Goal: Task Accomplishment & Management: Use online tool/utility

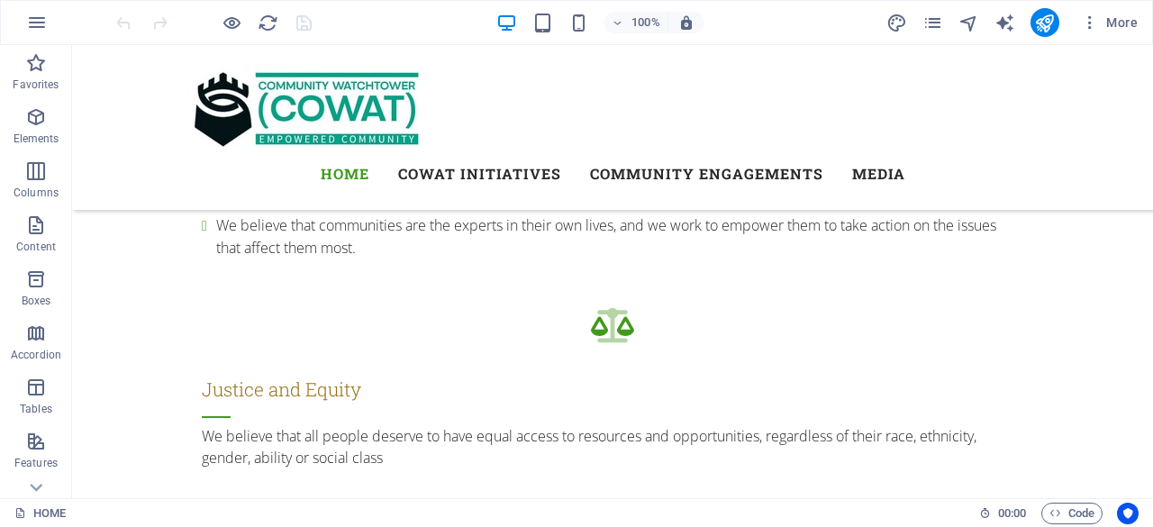
scroll to position [1770, 0]
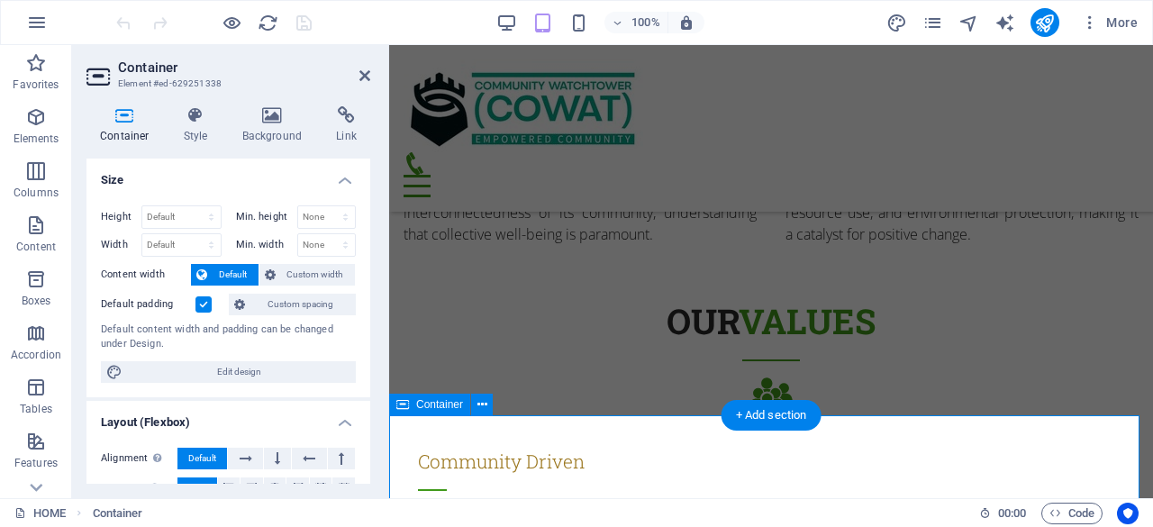
scroll to position [1923, 0]
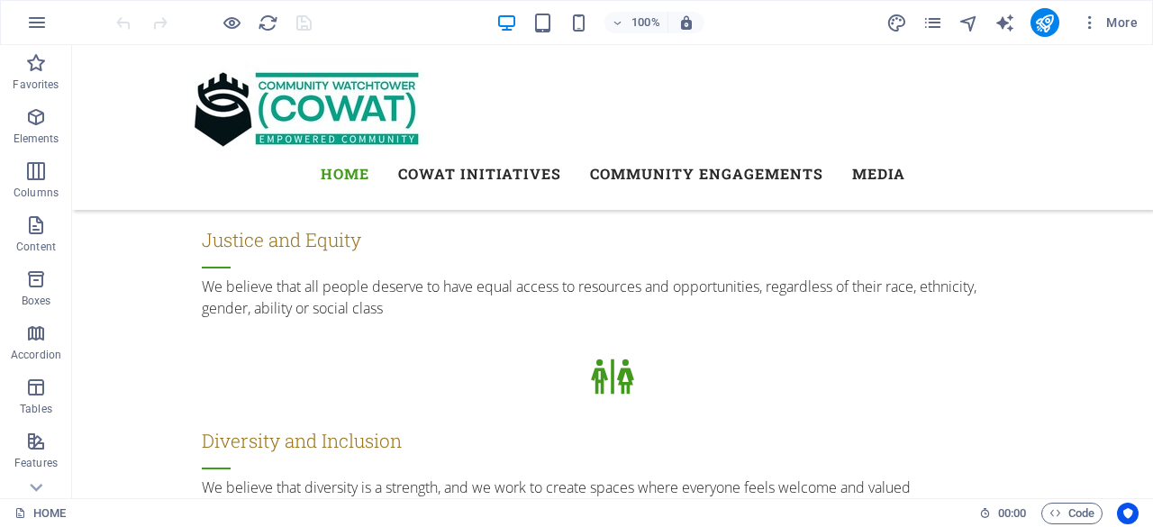
scroll to position [2183, 0]
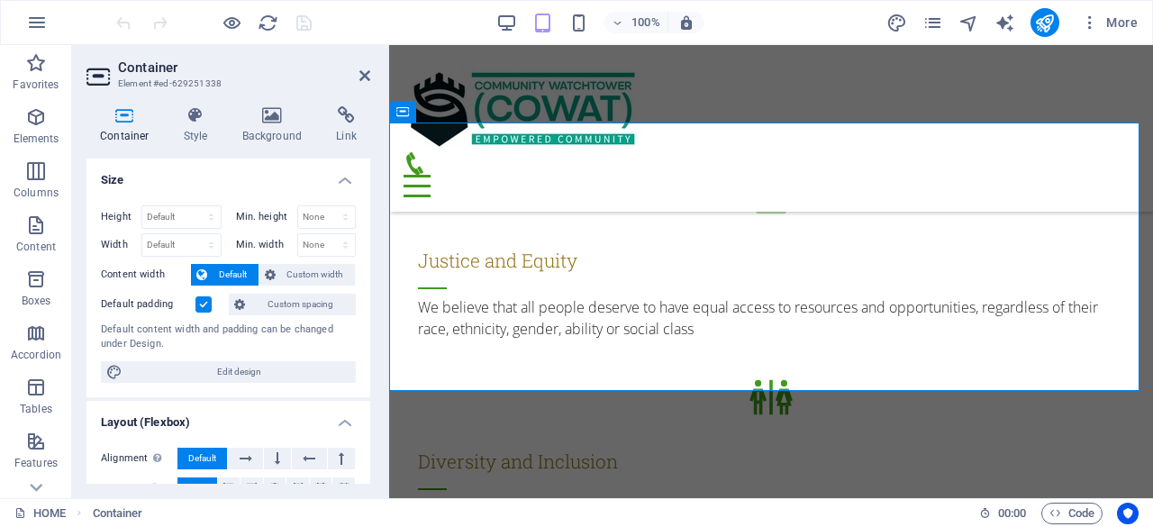
scroll to position [2249, 0]
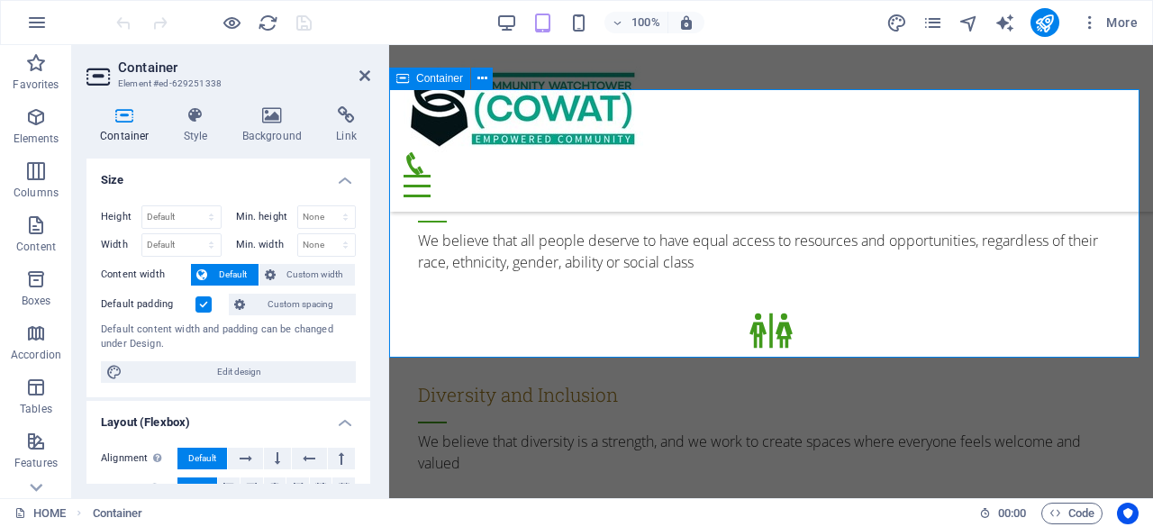
click at [189, 215] on select "Default px rem % vh vw" at bounding box center [181, 217] width 78 height 22
click at [142, 206] on select "Default px rem % vh vw" at bounding box center [181, 217] width 78 height 22
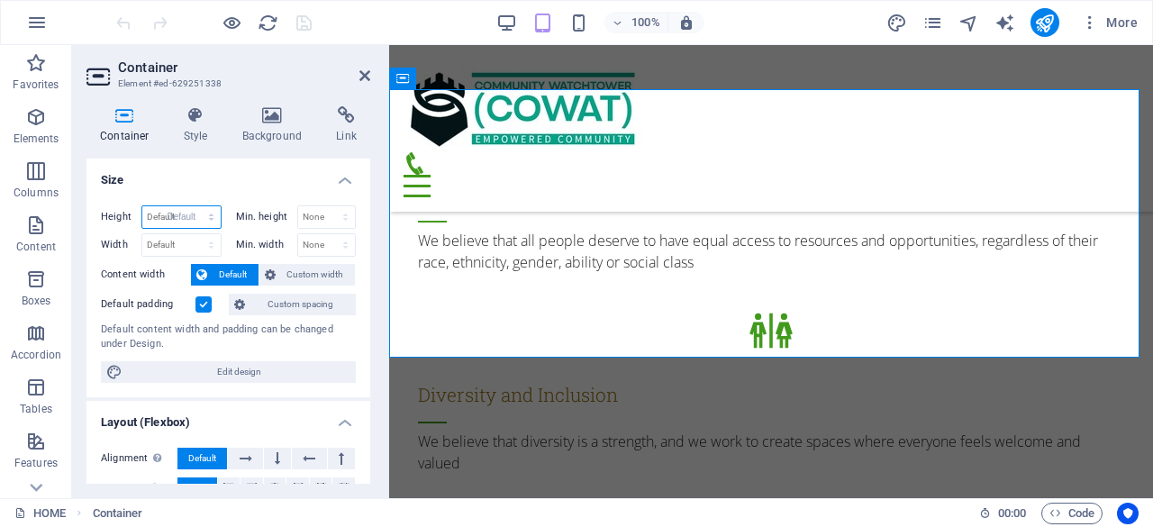
select select "DISABLED_OPTION_VALUE"
click at [259, 213] on label "Min. height" at bounding box center [266, 217] width 61 height 10
click at [319, 213] on select "None px rem % vh vw" at bounding box center [327, 217] width 58 height 22
click at [298, 206] on select "None px rem % vh vw" at bounding box center [327, 217] width 58 height 22
select select "DISABLED_OPTION_VALUE"
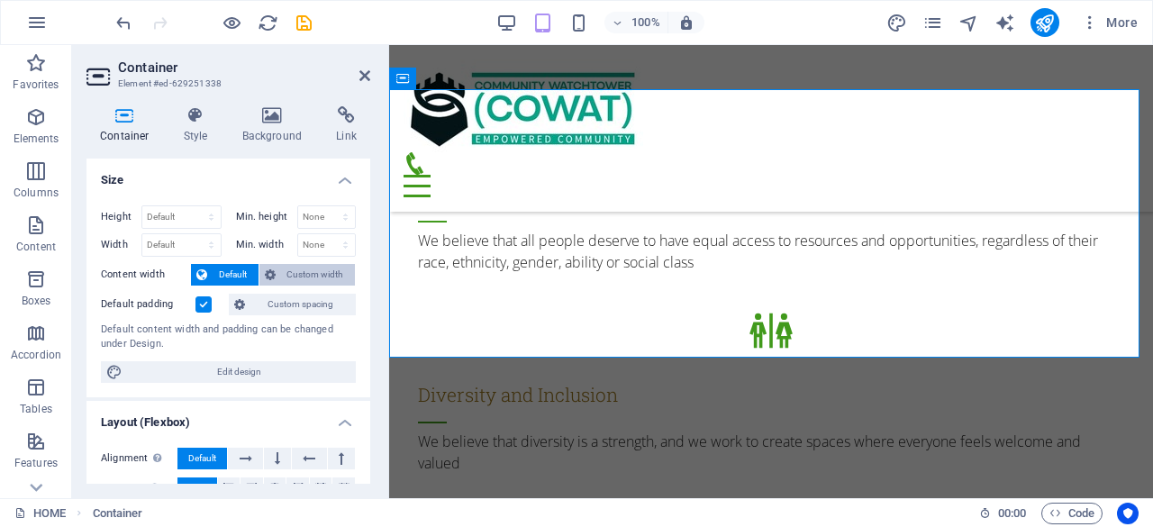
click at [305, 271] on span "Custom width" at bounding box center [315, 275] width 69 height 22
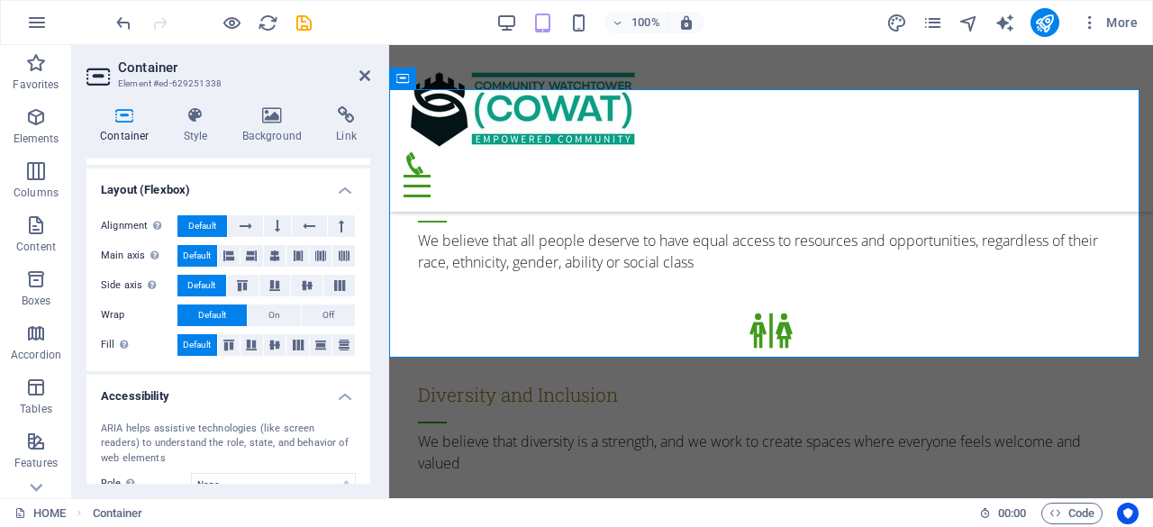
scroll to position [268, 0]
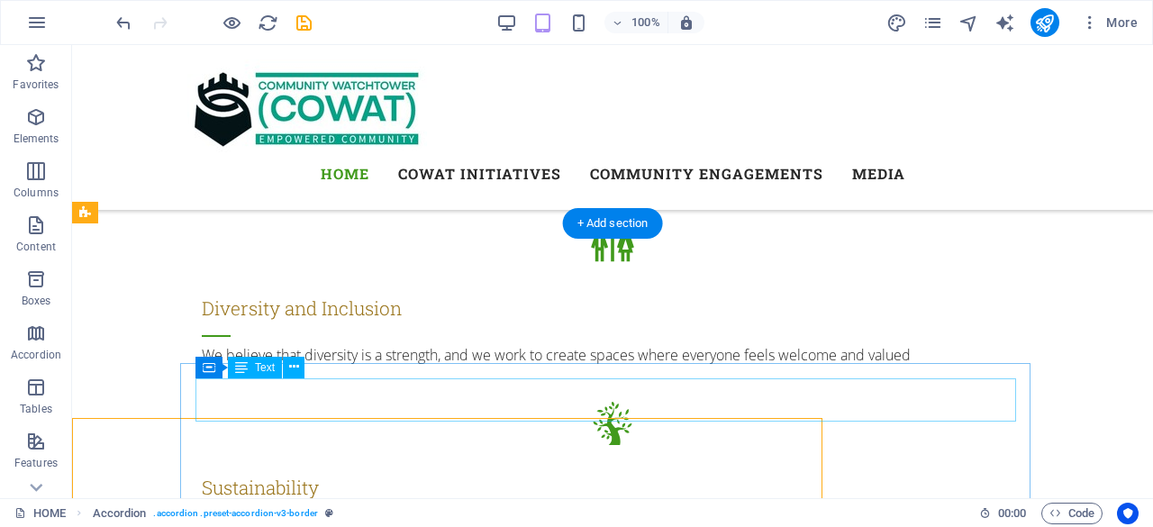
scroll to position [2189, 0]
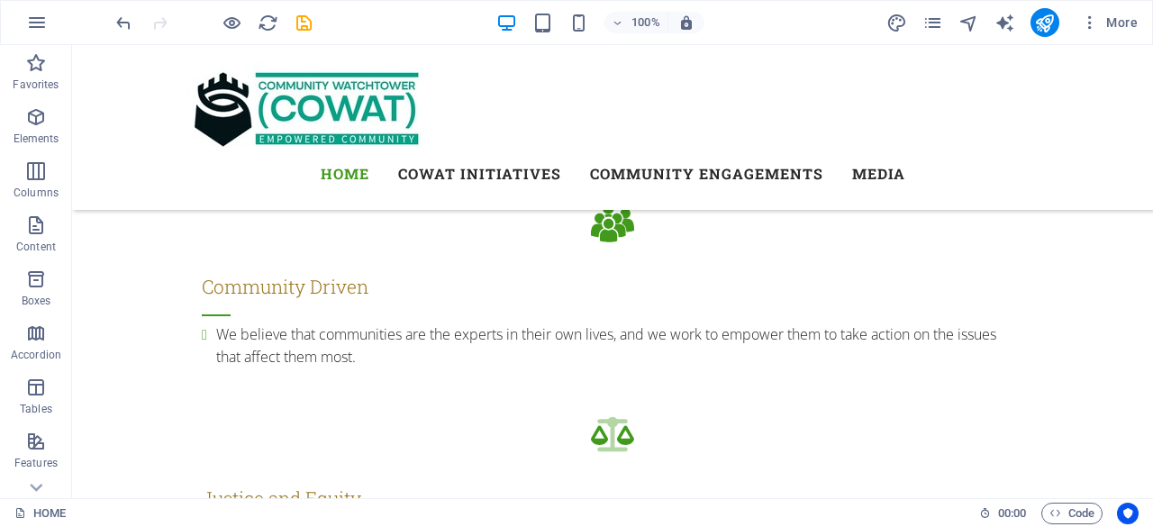
scroll to position [1821, 0]
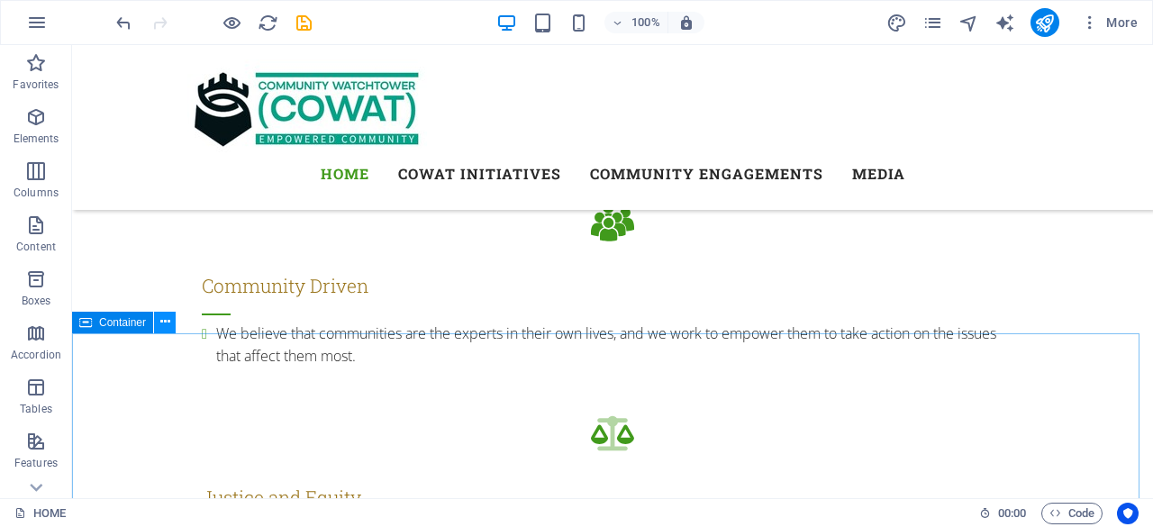
click at [167, 327] on icon at bounding box center [165, 321] width 10 height 19
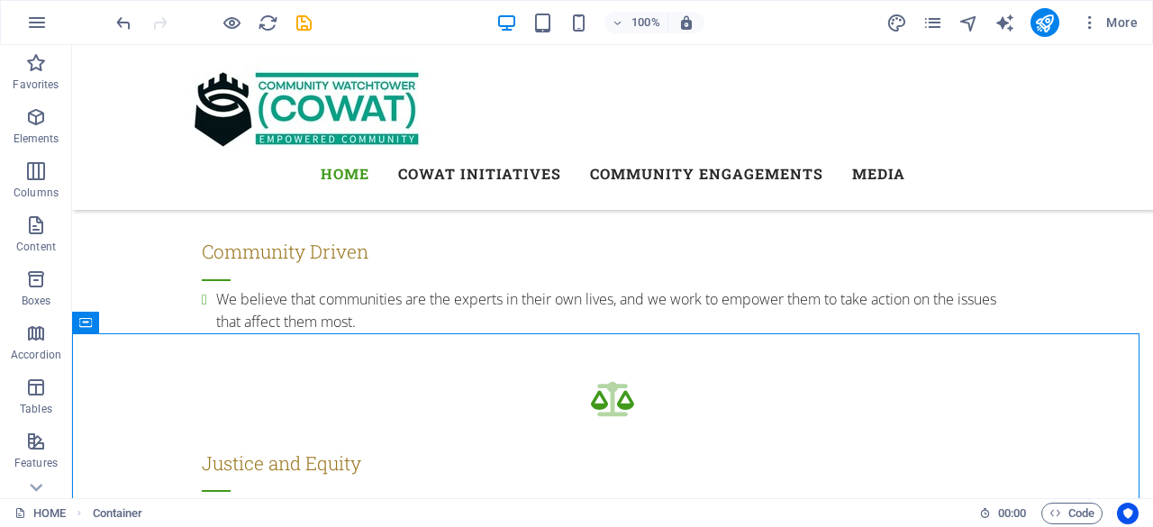
scroll to position [1803, 0]
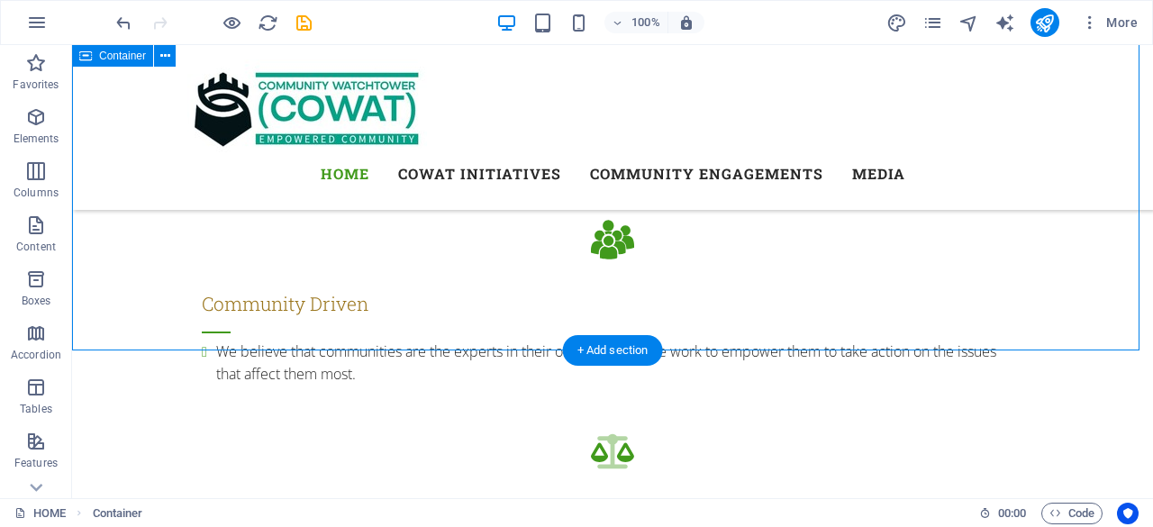
drag, startPoint x: 538, startPoint y: 348, endPoint x: 538, endPoint y: 299, distance: 49.5
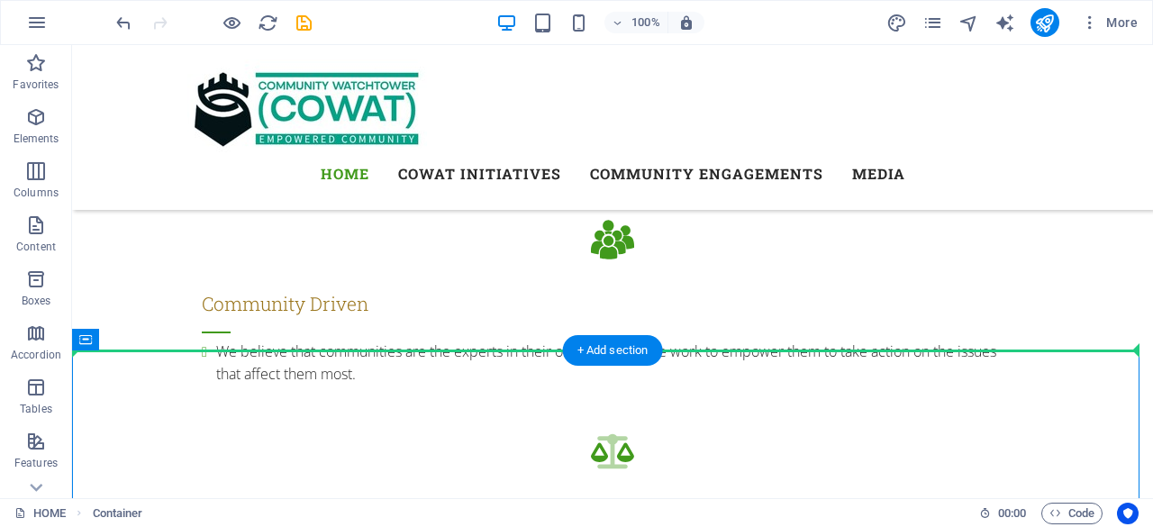
drag, startPoint x: 538, startPoint y: 356, endPoint x: 534, endPoint y: 303, distance: 52.4
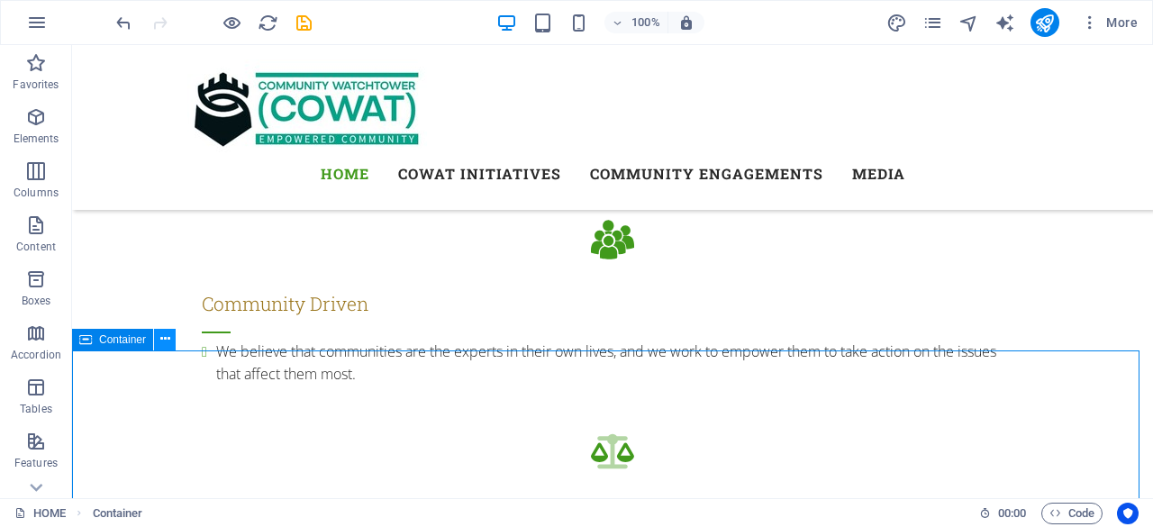
click at [166, 341] on icon at bounding box center [165, 339] width 10 height 19
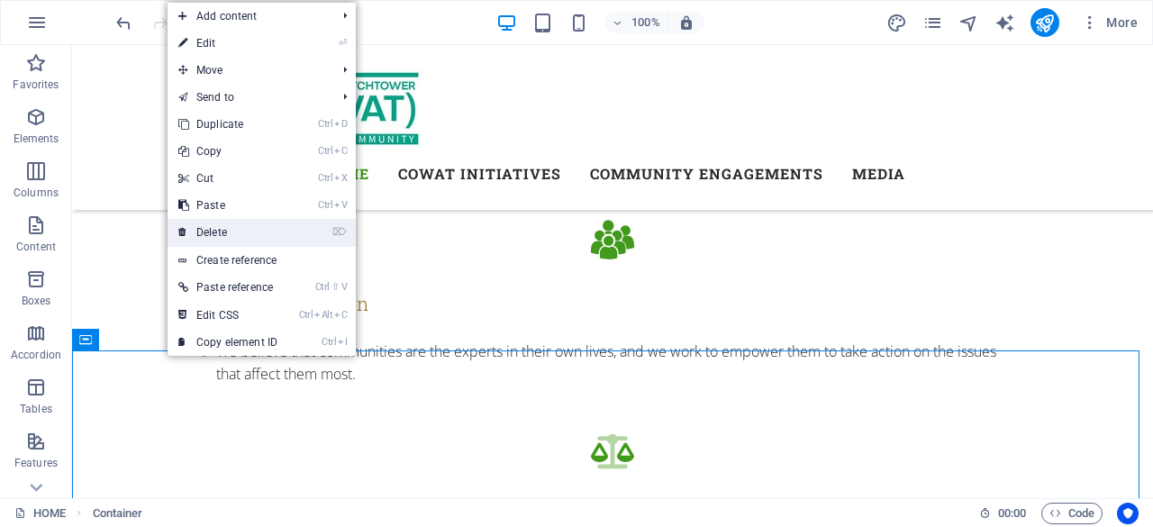
click at [216, 231] on link "⌦ Delete" at bounding box center [227, 232] width 121 height 27
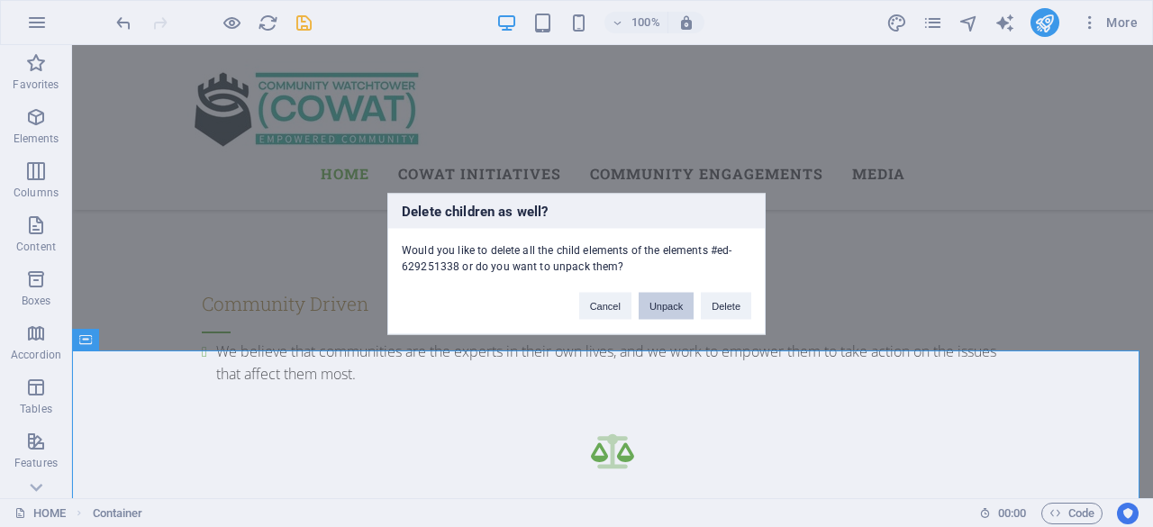
click at [666, 303] on button "Unpack" at bounding box center [665, 305] width 55 height 27
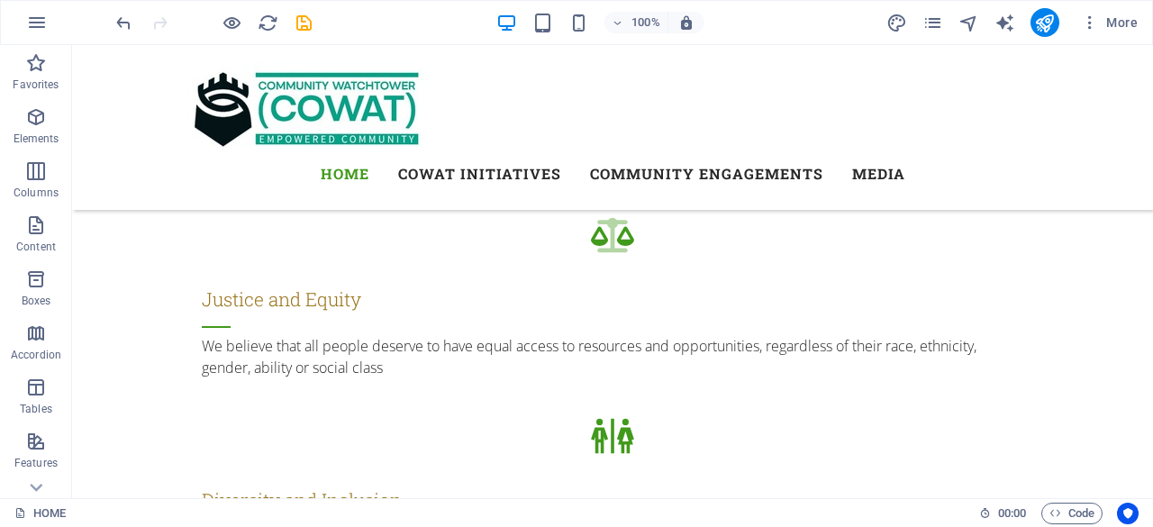
scroll to position [1984, 0]
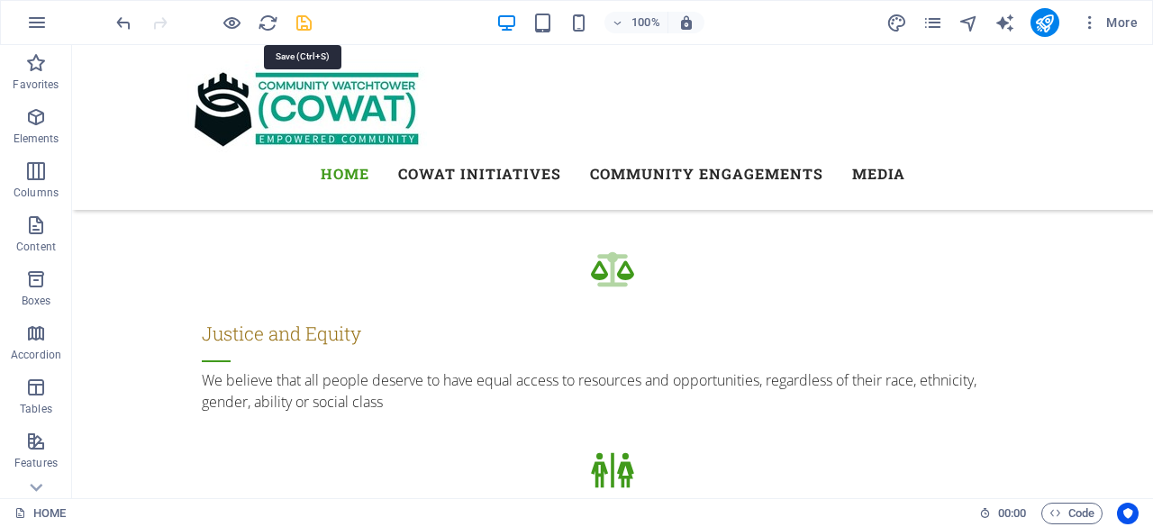
click at [307, 21] on icon "save" at bounding box center [304, 23] width 21 height 21
checkbox input "false"
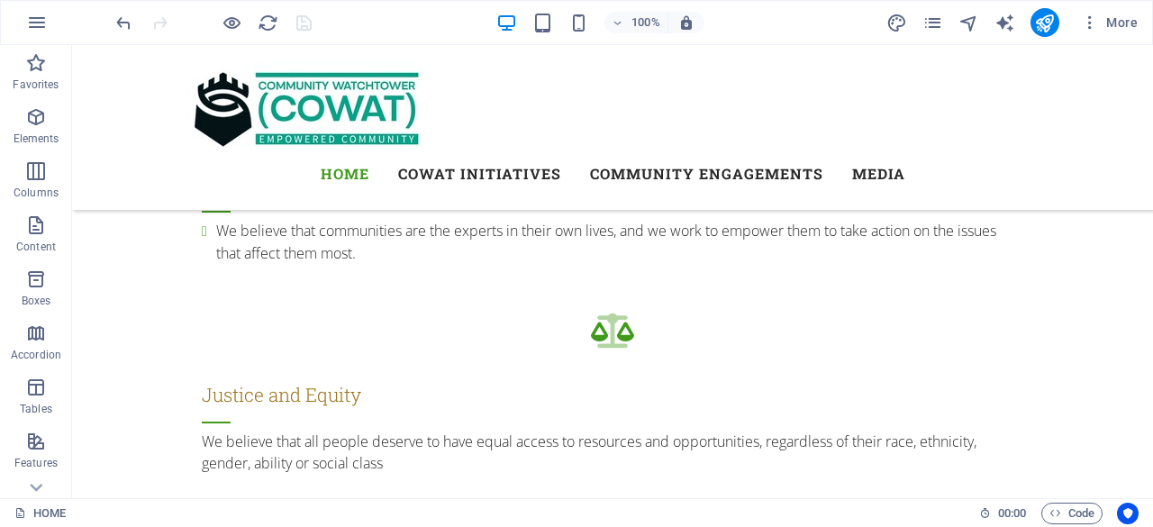
scroll to position [1941, 0]
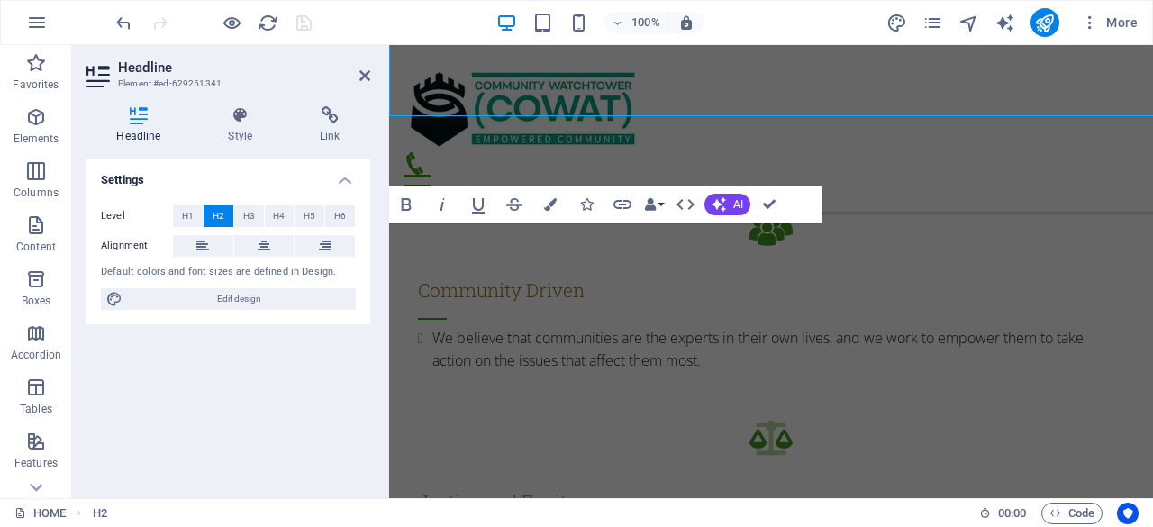
scroll to position [2116, 0]
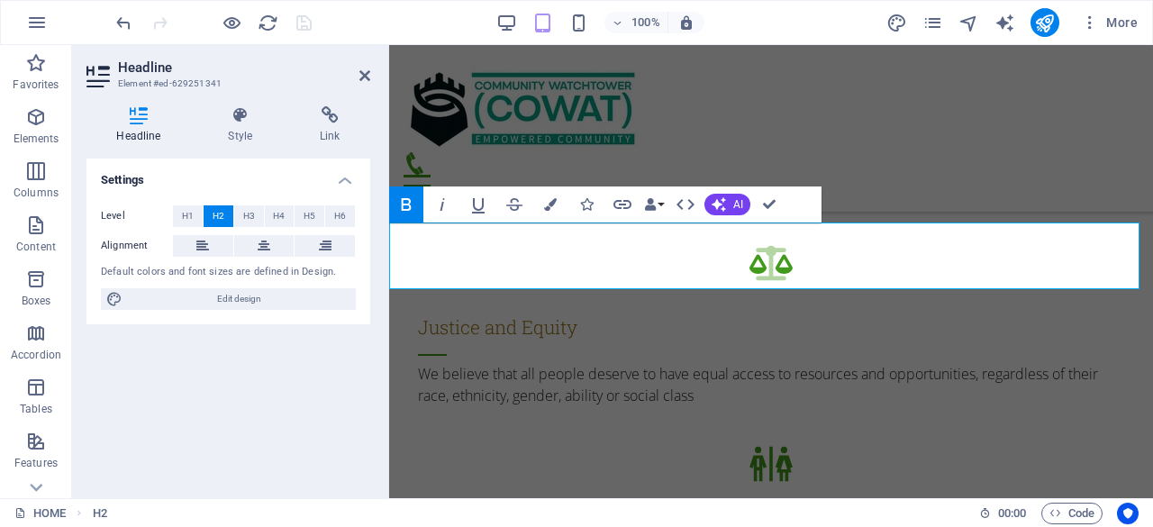
click at [929, 187] on div "About US COWAT is a not-for-profit, non-governmental Community Based Organisati…" at bounding box center [771, 436] width 764 height 2201
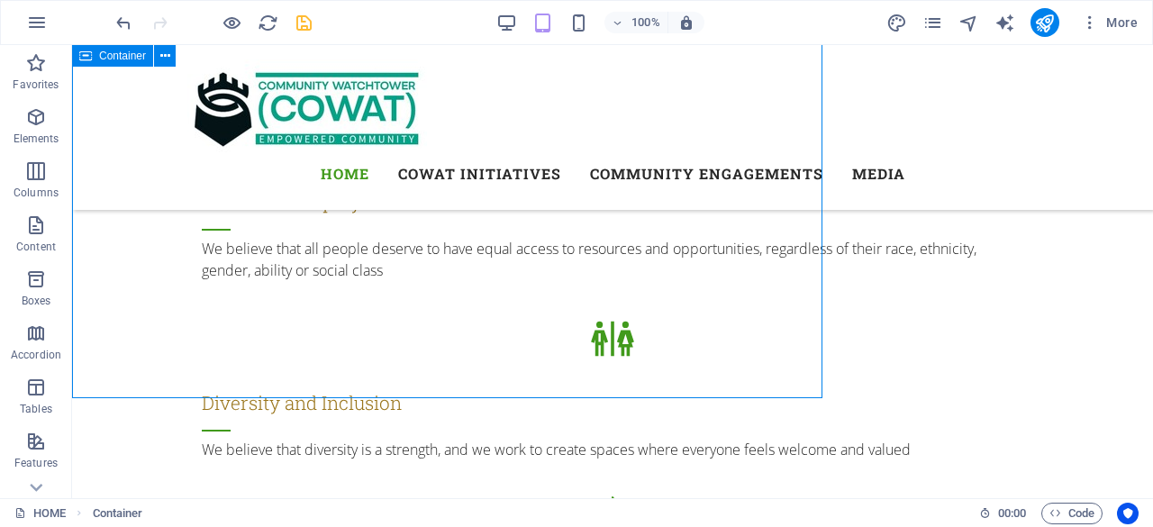
scroll to position [1941, 0]
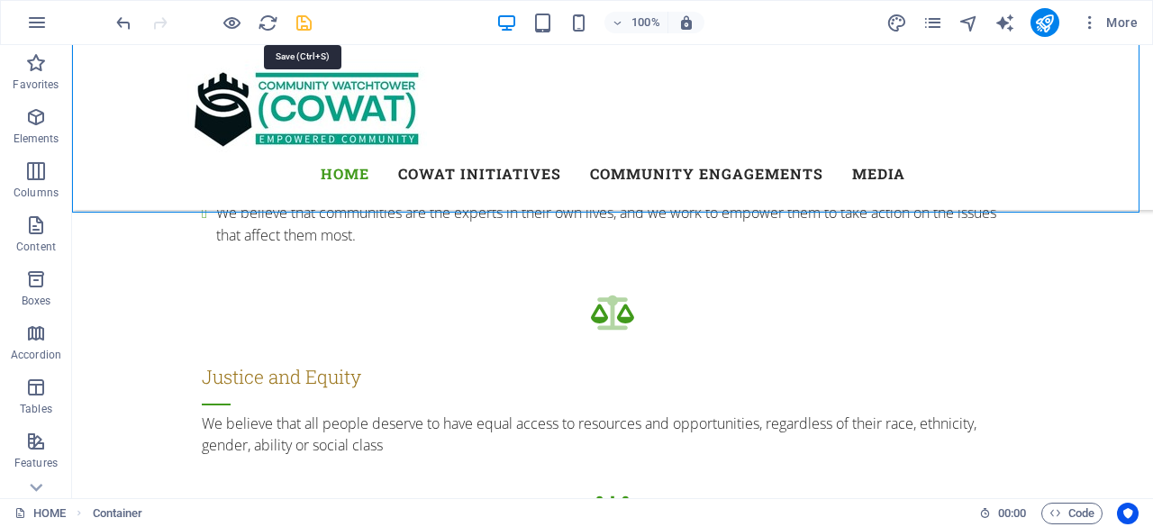
click at [299, 21] on icon "save" at bounding box center [304, 23] width 21 height 21
checkbox input "false"
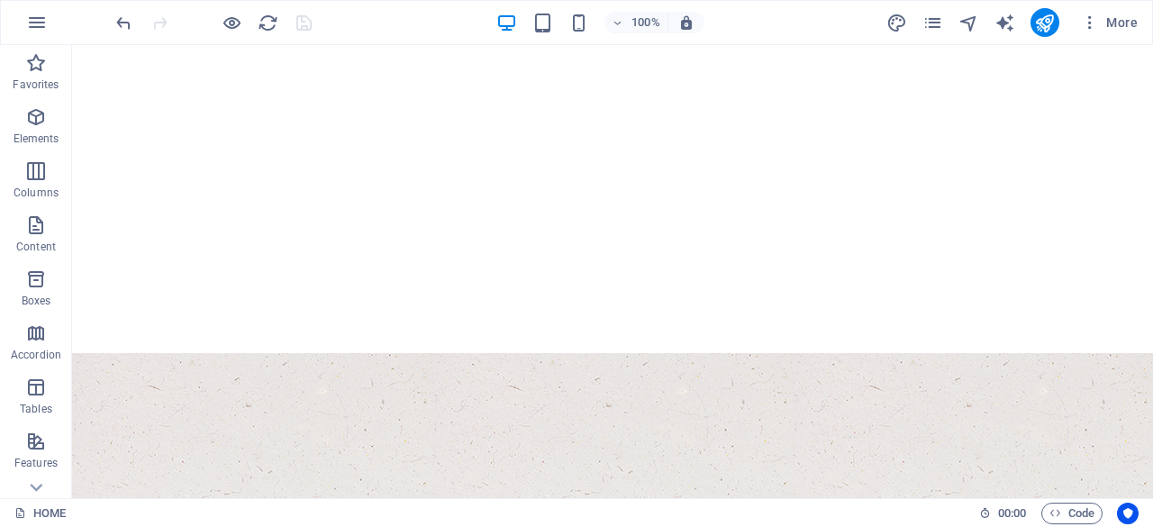
scroll to position [386, 0]
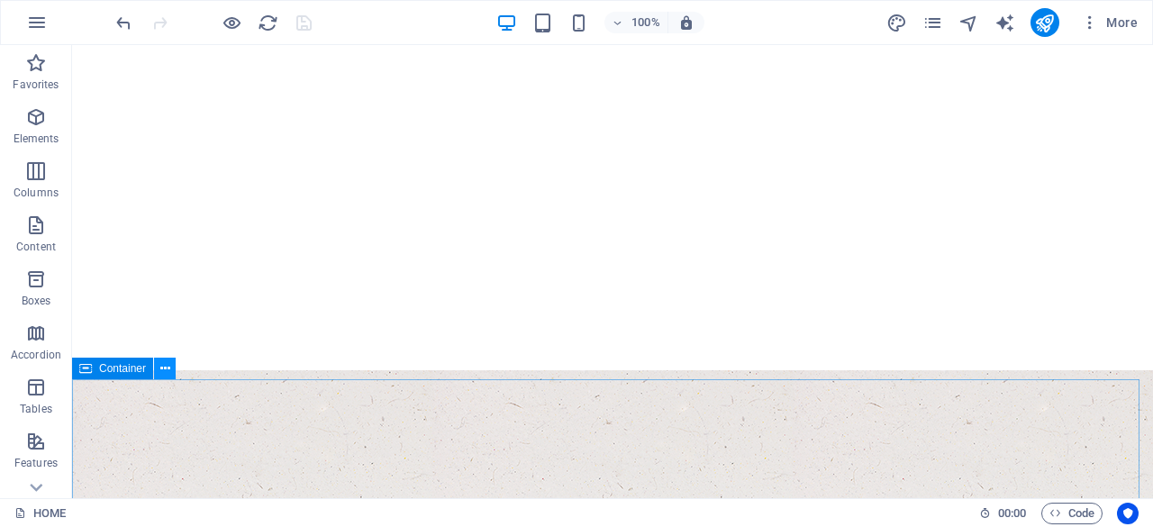
click at [167, 368] on icon at bounding box center [165, 368] width 10 height 19
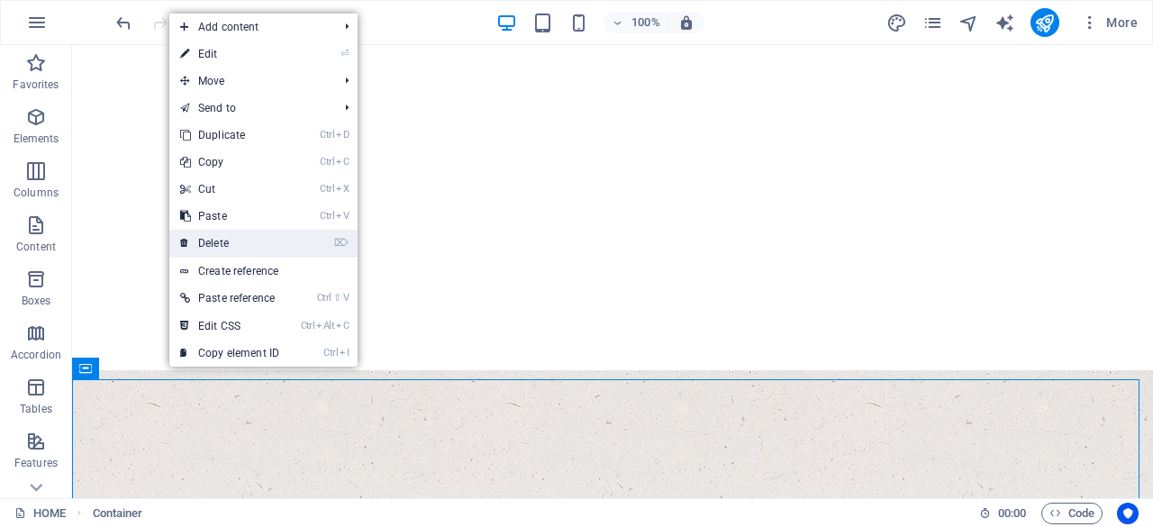
click at [214, 237] on link "⌦ Delete" at bounding box center [229, 243] width 121 height 27
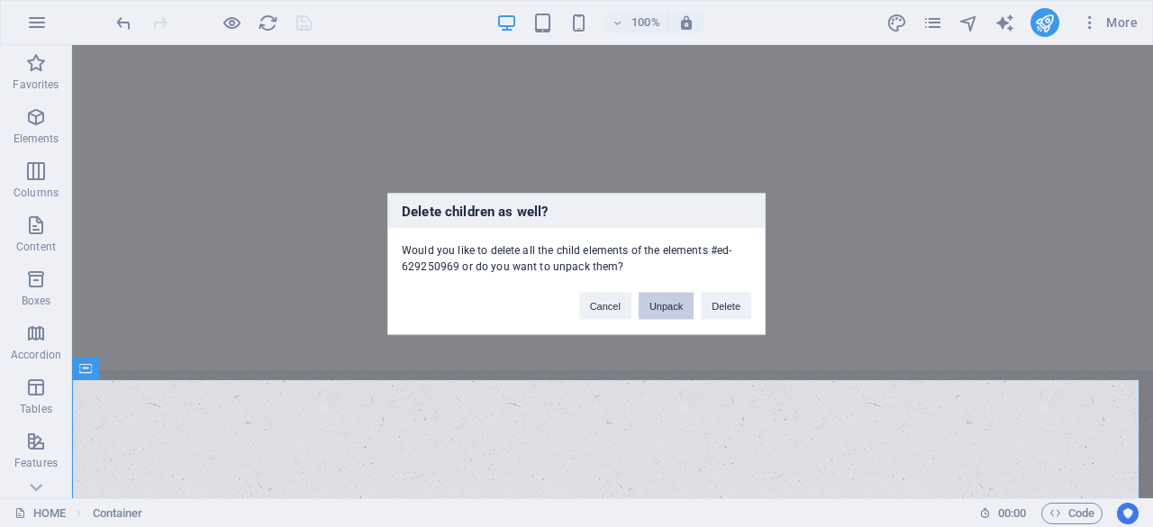
click at [659, 310] on button "Unpack" at bounding box center [665, 305] width 55 height 27
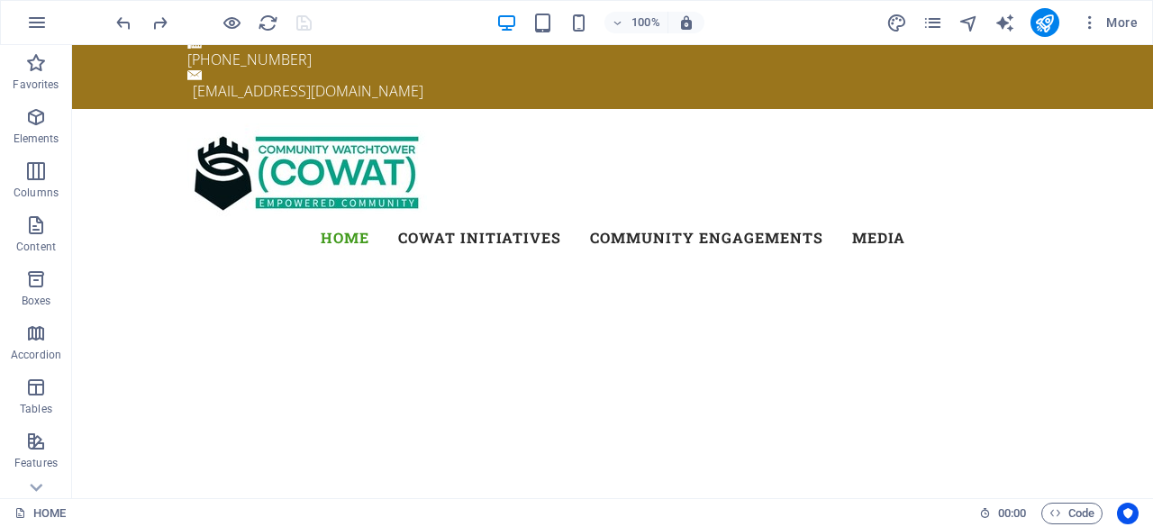
scroll to position [0, 0]
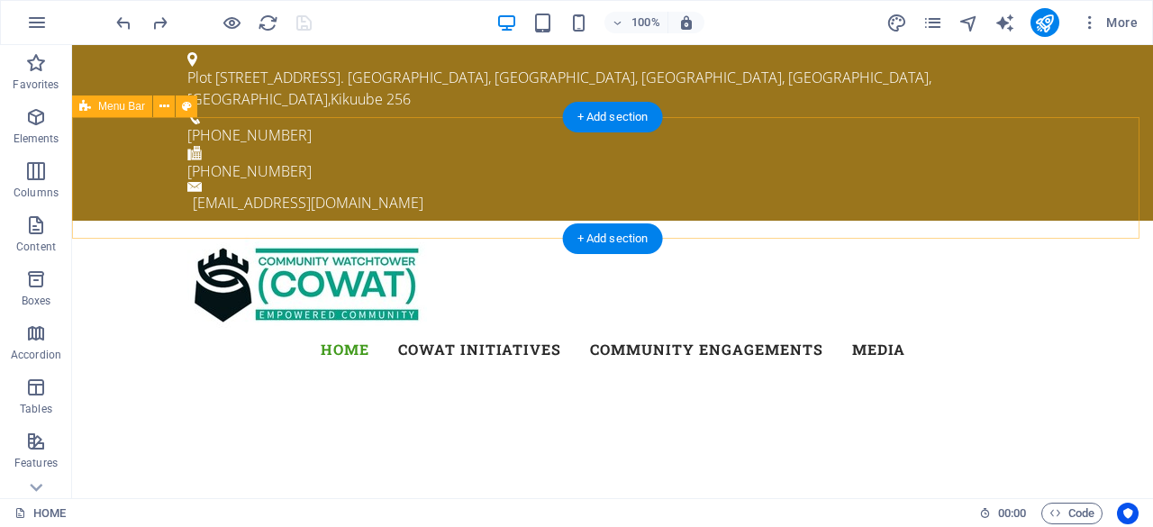
click at [122, 221] on div "HOME COWAT INITIATIVES COMMUNITY ENGAGEMENTS VOICES OF EMPOWERMENT BUILDING BRI…" at bounding box center [612, 303] width 1080 height 165
click at [1124, 221] on div "HOME COWAT INITIATIVES COMMUNITY ENGAGEMENTS VOICES OF EMPOWERMENT BUILDING BRI…" at bounding box center [612, 303] width 1080 height 165
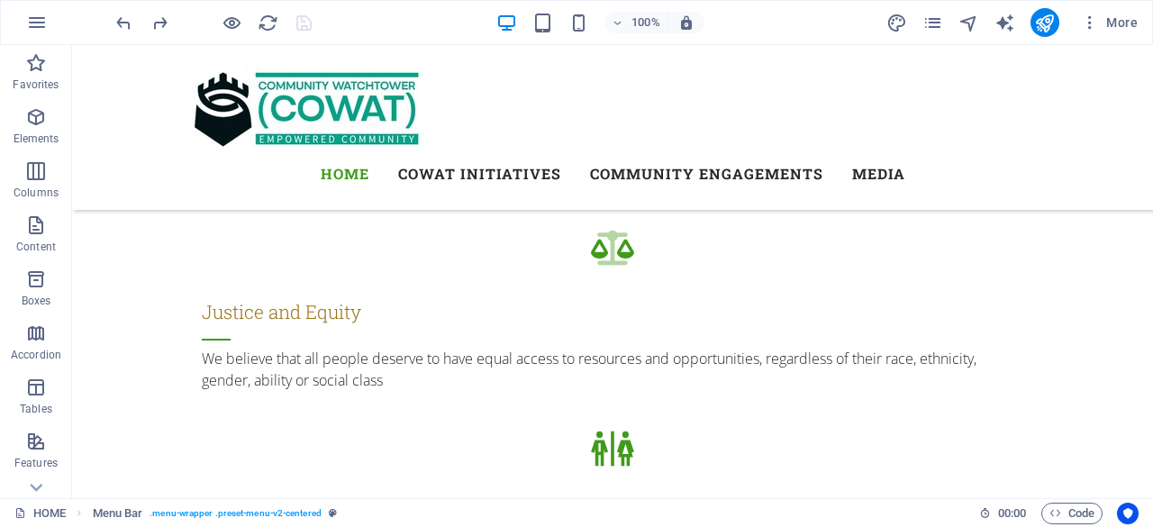
scroll to position [2022, 0]
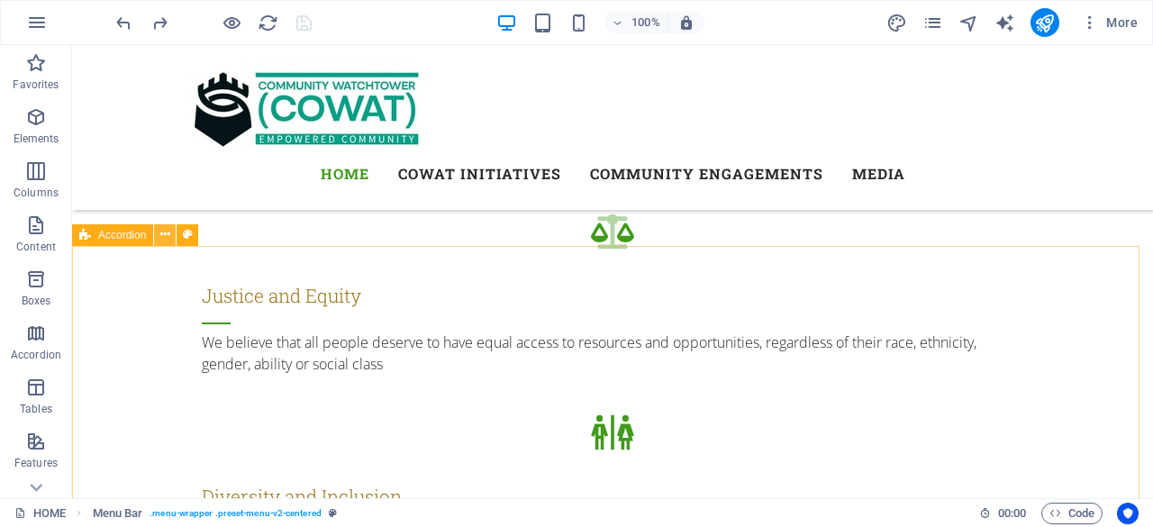
click at [166, 237] on icon at bounding box center [165, 234] width 10 height 19
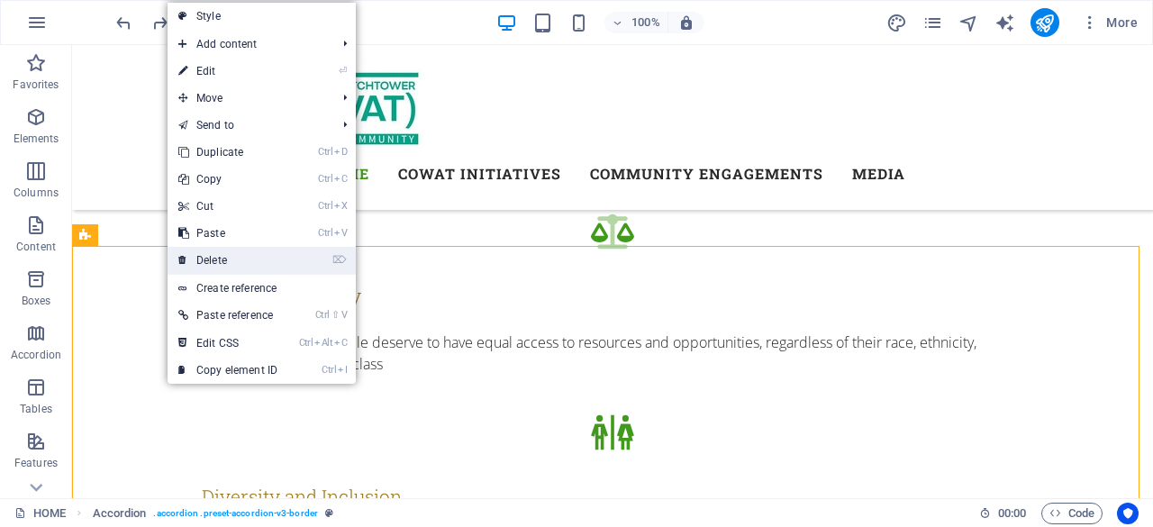
click at [212, 260] on link "⌦ Delete" at bounding box center [227, 260] width 121 height 27
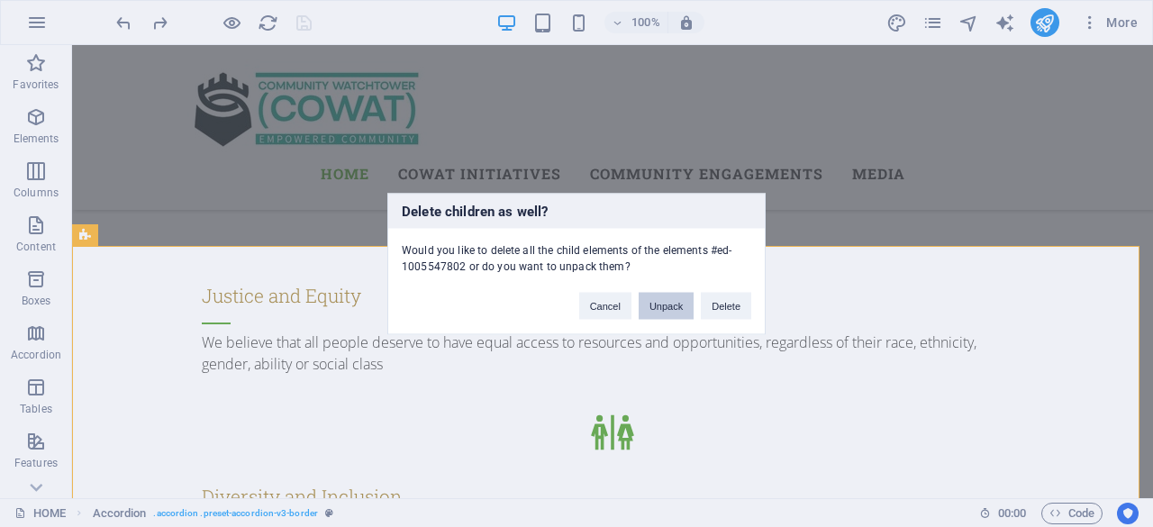
click at [668, 307] on button "Unpack" at bounding box center [665, 305] width 55 height 27
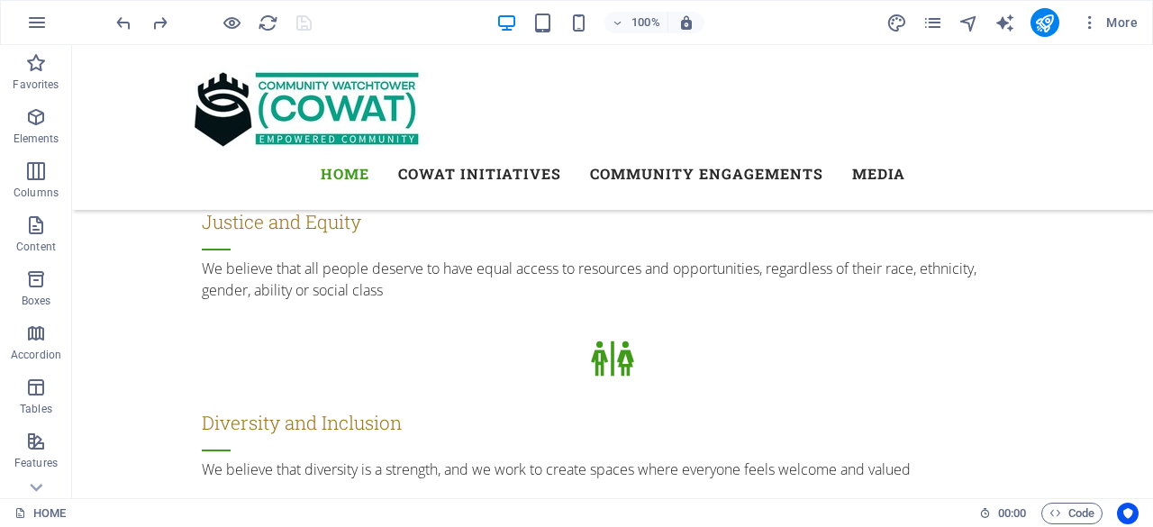
scroll to position [2079, 0]
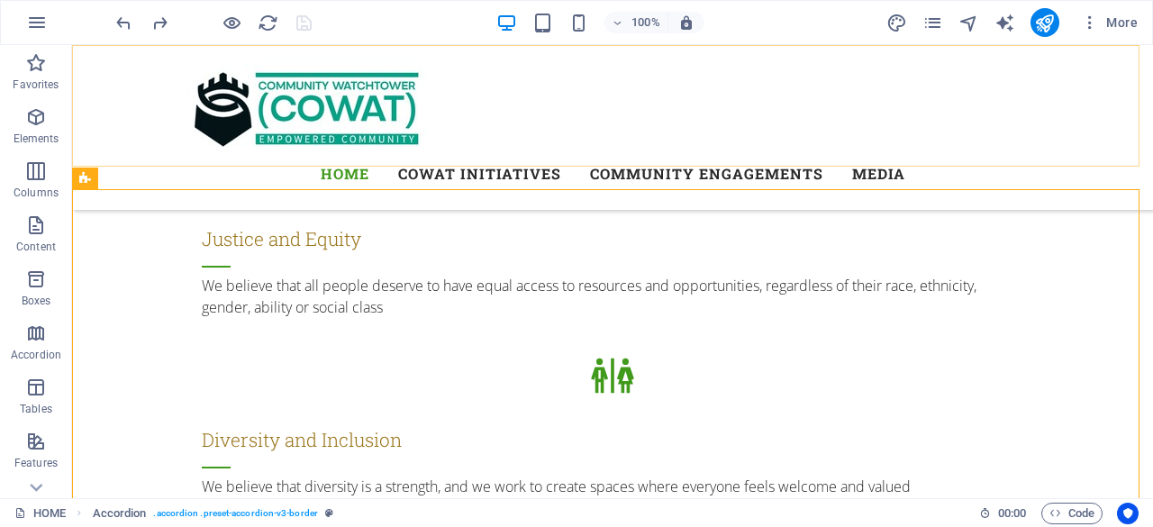
click at [1095, 89] on div "HOME COWAT INITIATIVES COMMUNITY ENGAGEMENTS VOICES OF EMPOWERMENT BUILDING BRI…" at bounding box center [612, 127] width 1080 height 165
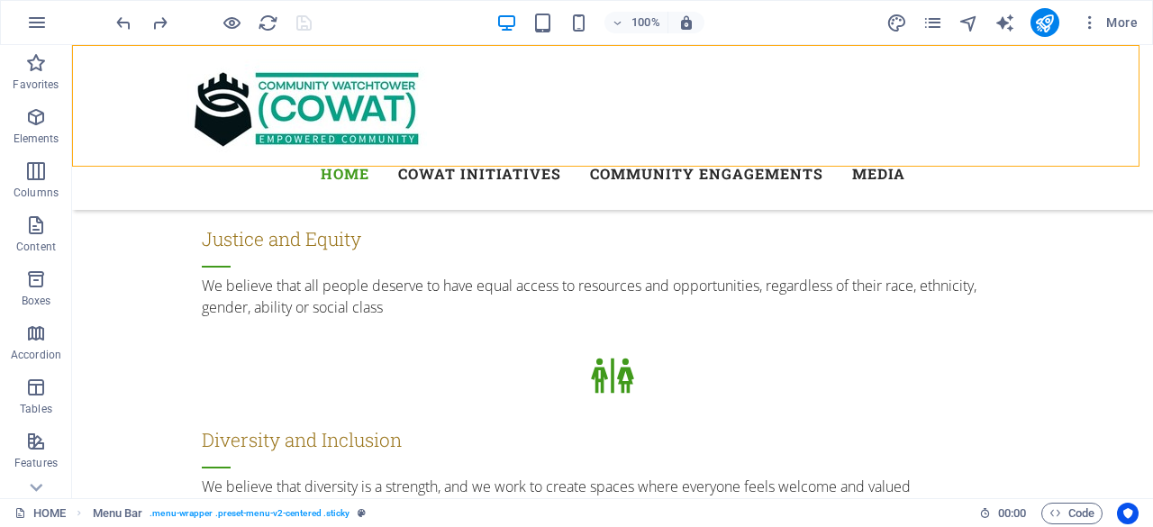
click at [73, 12] on div "100% More" at bounding box center [576, 22] width 1151 height 43
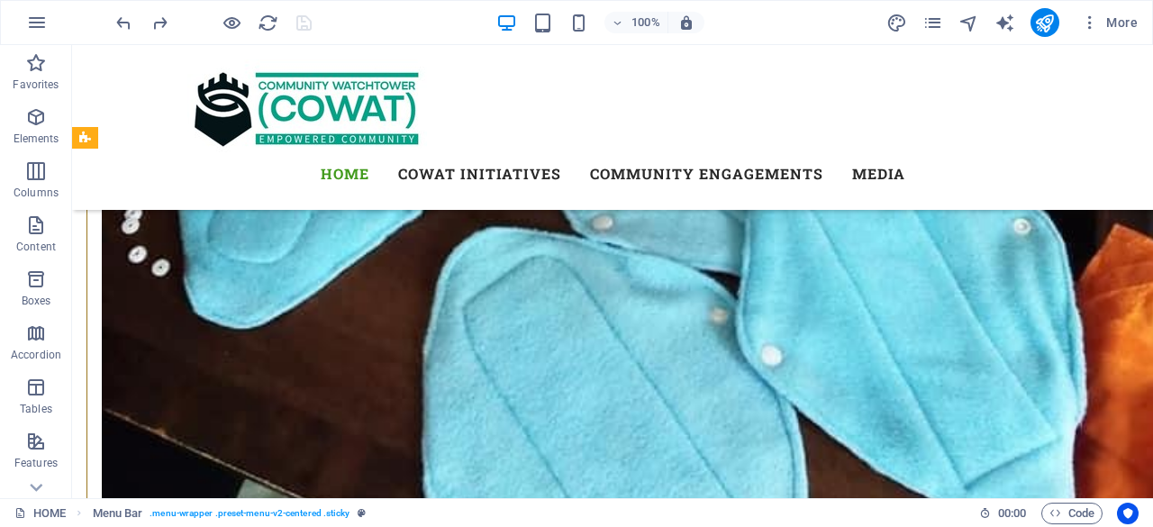
scroll to position [6121, 0]
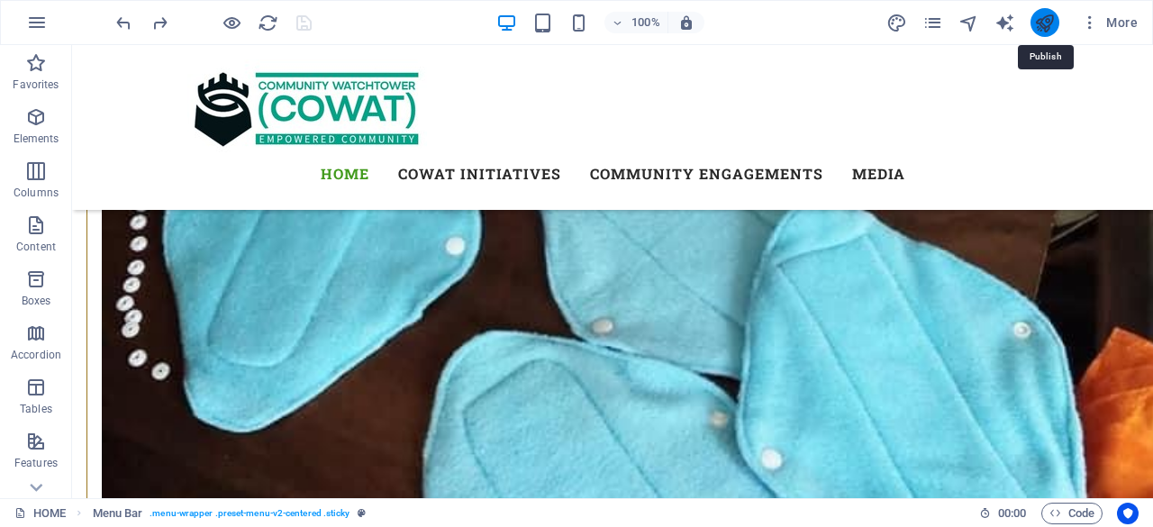
click at [1048, 21] on icon "publish" at bounding box center [1044, 23] width 21 height 21
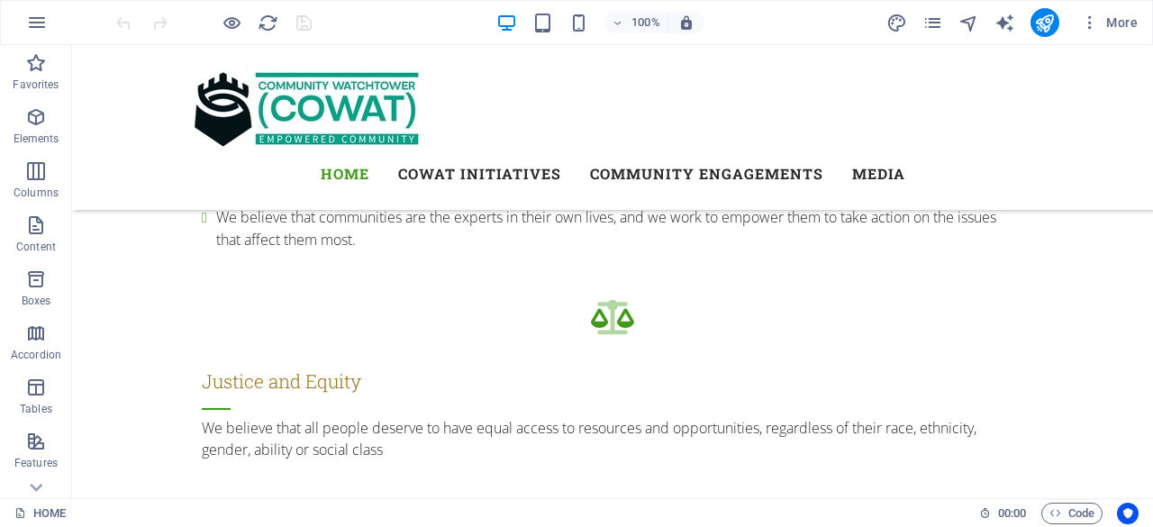
scroll to position [1954, 0]
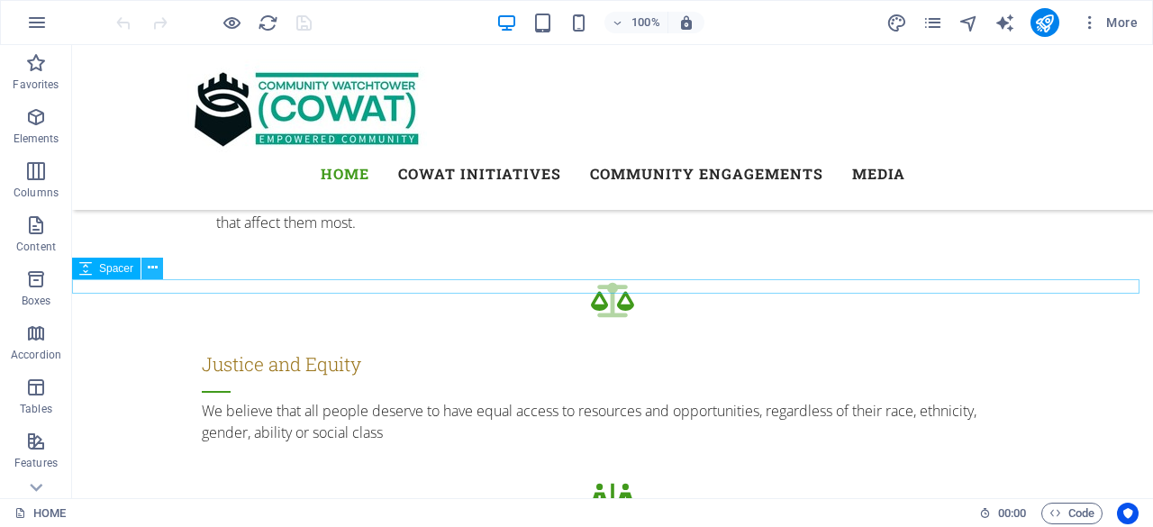
click at [152, 267] on icon at bounding box center [153, 267] width 10 height 19
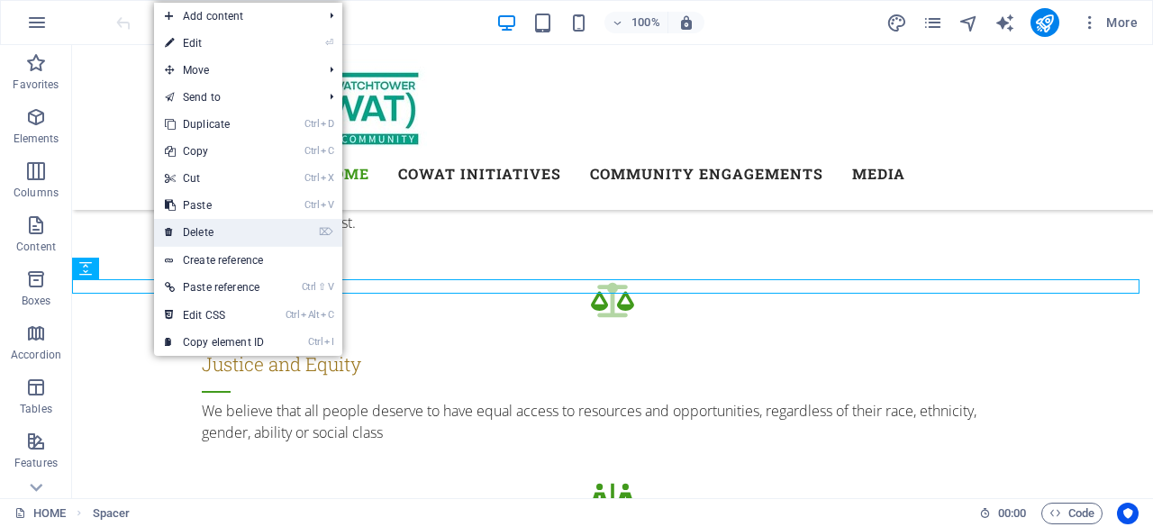
click at [189, 226] on link "⌦ Delete" at bounding box center [214, 232] width 121 height 27
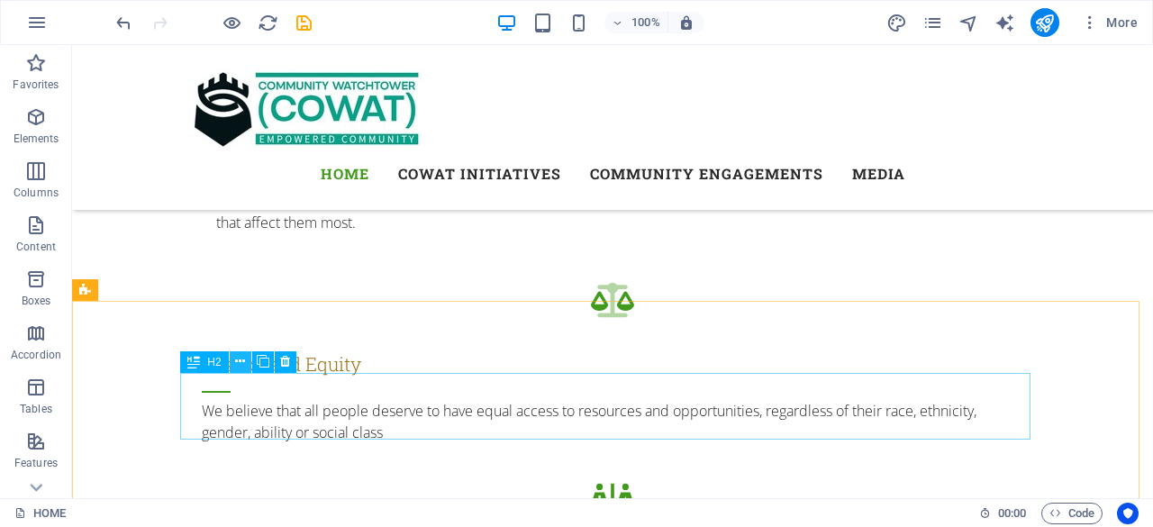
click at [240, 362] on icon at bounding box center [240, 361] width 10 height 19
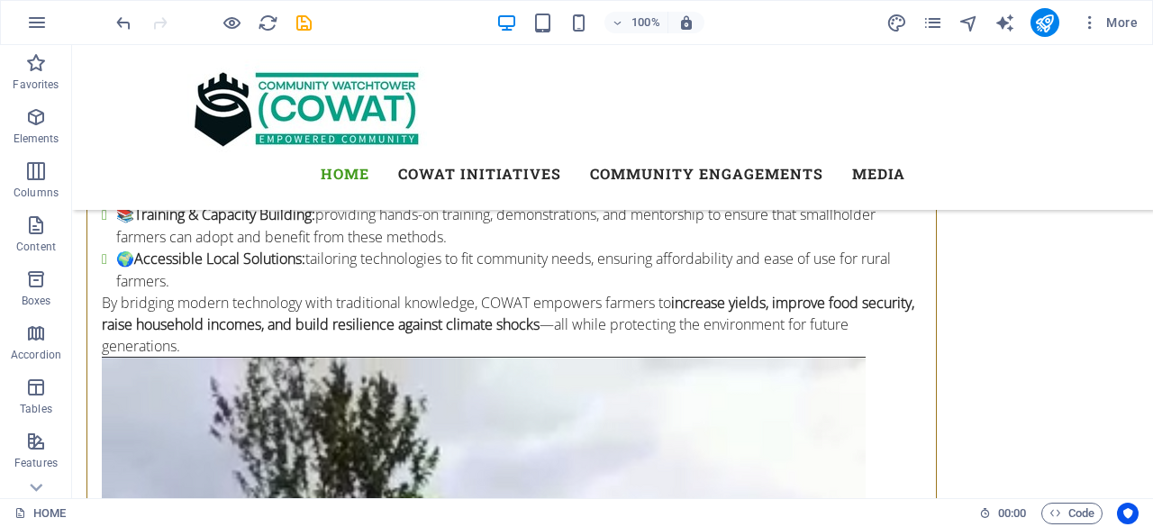
scroll to position [9447, 0]
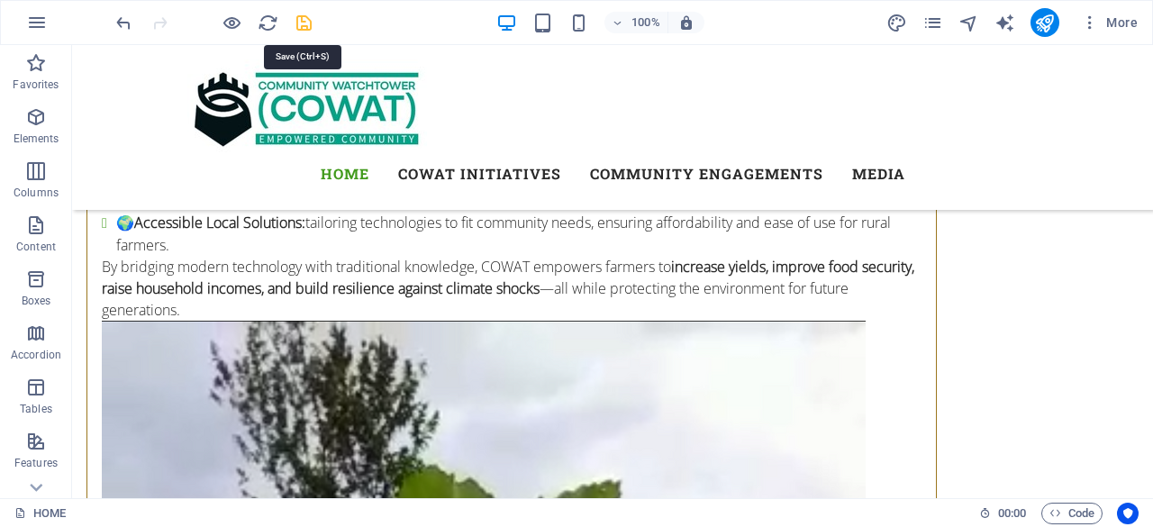
click at [309, 23] on icon "save" at bounding box center [304, 23] width 21 height 21
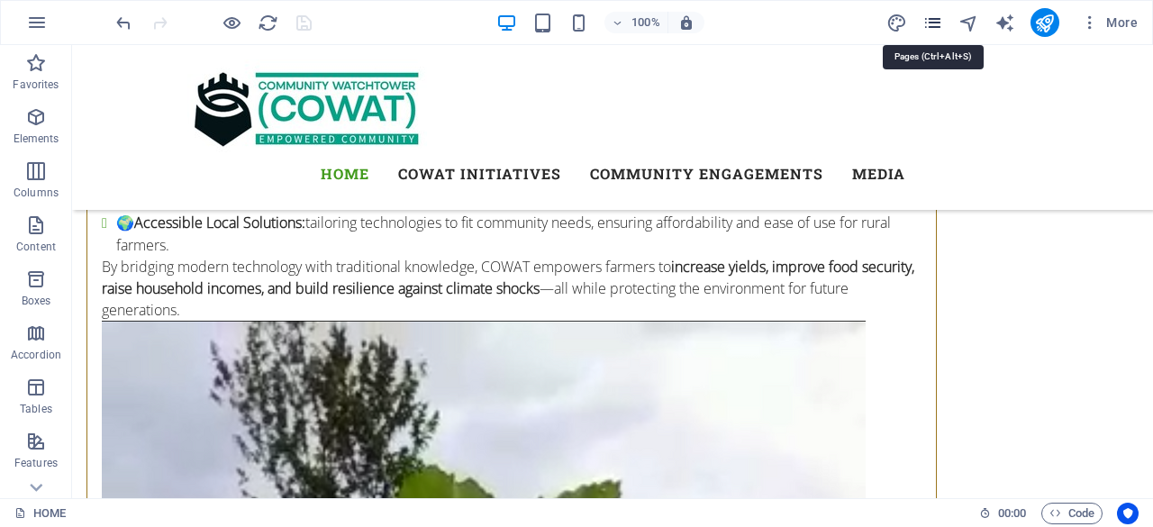
click at [940, 23] on icon "pages" at bounding box center [932, 23] width 21 height 21
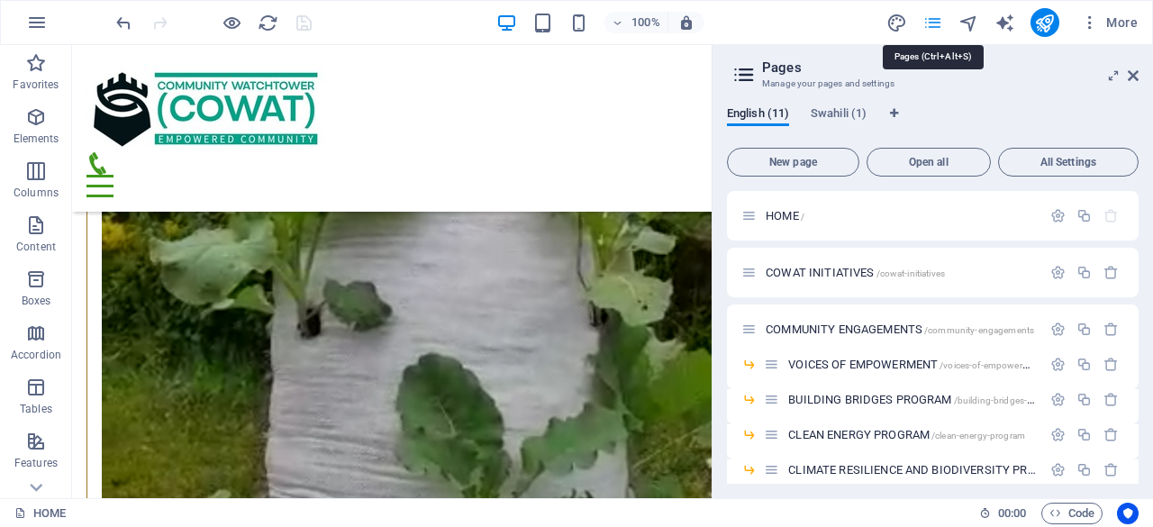
scroll to position [9017, 0]
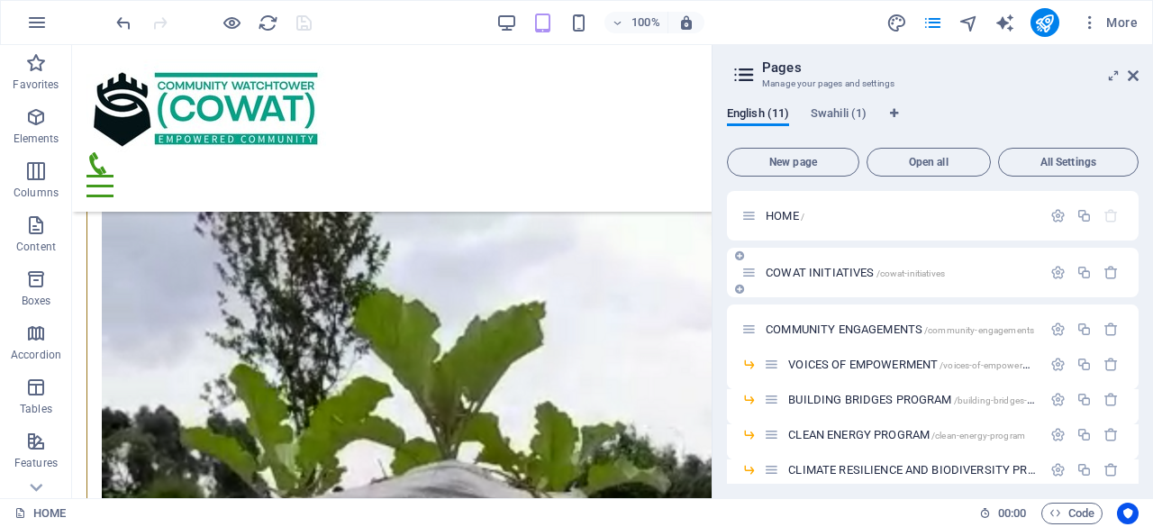
click at [857, 268] on span "COWAT INITIATIVES /cowat-initiatives" at bounding box center [854, 273] width 179 height 14
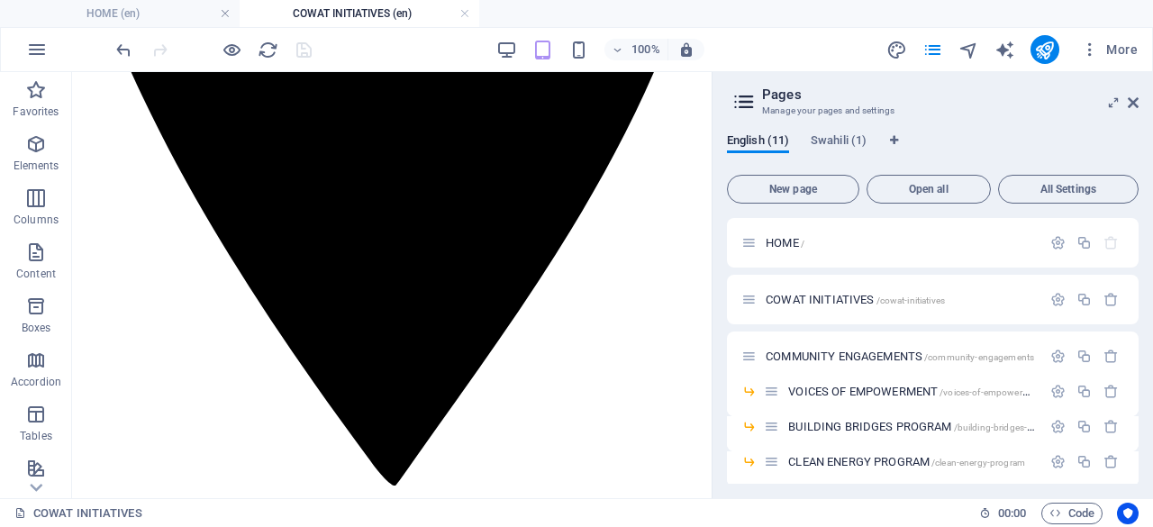
scroll to position [519, 0]
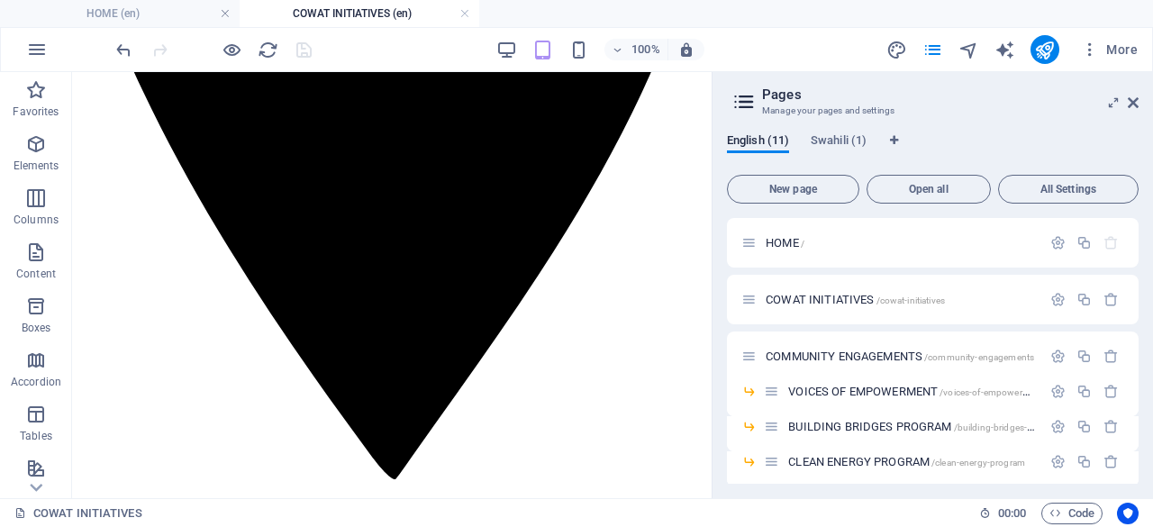
drag, startPoint x: 701, startPoint y: 135, endPoint x: 800, endPoint y: 232, distance: 139.4
click at [1108, 294] on icon "button" at bounding box center [1110, 299] width 15 height 15
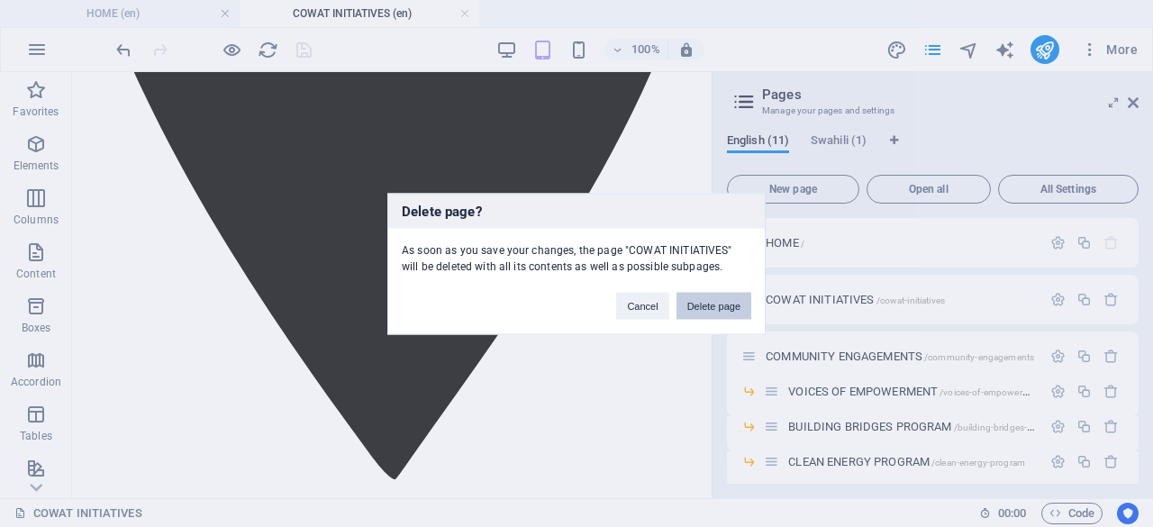
click at [706, 302] on button "Delete page" at bounding box center [713, 305] width 75 height 27
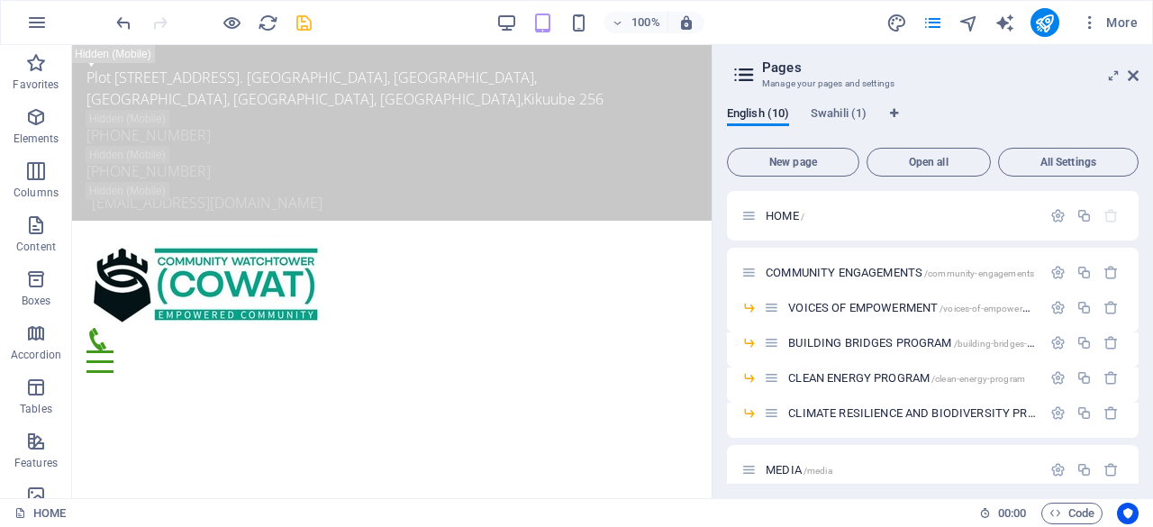
scroll to position [9040, 0]
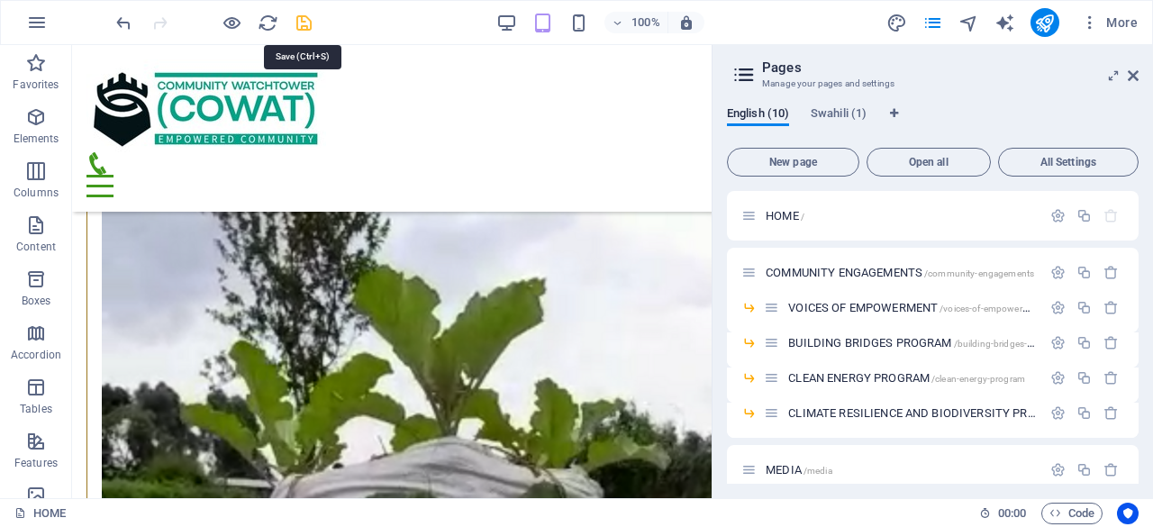
click at [303, 18] on icon "save" at bounding box center [304, 23] width 21 height 21
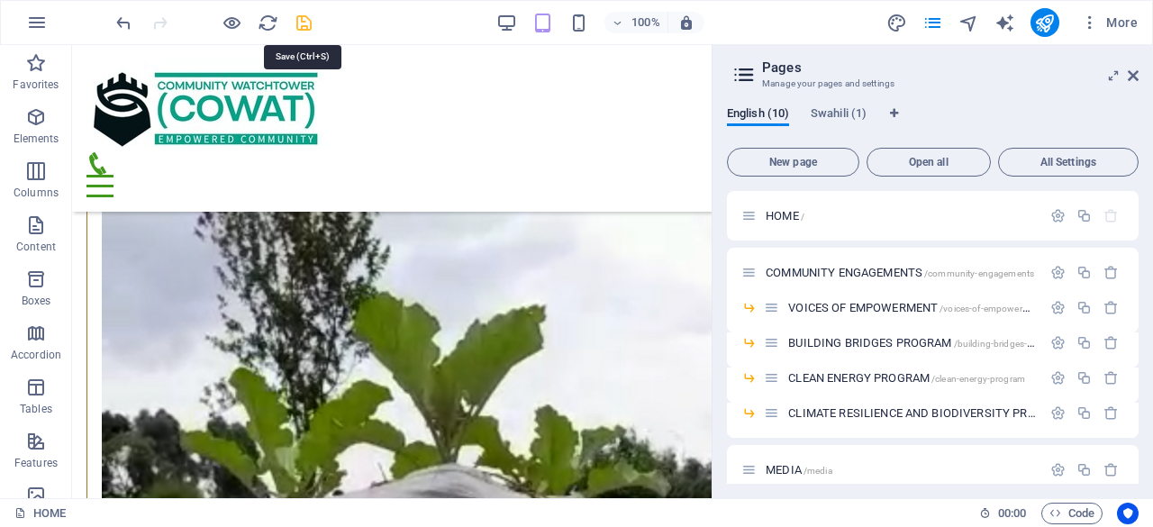
checkbox input "false"
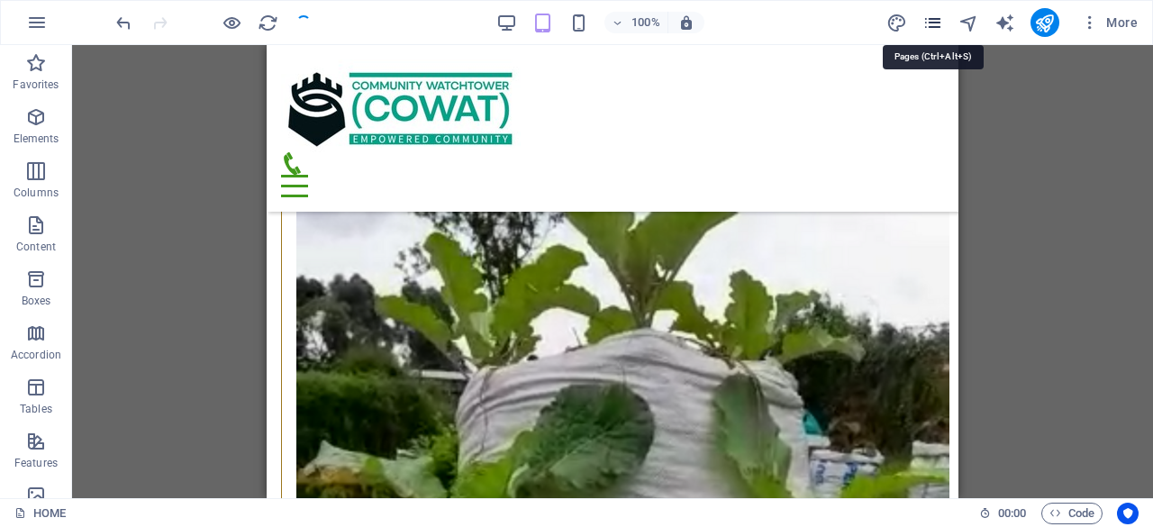
click at [935, 18] on icon "pages" at bounding box center [932, 23] width 21 height 21
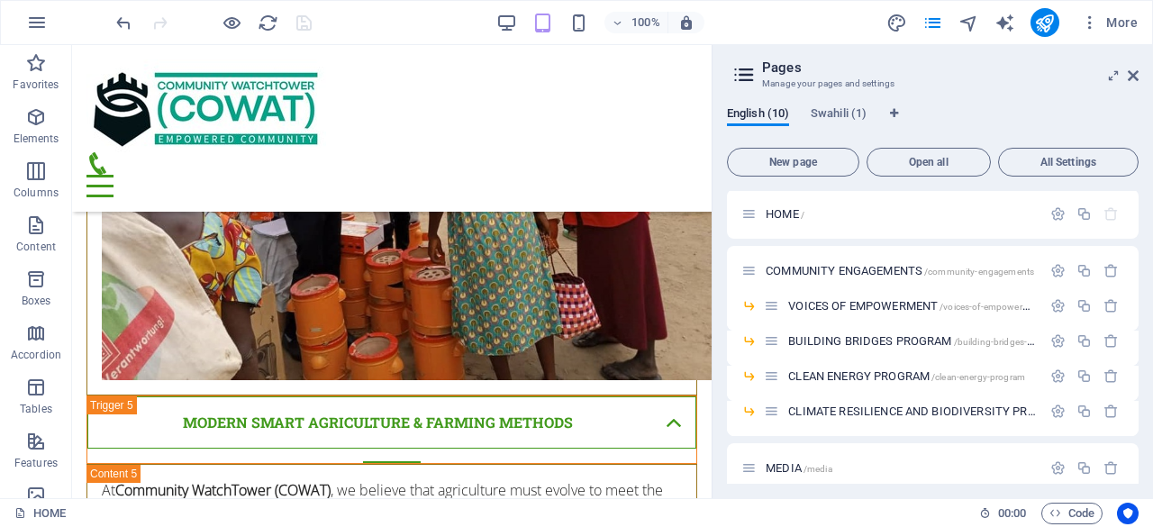
scroll to position [8139, 0]
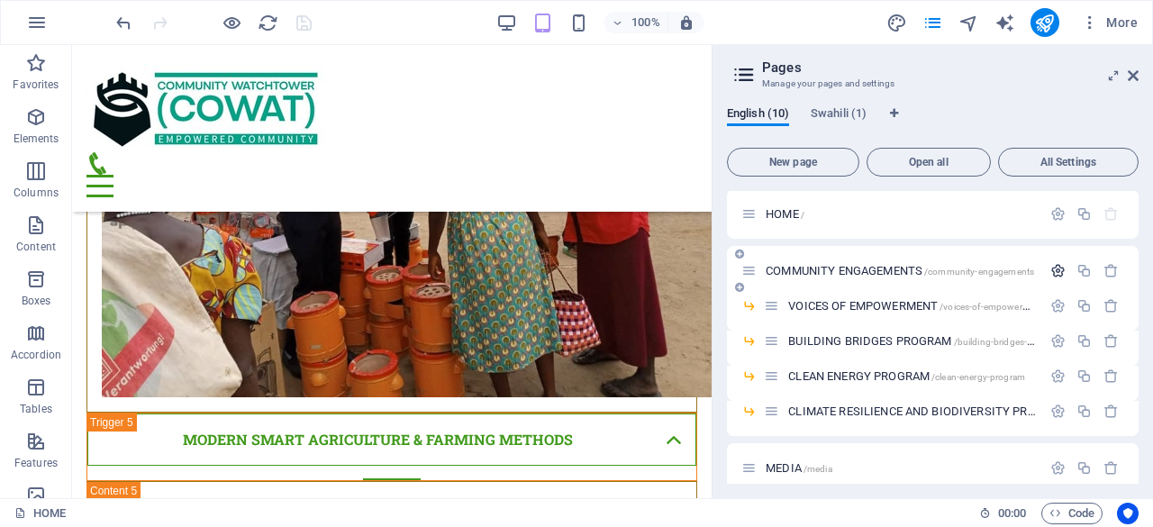
click at [1061, 267] on icon "button" at bounding box center [1057, 270] width 15 height 15
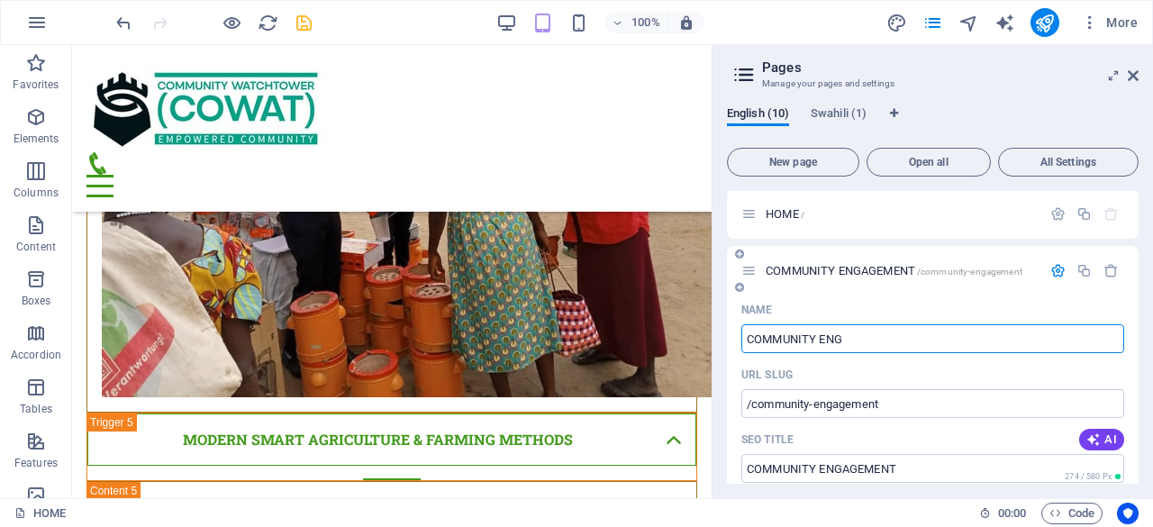
type input "COMMUNITY EN"
type input "/community-engagement"
type input "COMMUNITY ENGAGEMENT"
type input "COMMUNITY"
type input "/community"
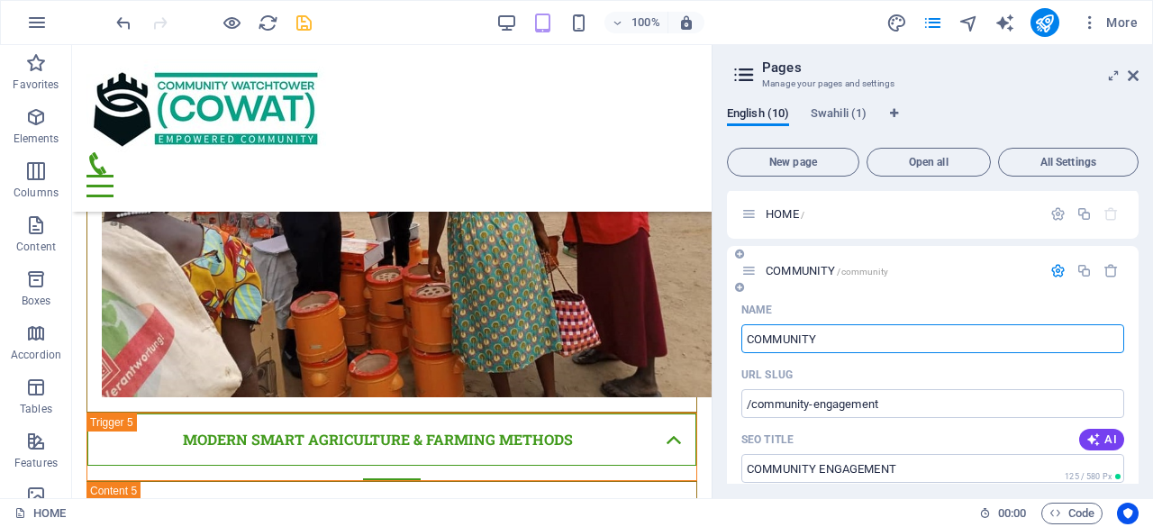
type input "COMMUNITY"
type input "COMMUNITY INIY"
type input "/community-ini"
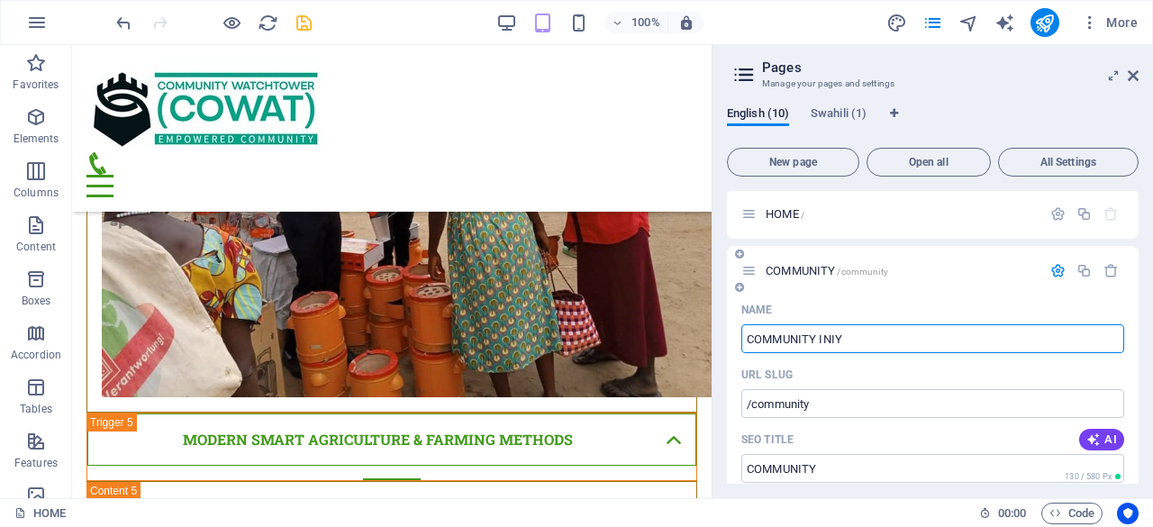
type input "COMMUNITY INI"
type input "COMMUNITY INIY"
type input "/community-iniy"
type input "COMMUNITY INIY"
type input "COMMUNITY INIT"
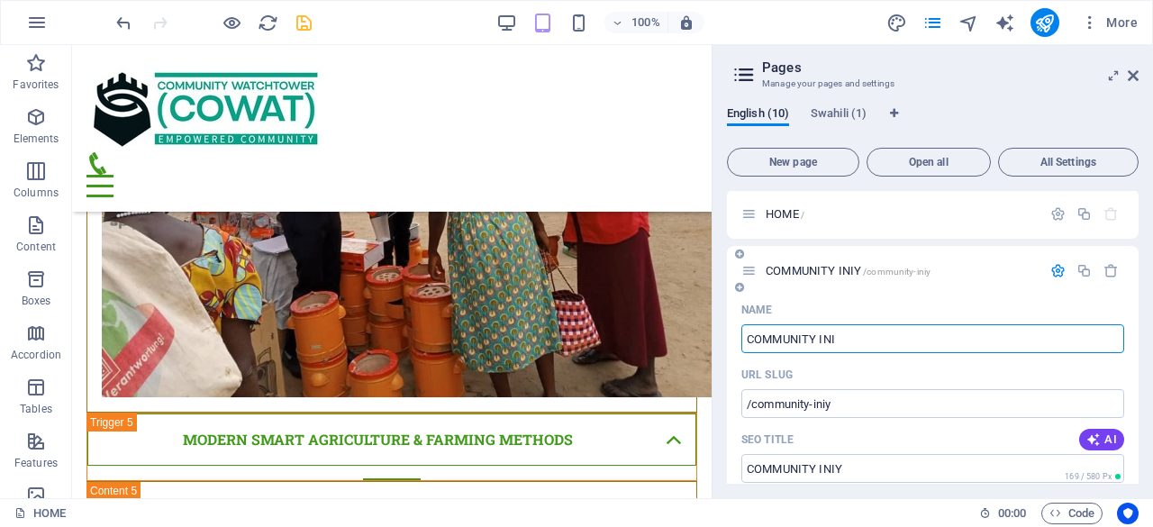
type input "/community-ini"
type input "COMMUNITY INI"
type input "COMMUNITY INITIA"
type input "/community-initi"
type input "COMMUNITY INITI"
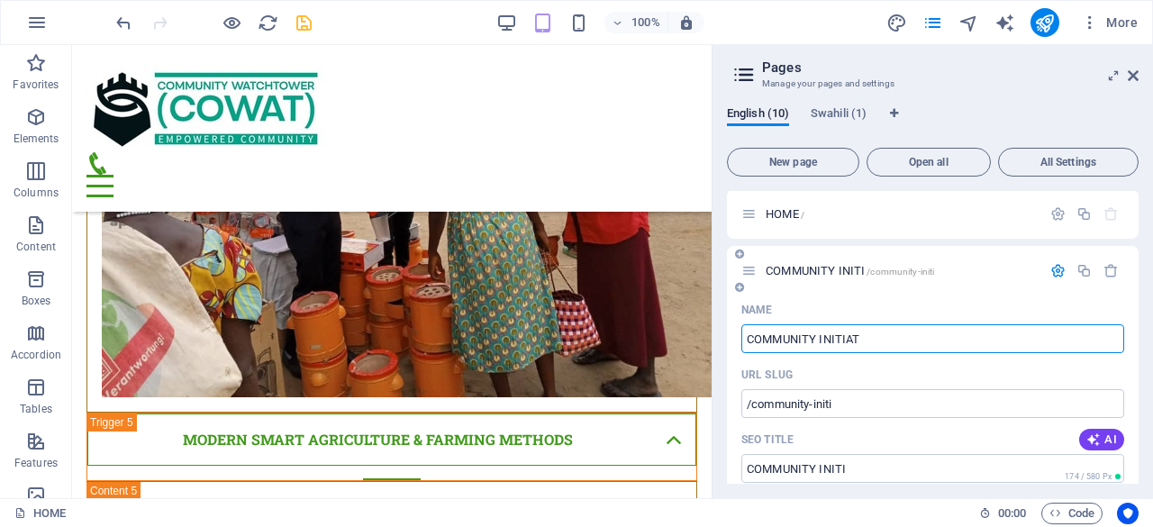
type input "COMMUNITY INITIAT"
type input "/community-initiat"
type input "COMMUNITY INITIAT"
type input "COMMUNITY INITIATIVES"
type input "/community-initiatives"
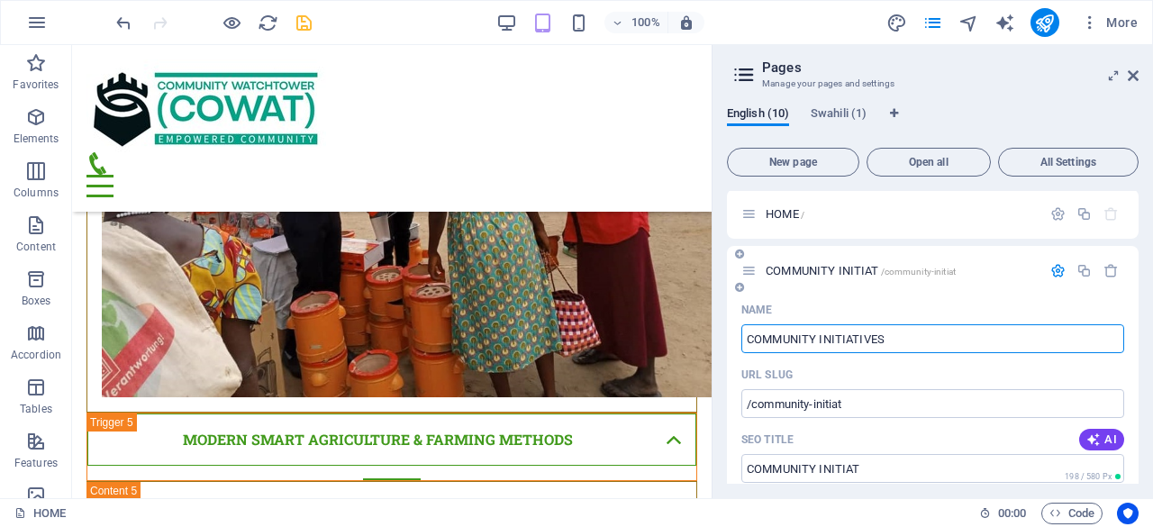
type input "COMMUNITY INITIATIVES"
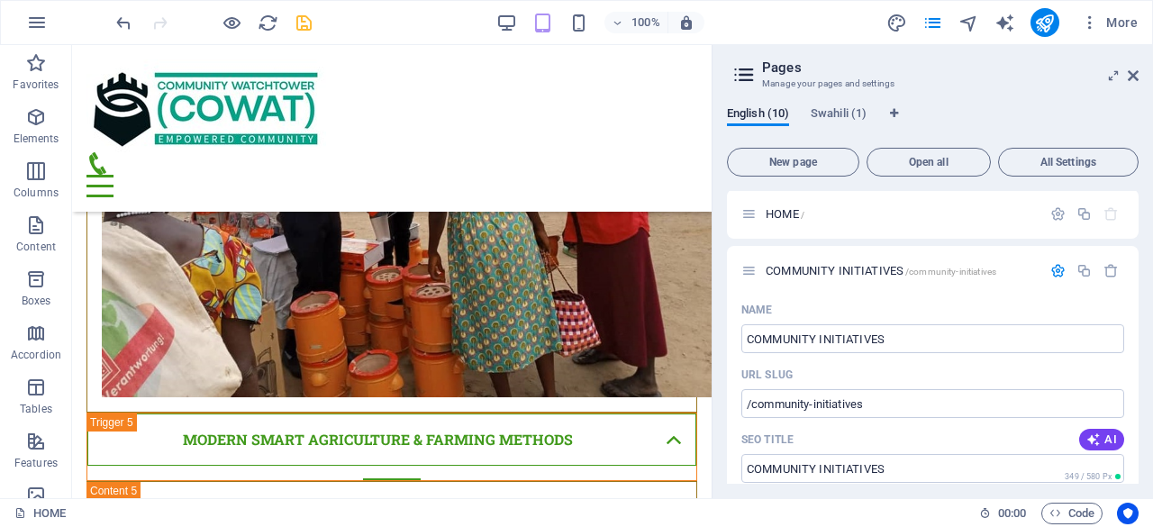
click at [1144, 312] on div "English (10) Swahili (1) New page Open all All Settings HOME / COMMUNITY INITIA…" at bounding box center [932, 295] width 440 height 406
click at [308, 22] on icon "save" at bounding box center [304, 23] width 21 height 21
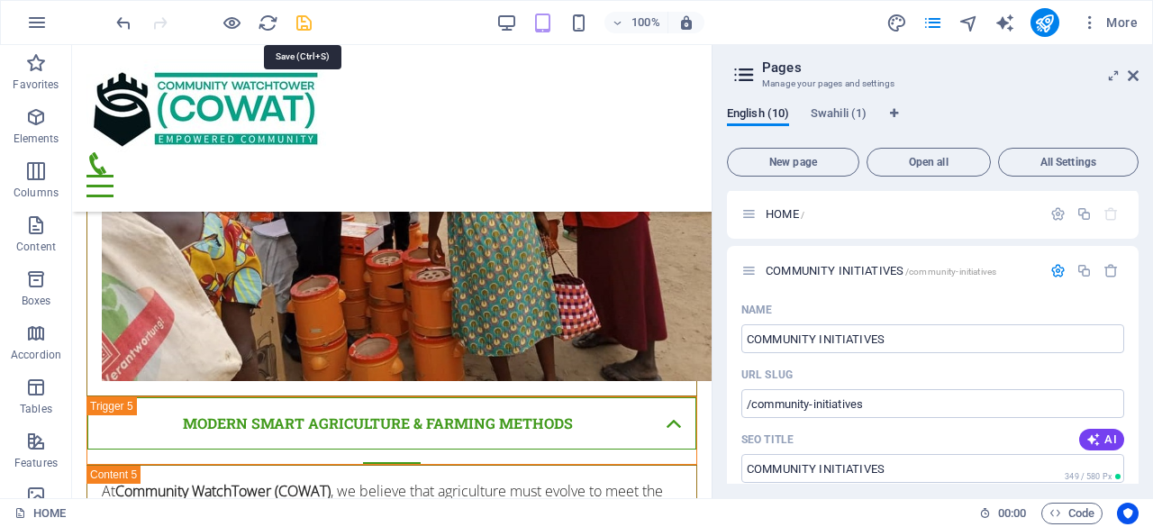
checkbox input "false"
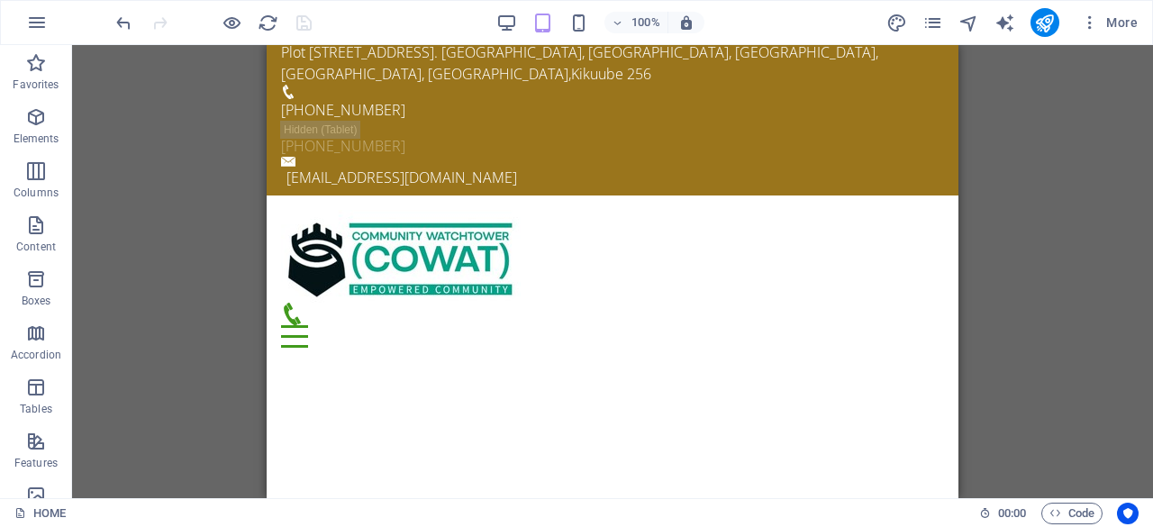
scroll to position [0, 0]
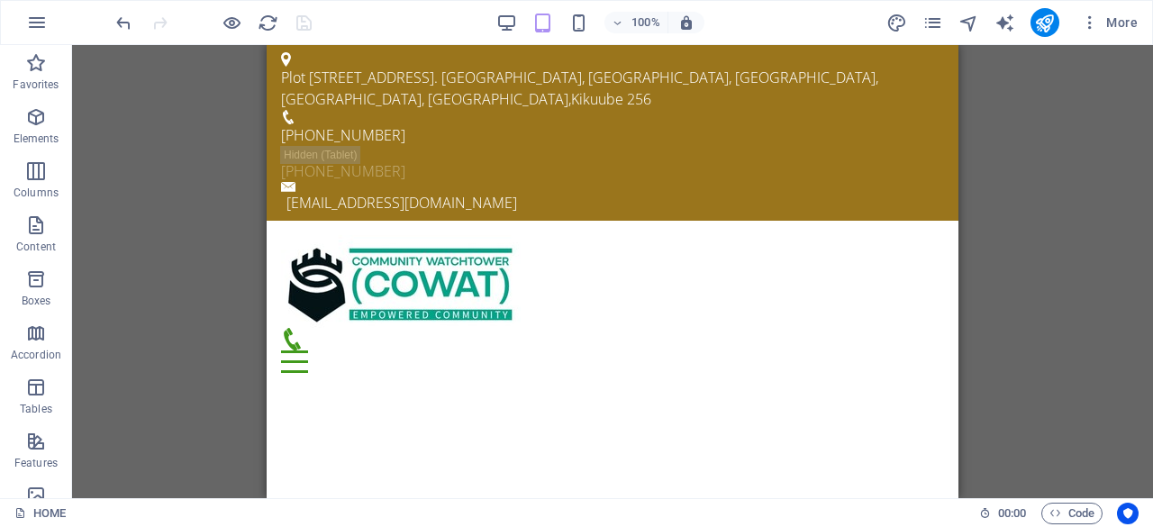
drag, startPoint x: 948, startPoint y: 366, endPoint x: 1225, endPoint y: 101, distance: 383.4
click at [1046, 23] on icon "publish" at bounding box center [1044, 23] width 21 height 21
click at [927, 19] on icon "pages" at bounding box center [932, 23] width 21 height 21
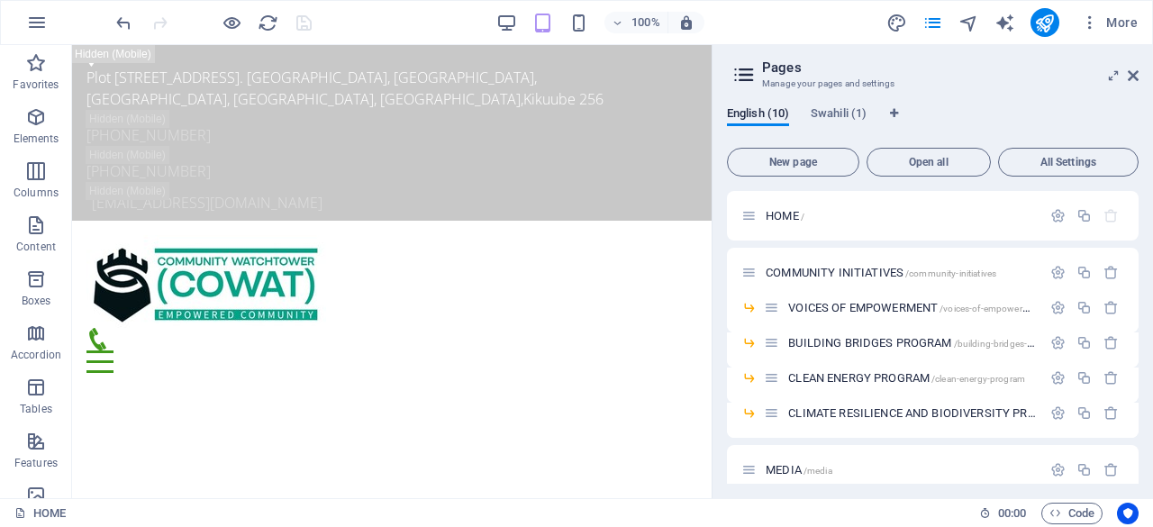
drag, startPoint x: 1138, startPoint y: 264, endPoint x: 1142, endPoint y: 293, distance: 29.0
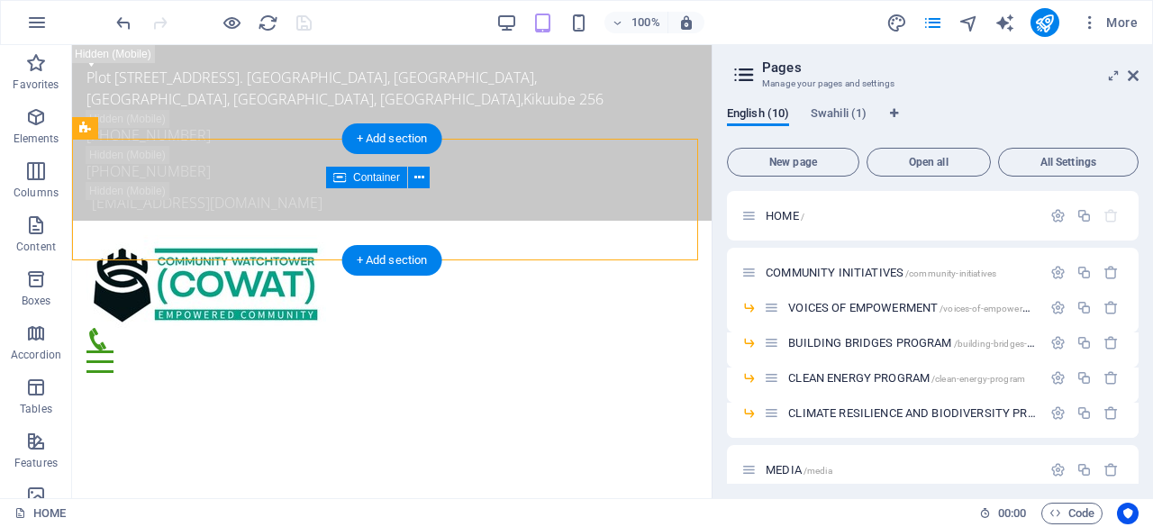
drag, startPoint x: 1214, startPoint y: 338, endPoint x: 555, endPoint y: 208, distance: 671.7
click at [555, 328] on div at bounding box center [391, 350] width 610 height 45
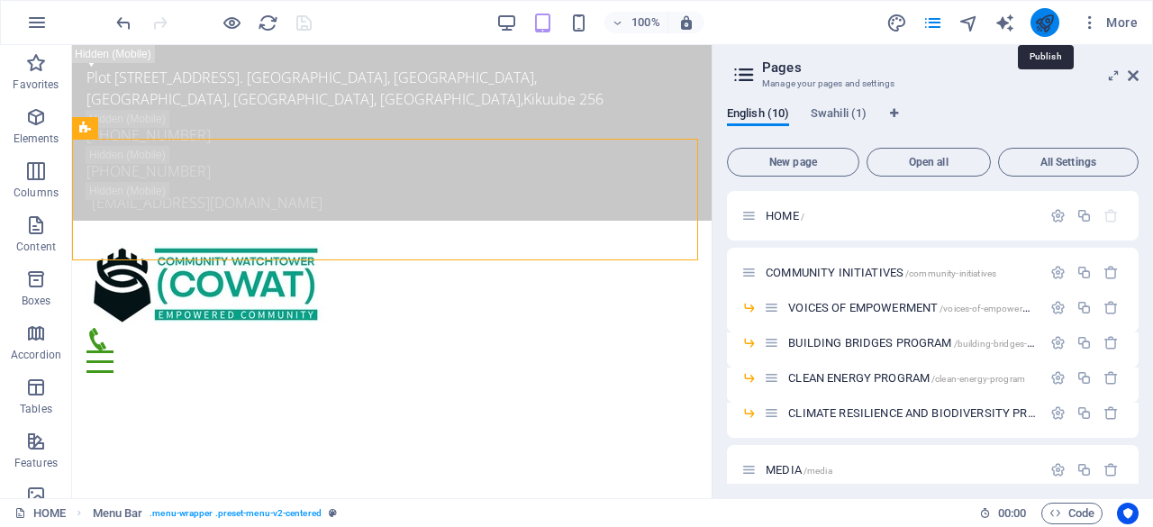
click at [1047, 22] on icon "publish" at bounding box center [1044, 23] width 21 height 21
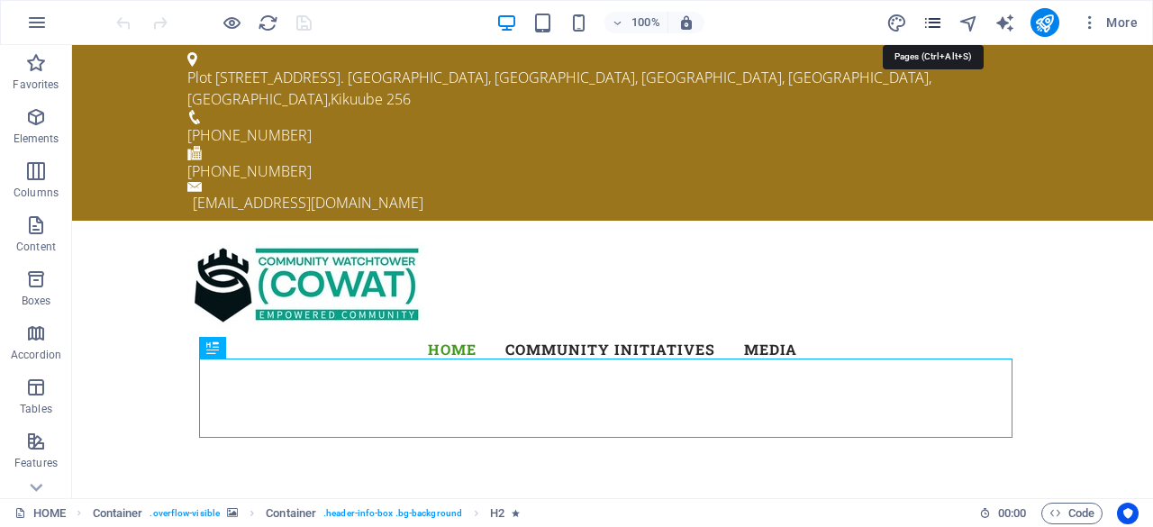
click at [935, 21] on icon "pages" at bounding box center [932, 23] width 21 height 21
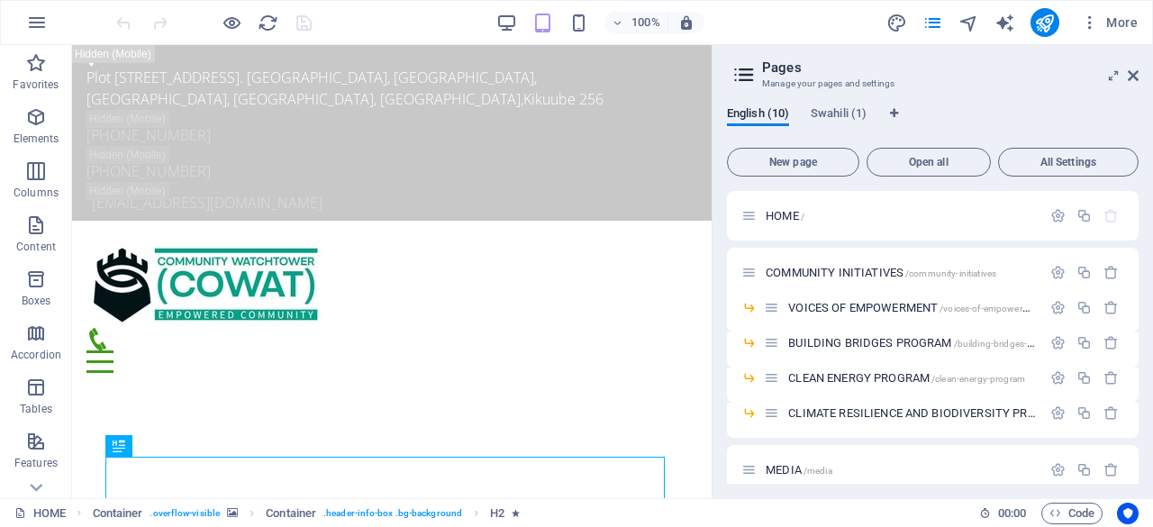
drag, startPoint x: 1140, startPoint y: 228, endPoint x: 1150, endPoint y: 262, distance: 35.6
drag, startPoint x: 1150, startPoint y: 262, endPoint x: 827, endPoint y: 375, distance: 341.7
click at [827, 375] on span "CLEAN ENERGY PROGRAM /clean-energy-program" at bounding box center [906, 378] width 237 height 14
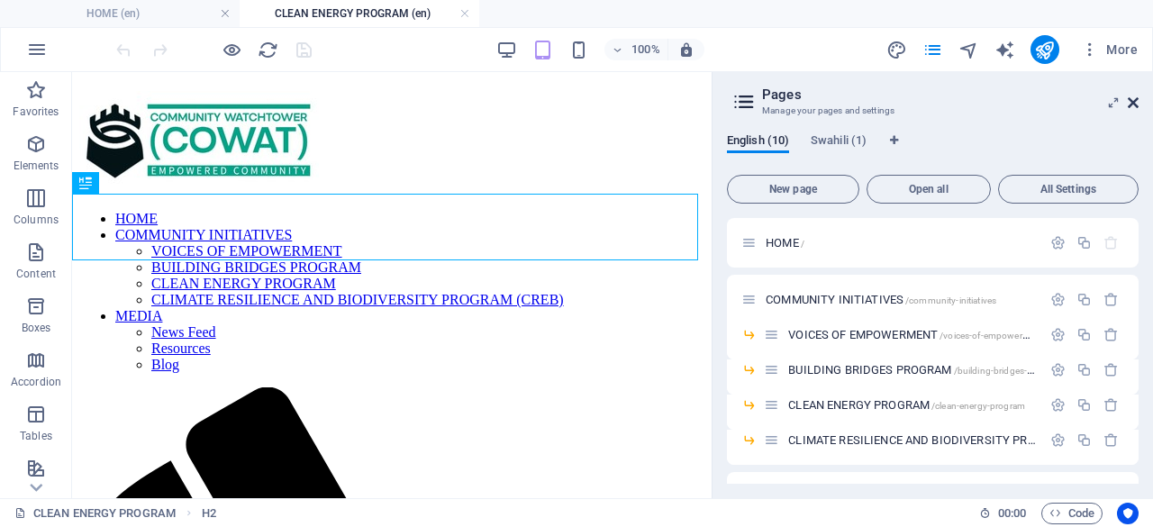
click at [1135, 96] on icon at bounding box center [1132, 102] width 11 height 14
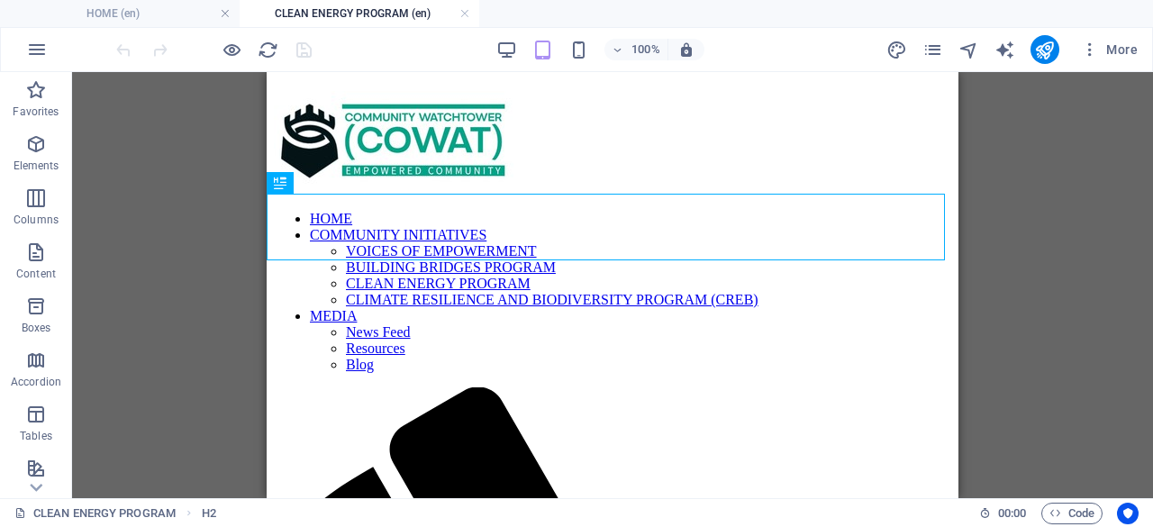
drag, startPoint x: 683, startPoint y: 30, endPoint x: 1025, endPoint y: 122, distance: 354.5
click at [1025, 122] on div "Drag here to replace the existing content. Press “Ctrl” if you want to create a…" at bounding box center [612, 285] width 1080 height 426
drag, startPoint x: 683, startPoint y: 36, endPoint x: 1062, endPoint y: 170, distance: 402.1
click at [1062, 170] on div "Drag here to replace the existing content. Press “Ctrl” if you want to create a…" at bounding box center [612, 285] width 1080 height 426
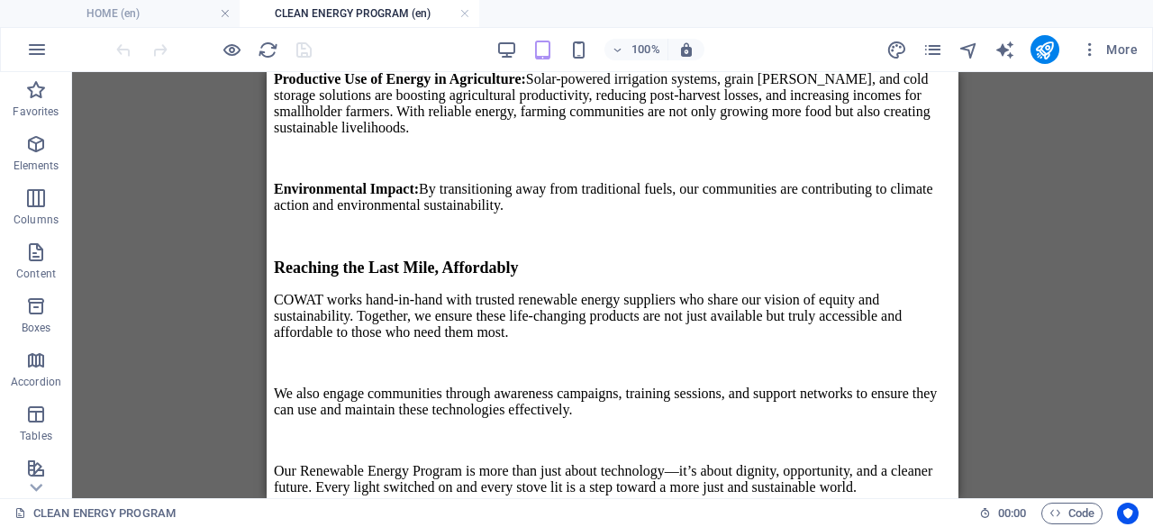
scroll to position [1951, 0]
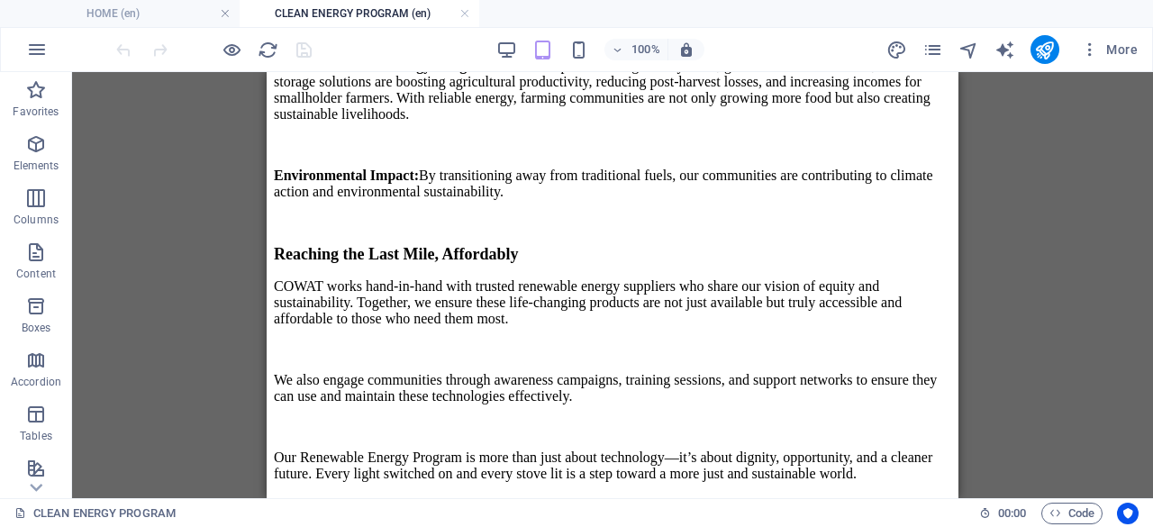
drag, startPoint x: 950, startPoint y: 111, endPoint x: 1271, endPoint y: 356, distance: 404.1
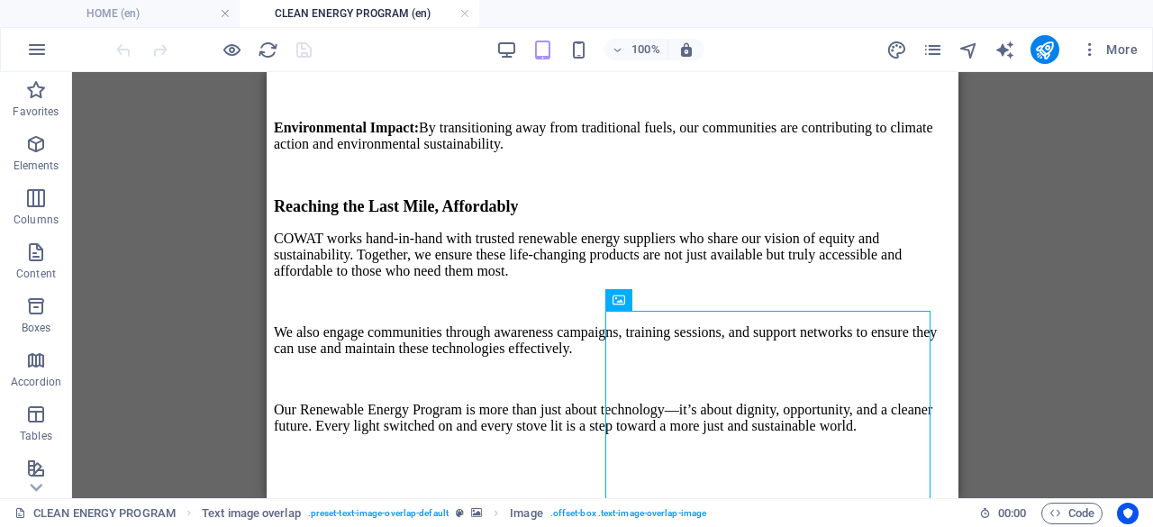
scroll to position [1992, 0]
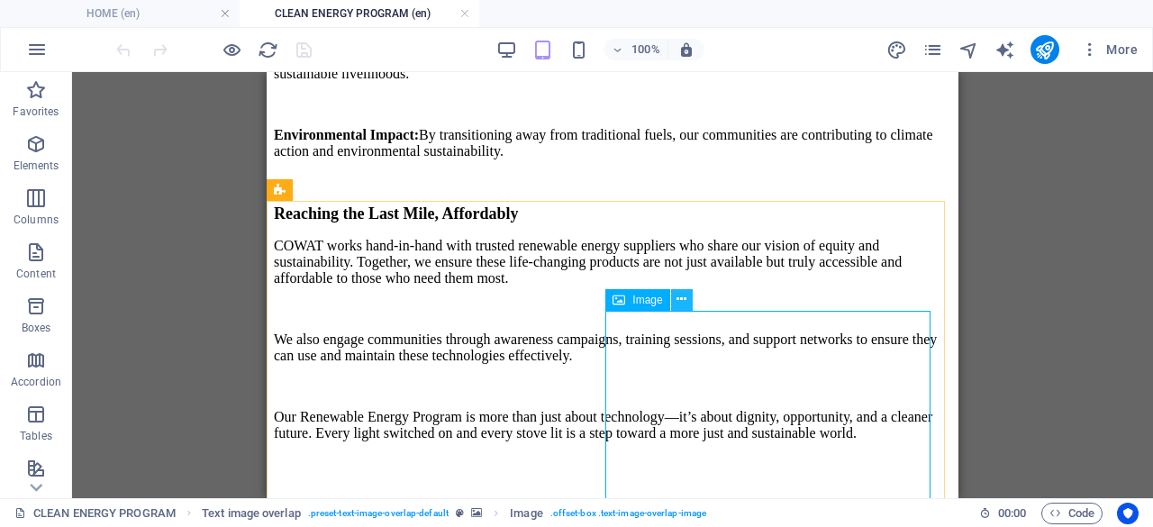
click at [684, 303] on icon at bounding box center [681, 299] width 10 height 19
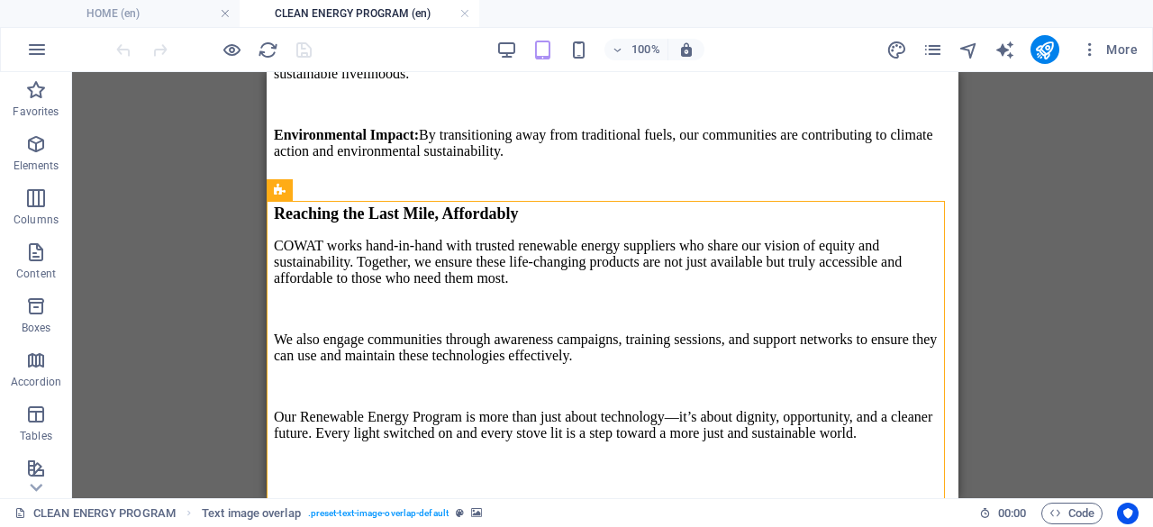
drag, startPoint x: 683, startPoint y: 206, endPoint x: 1039, endPoint y: 272, distance: 362.6
click at [1039, 272] on div "Drag here to replace the existing content. Press “Ctrl” if you want to create a…" at bounding box center [612, 285] width 1080 height 426
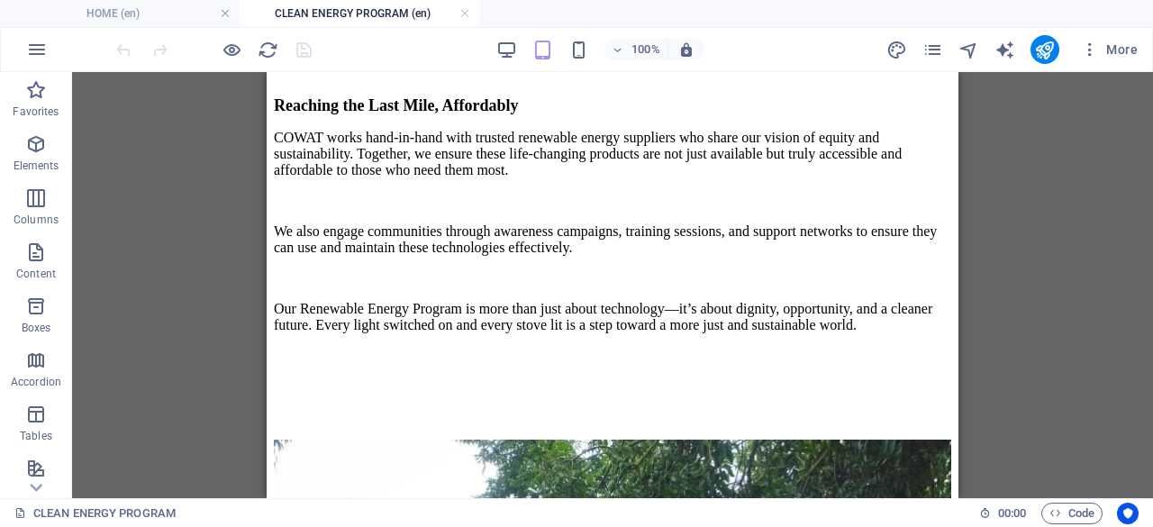
scroll to position [2087, 0]
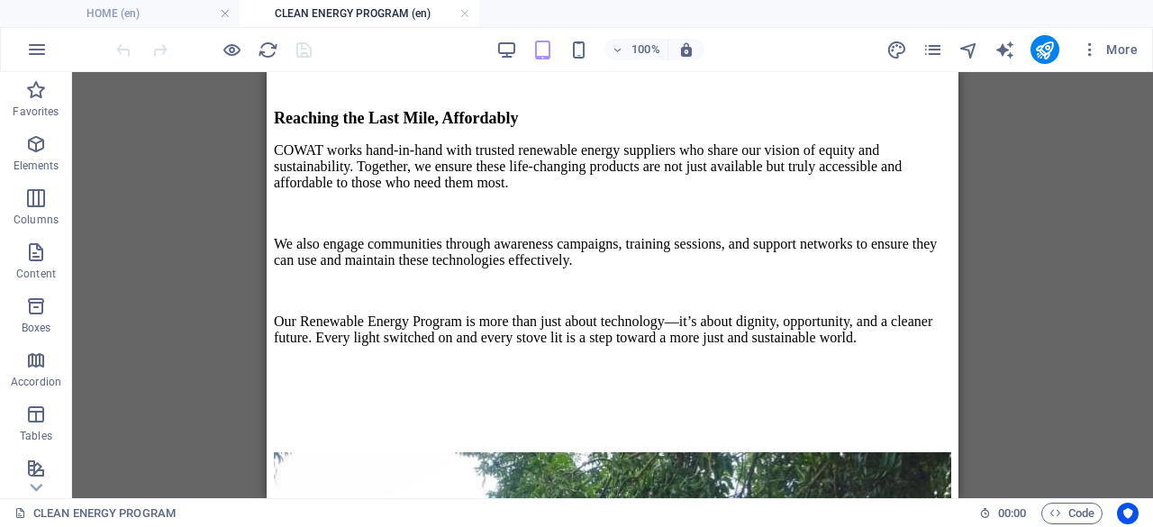
drag, startPoint x: 951, startPoint y: 281, endPoint x: 1233, endPoint y: 362, distance: 293.2
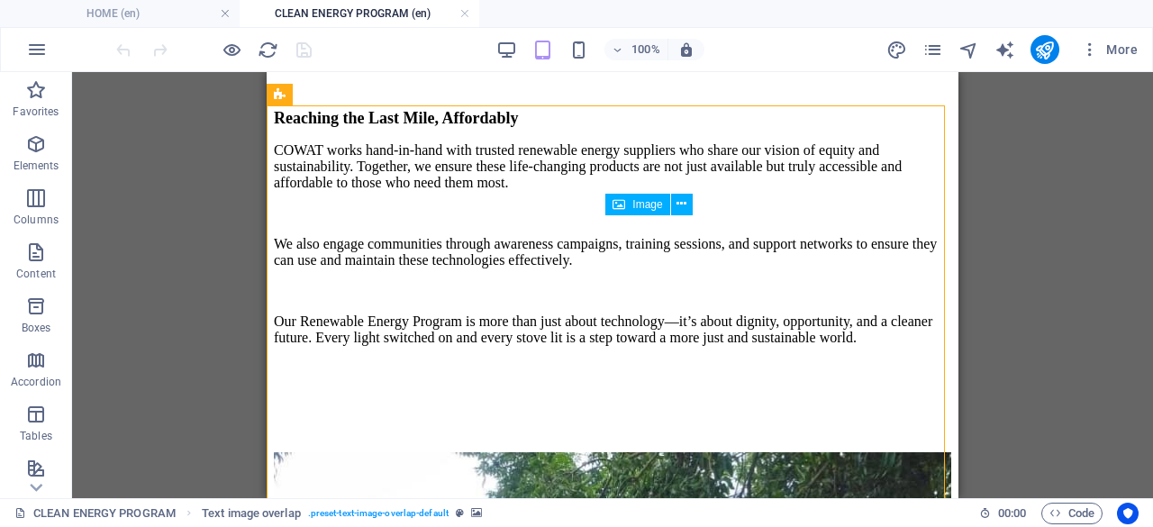
drag, startPoint x: 659, startPoint y: 210, endPoint x: 633, endPoint y: 212, distance: 26.2
click at [633, 212] on div "Image" at bounding box center [637, 205] width 64 height 22
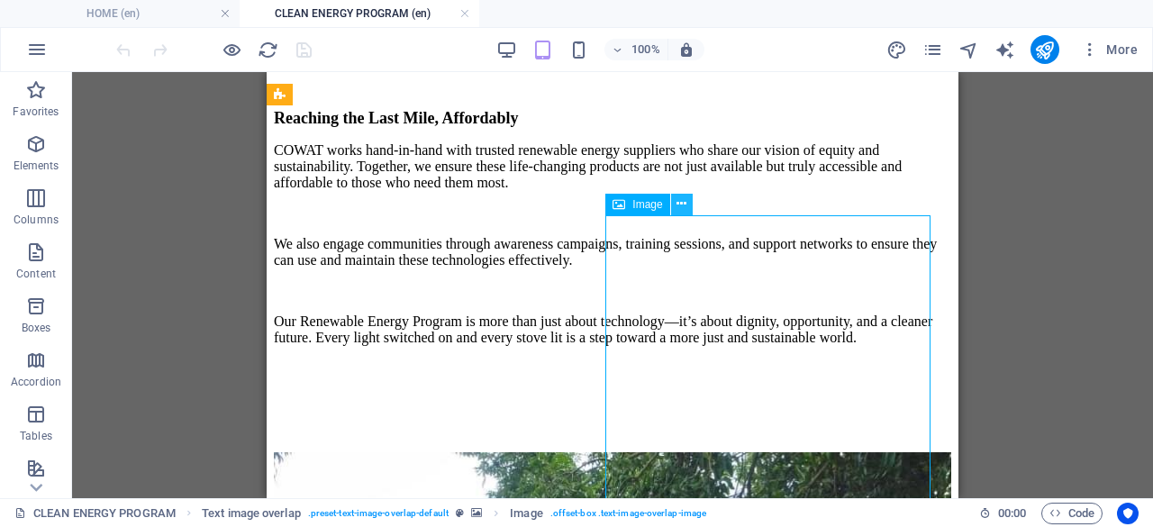
click at [682, 207] on icon at bounding box center [681, 203] width 10 height 19
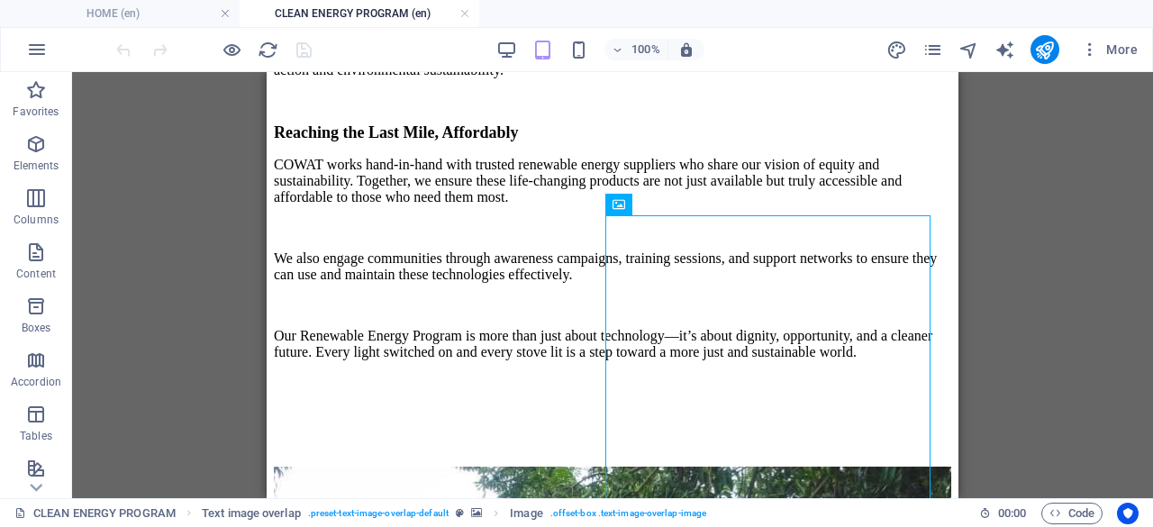
scroll to position [2086, 0]
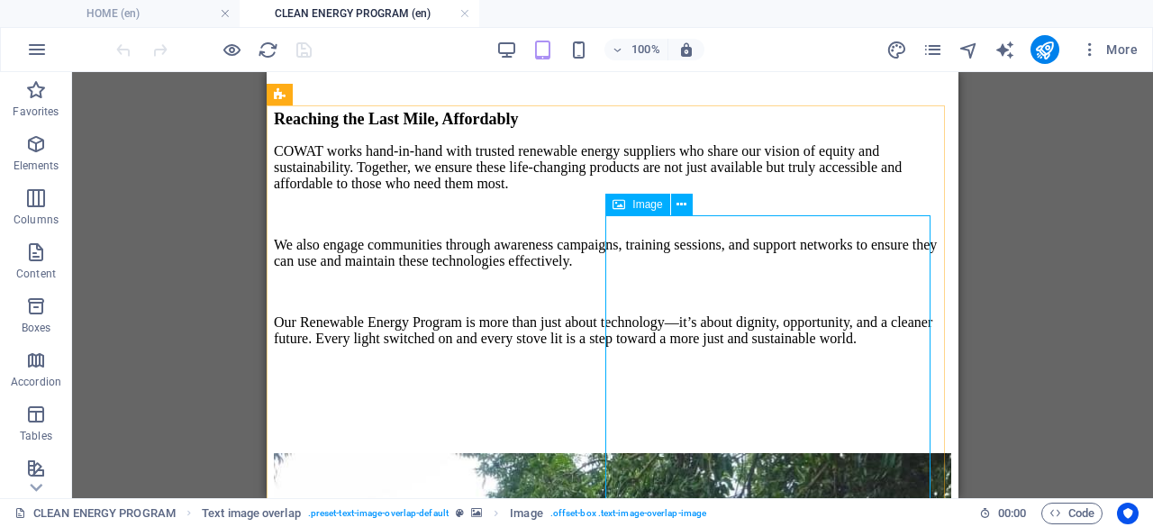
click at [619, 209] on icon at bounding box center [618, 205] width 13 height 22
click at [680, 203] on icon at bounding box center [681, 204] width 10 height 19
drag, startPoint x: 682, startPoint y: 221, endPoint x: 1053, endPoint y: 228, distance: 371.9
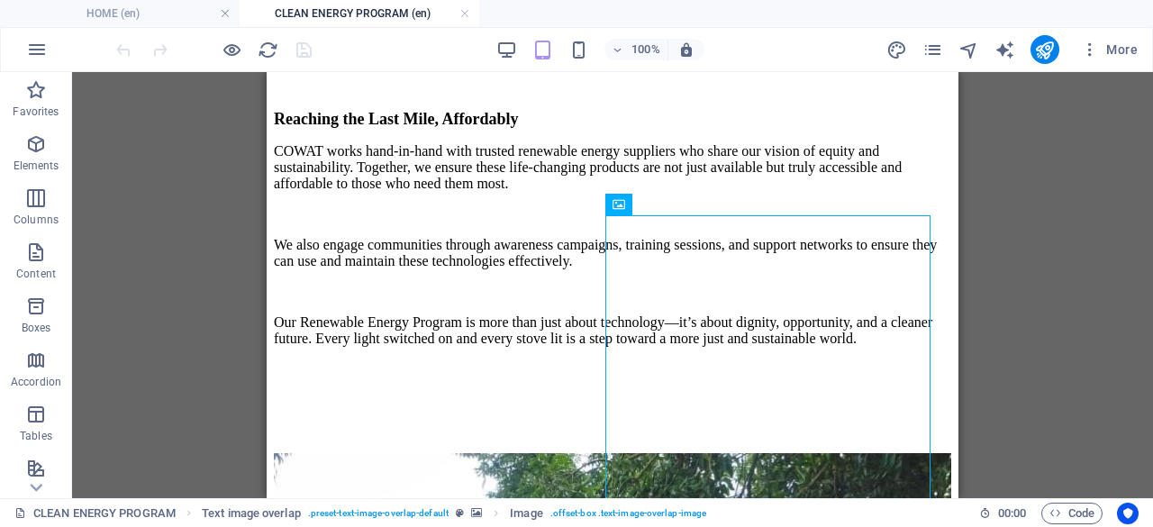
click at [1053, 228] on div "Drag here to replace the existing content. Press “Ctrl” if you want to create a…" at bounding box center [612, 285] width 1080 height 426
drag, startPoint x: 684, startPoint y: 218, endPoint x: 1055, endPoint y: 251, distance: 372.5
click at [1055, 251] on div "Drag here to replace the existing content. Press “Ctrl” if you want to create a…" at bounding box center [612, 285] width 1080 height 426
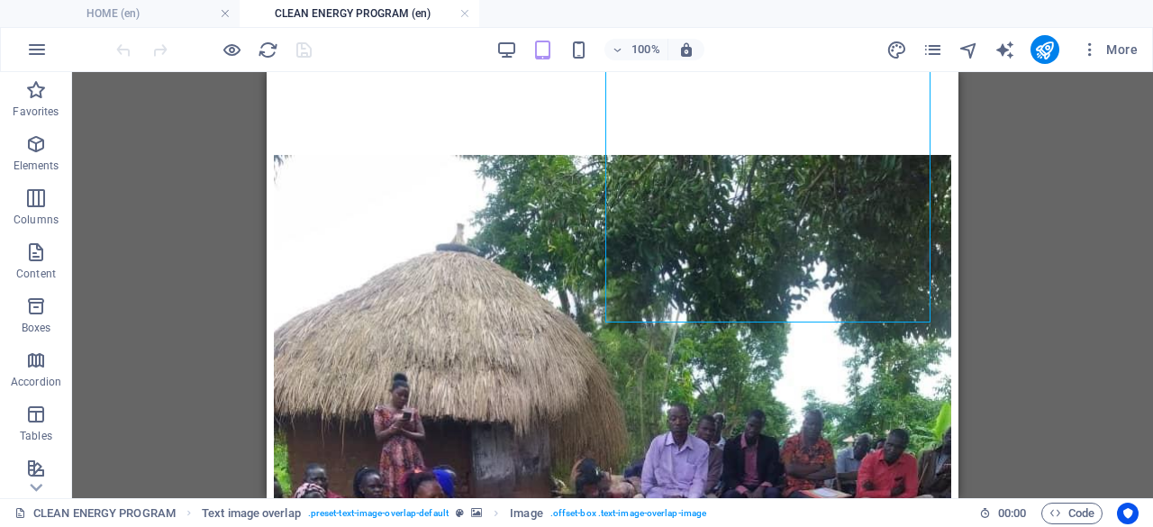
scroll to position [2391, 0]
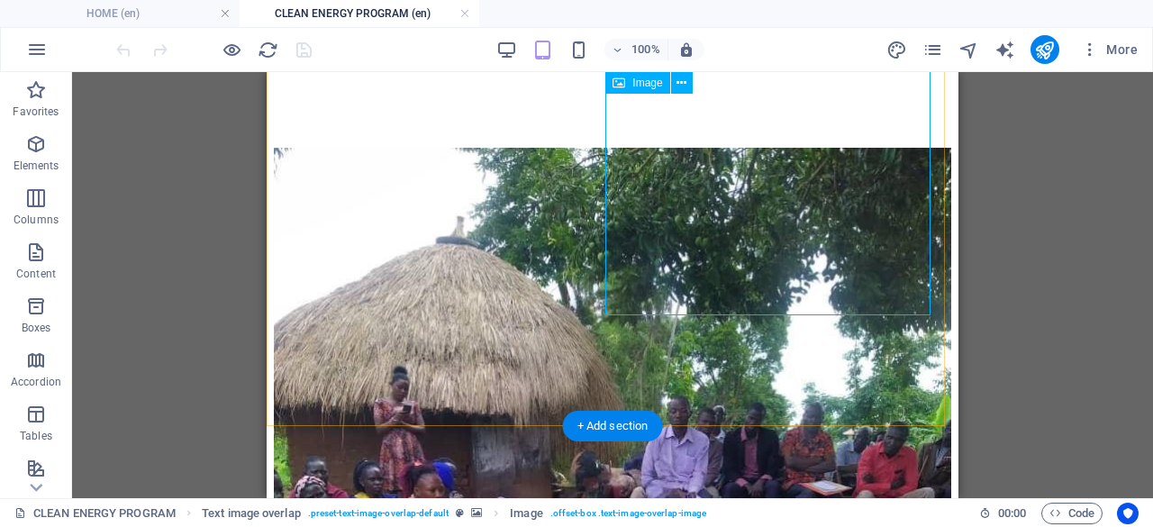
select select "%"
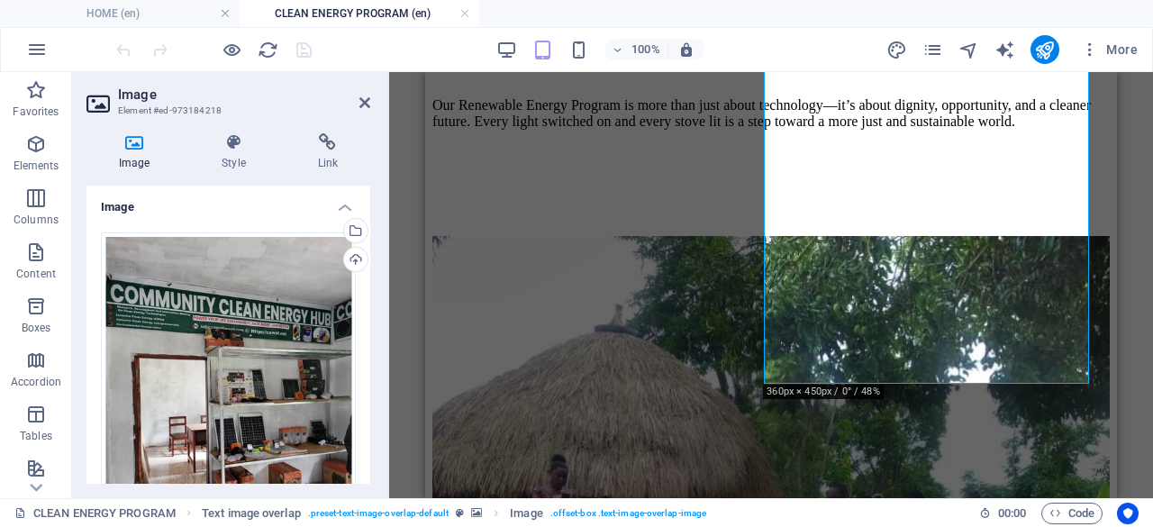
scroll to position [2399, 0]
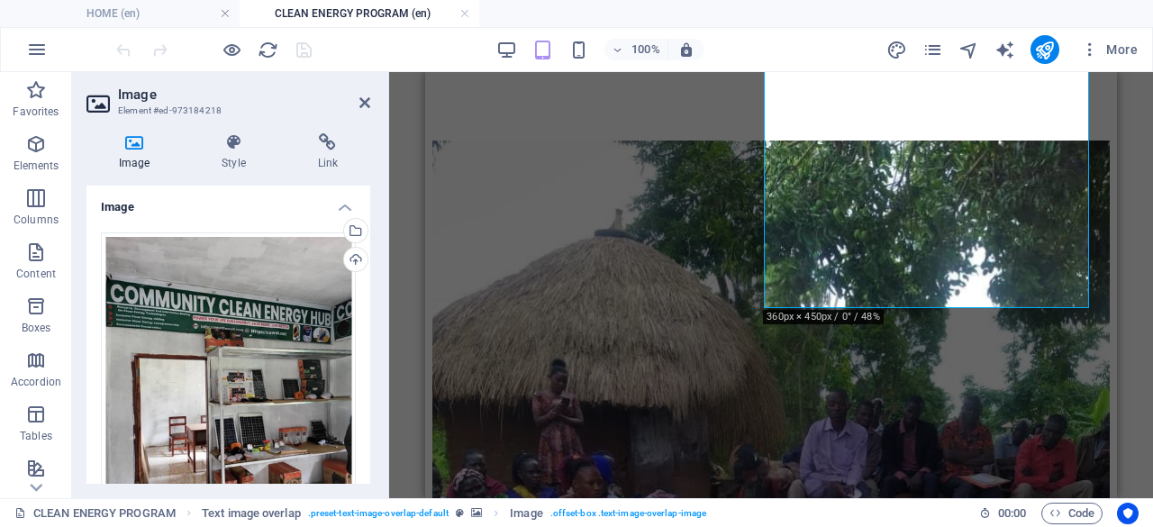
drag, startPoint x: 1109, startPoint y: 282, endPoint x: 1545, endPoint y: 384, distance: 447.7
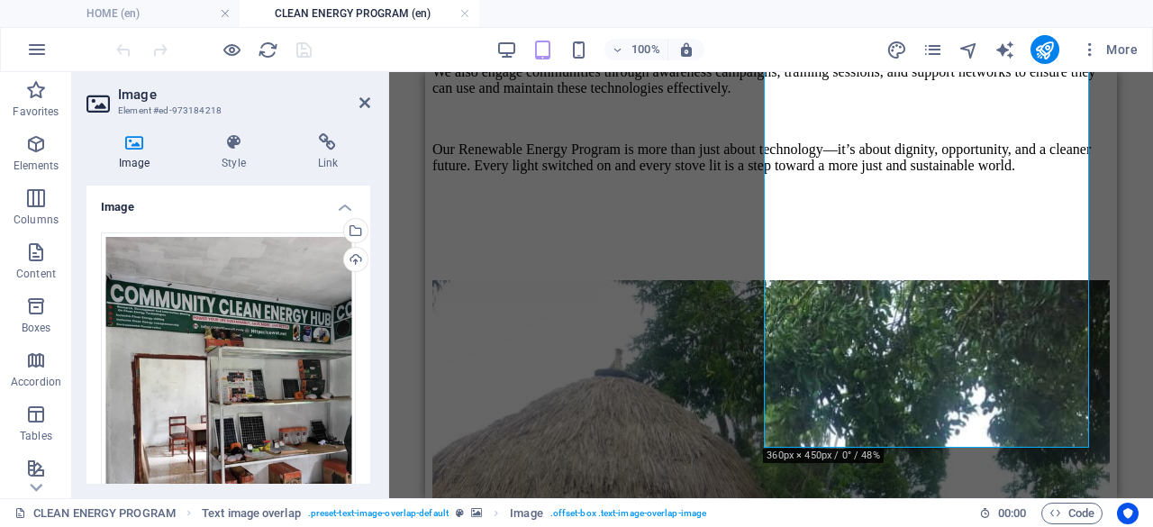
scroll to position [2266, 0]
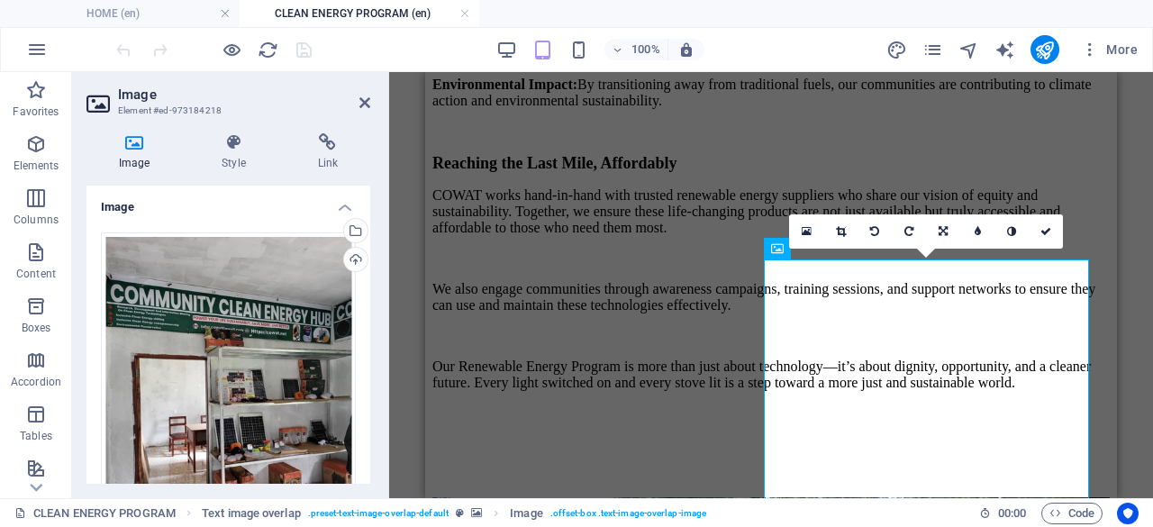
drag, startPoint x: 1109, startPoint y: 318, endPoint x: 1541, endPoint y: 357, distance: 434.0
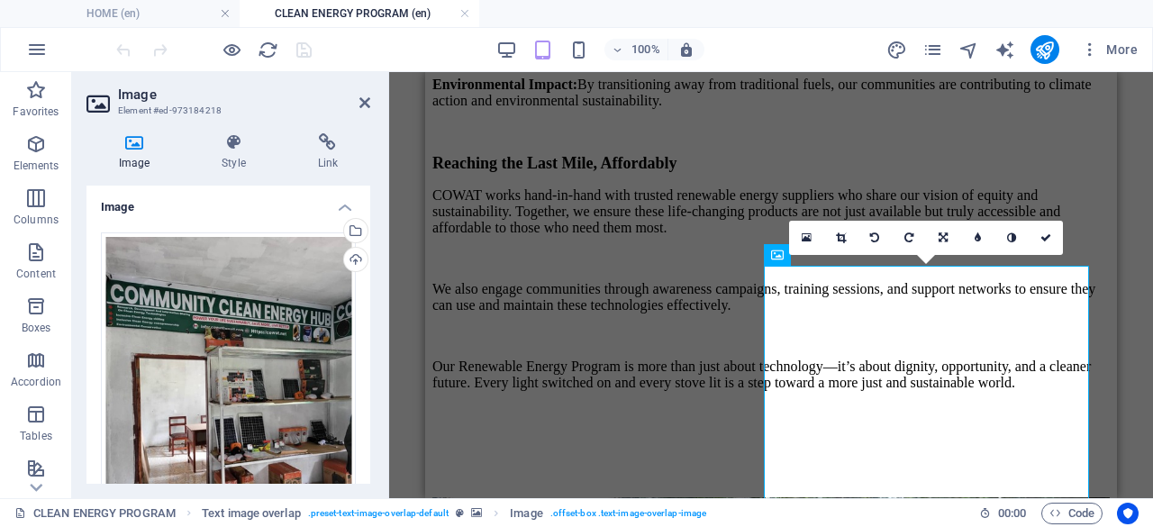
scroll to position [2036, 0]
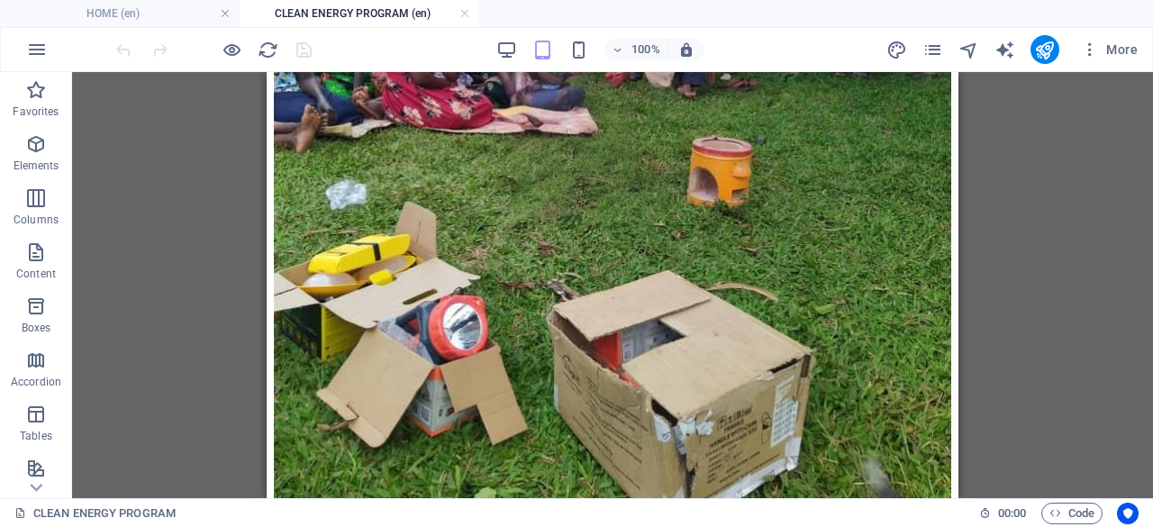
scroll to position [2887, 0]
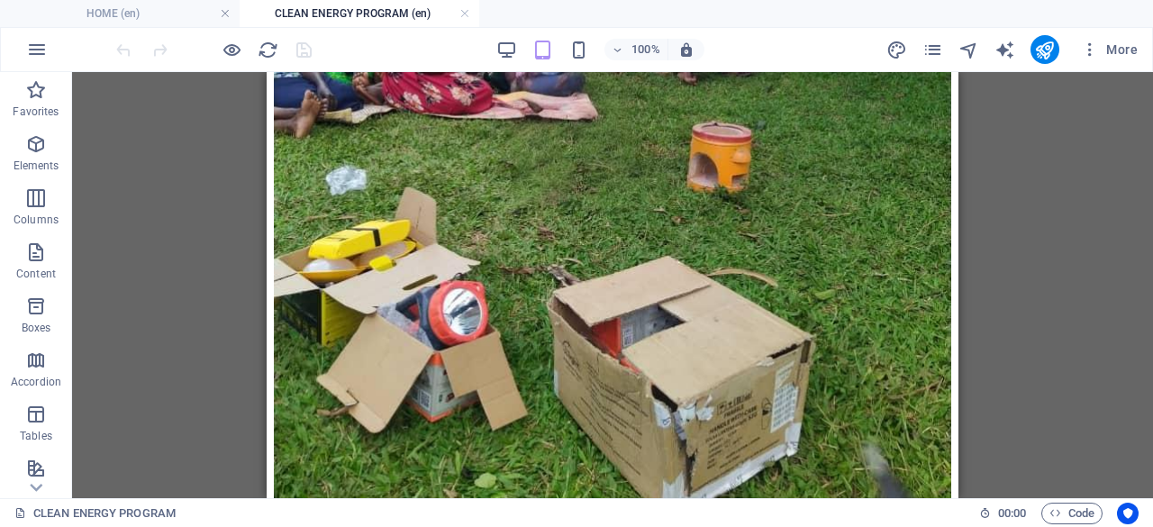
drag, startPoint x: 951, startPoint y: 288, endPoint x: 1246, endPoint y: 436, distance: 330.2
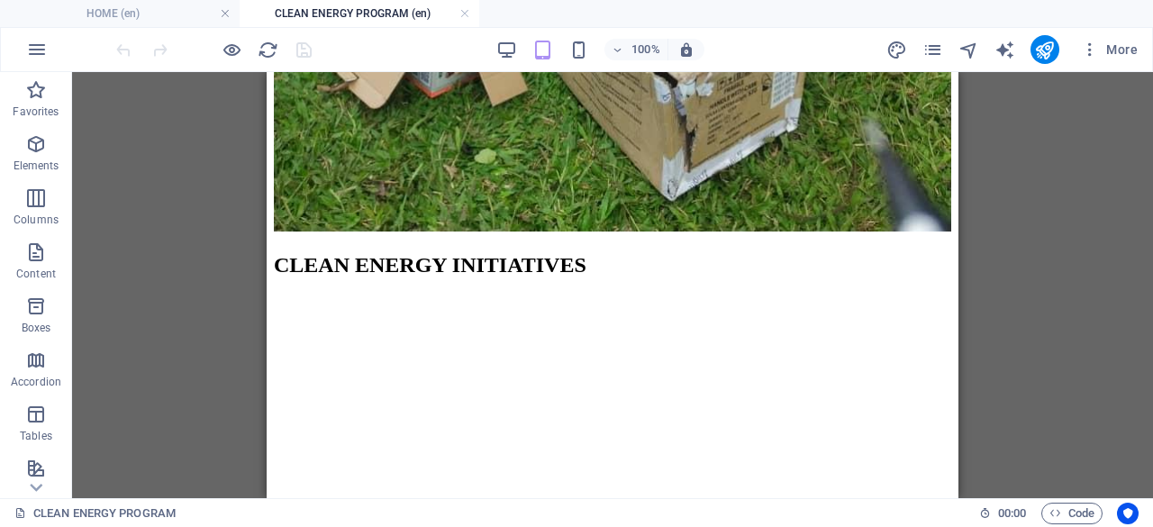
scroll to position [3110, 0]
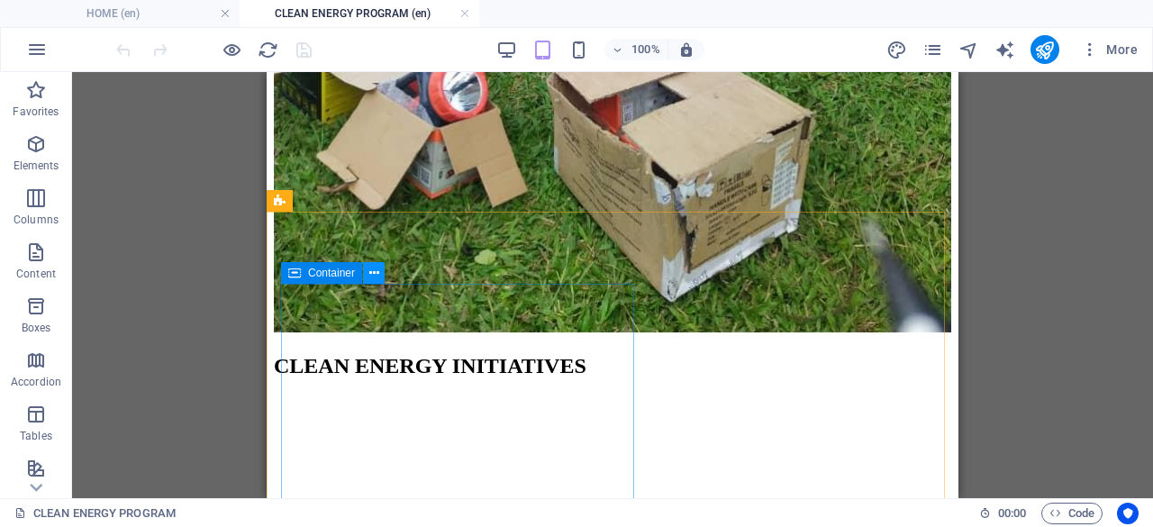
click at [380, 273] on button at bounding box center [374, 273] width 22 height 22
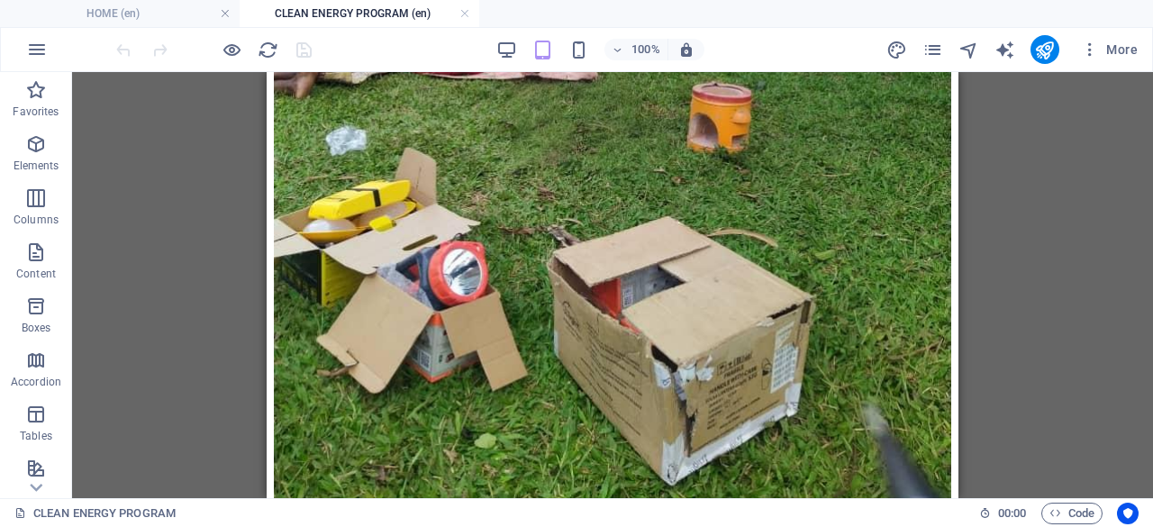
scroll to position [2988, 0]
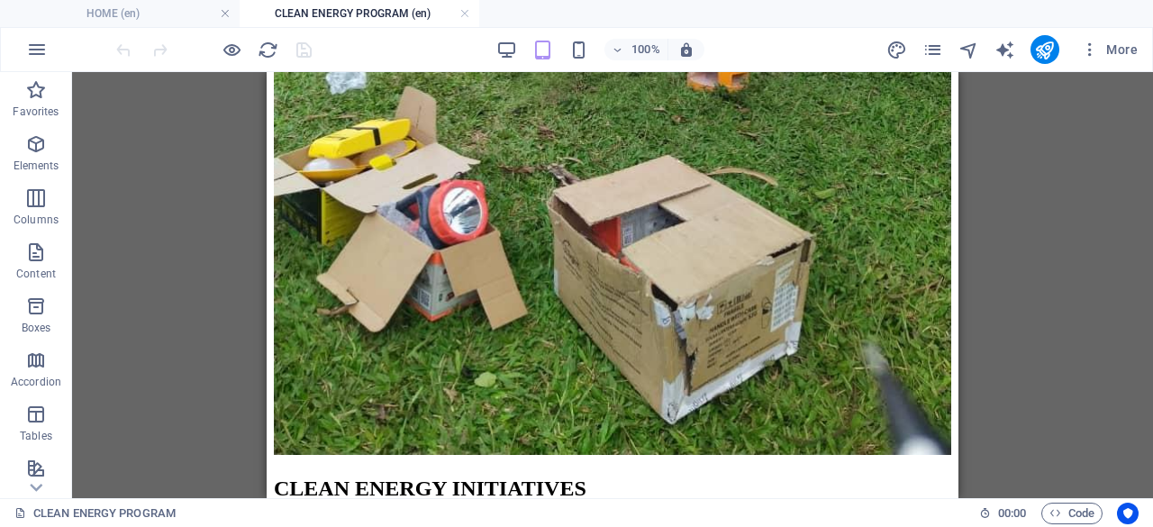
drag, startPoint x: 953, startPoint y: 269, endPoint x: 1260, endPoint y: 438, distance: 350.6
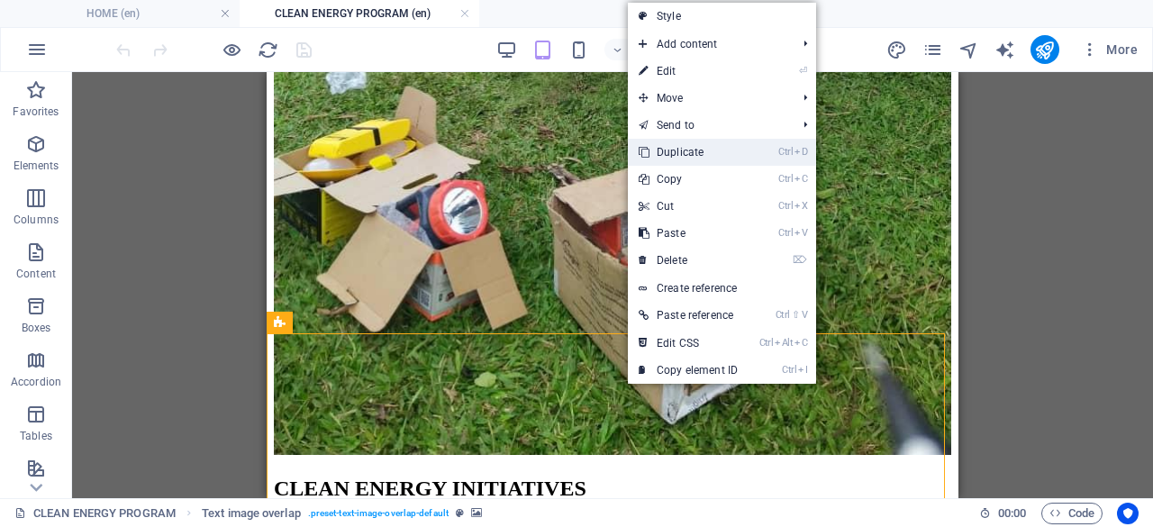
click at [672, 155] on link "Ctrl D Duplicate" at bounding box center [688, 152] width 121 height 27
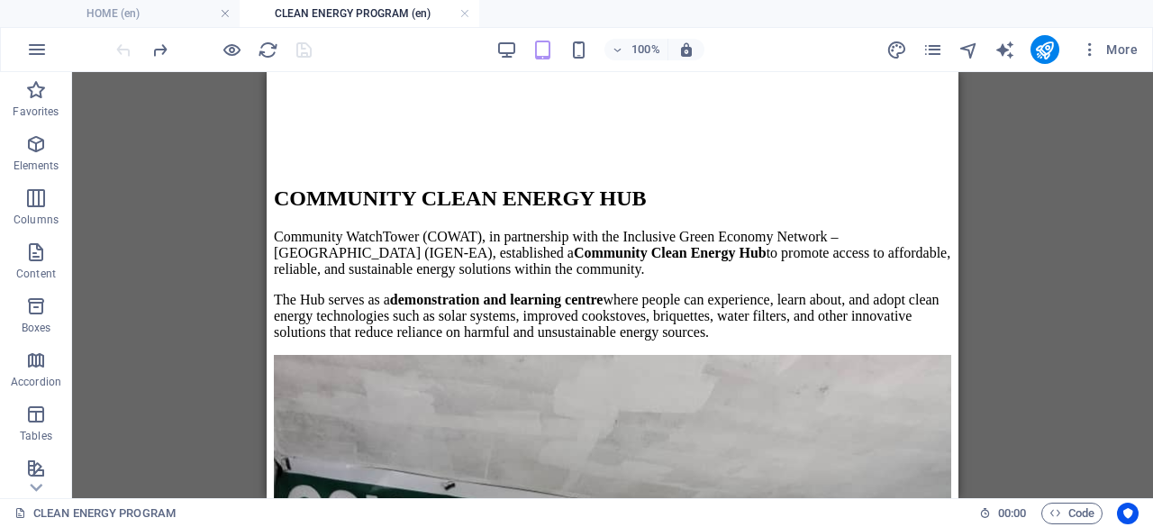
scroll to position [4018, 0]
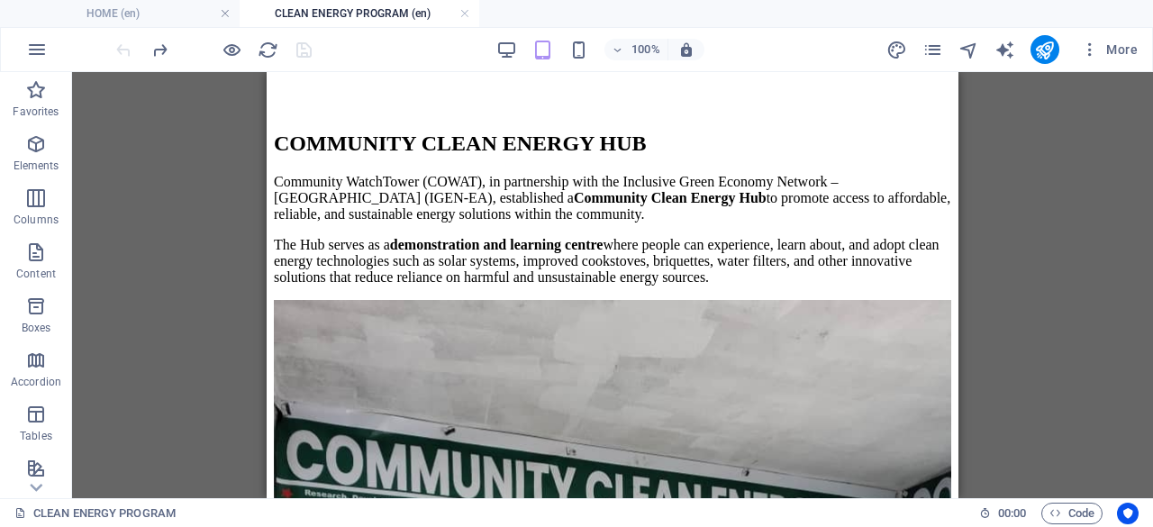
drag, startPoint x: 953, startPoint y: 457, endPoint x: 1285, endPoint y: 565, distance: 349.7
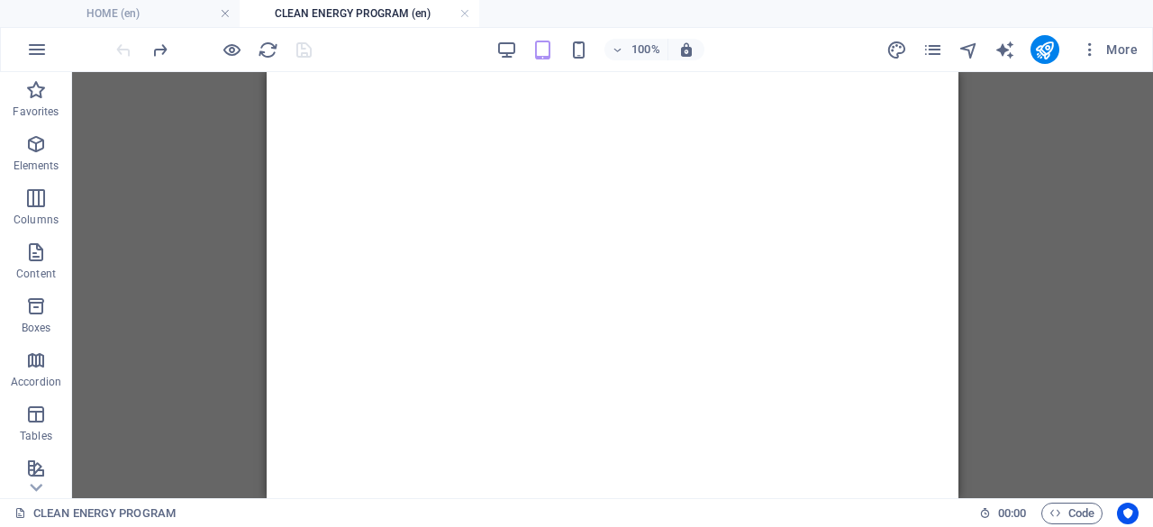
scroll to position [3533, 0]
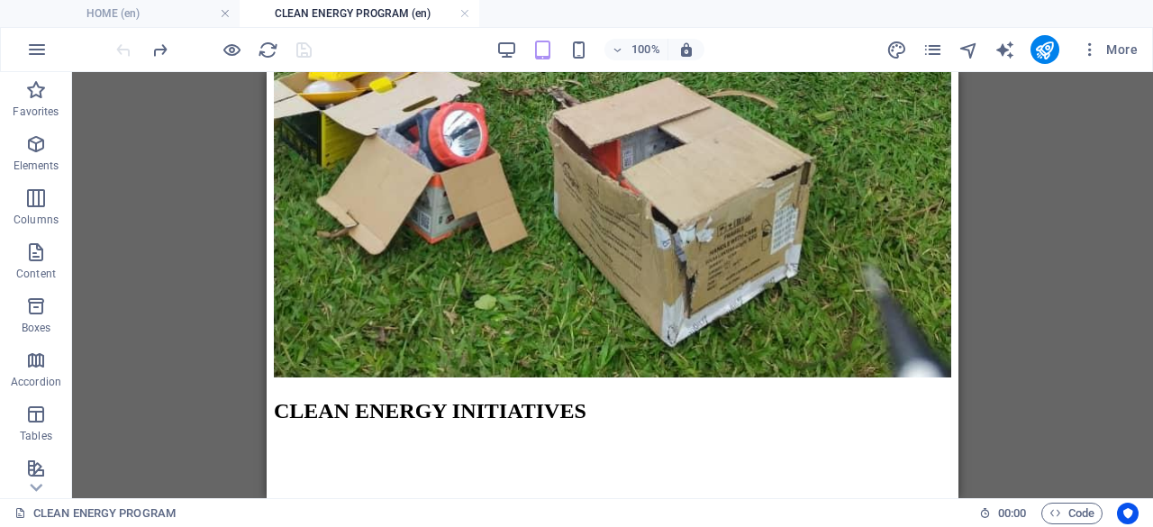
scroll to position [3038, 0]
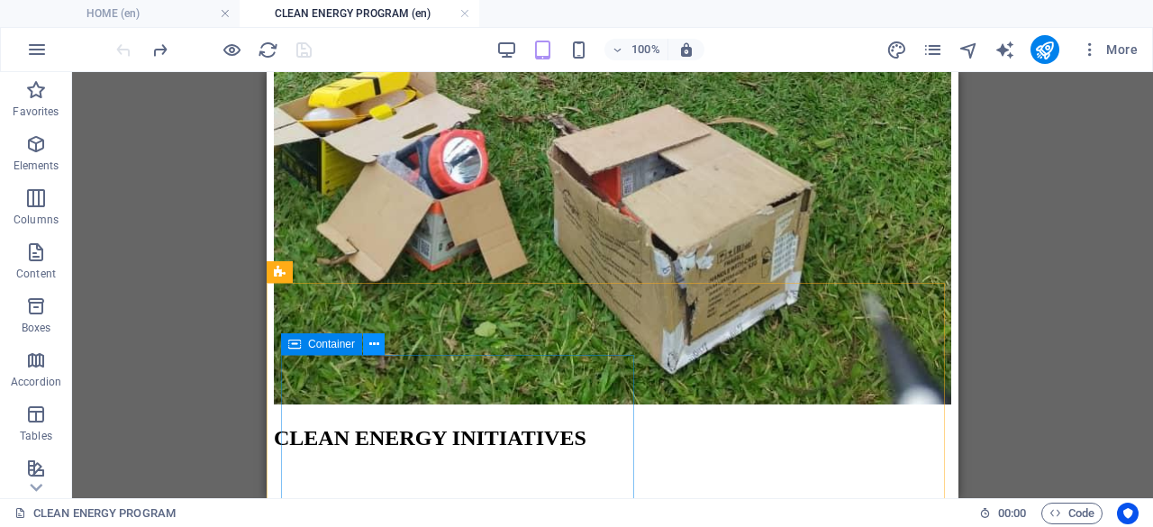
click at [375, 342] on icon at bounding box center [374, 344] width 10 height 19
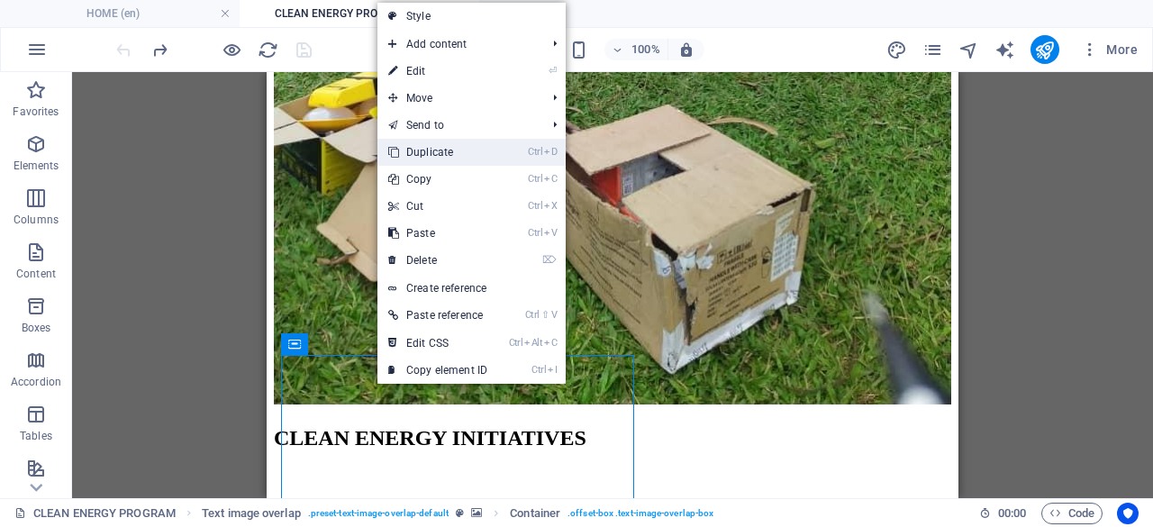
click at [413, 147] on link "Ctrl D Duplicate" at bounding box center [437, 152] width 121 height 27
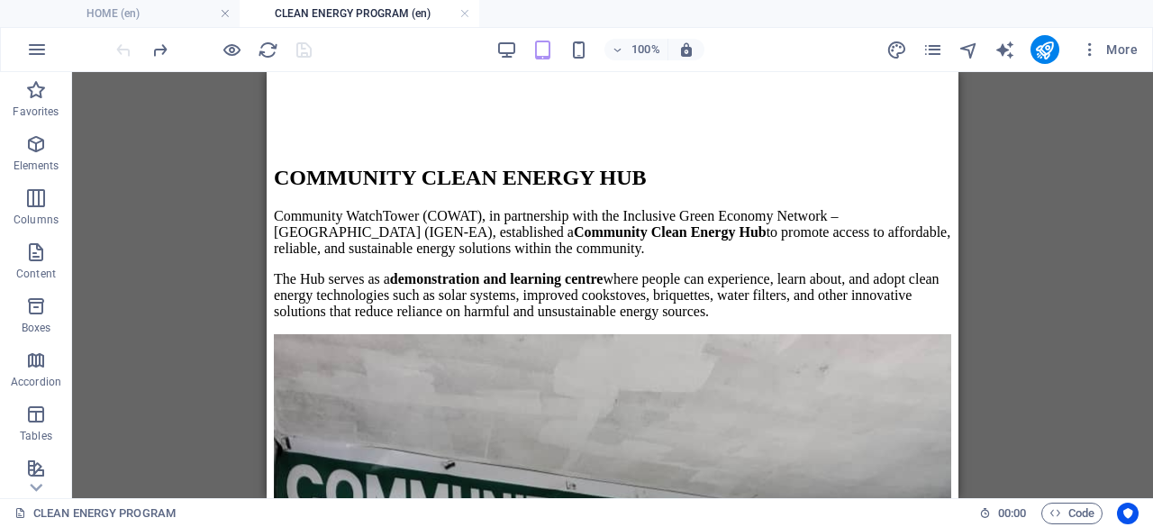
scroll to position [4018, 0]
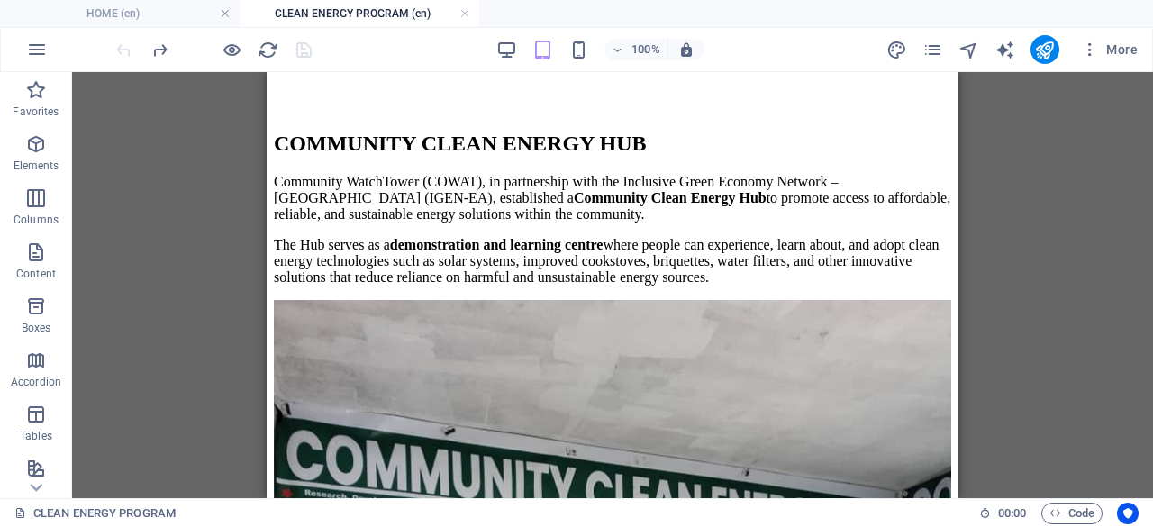
click at [998, 462] on div "Drag here to replace the existing content. Press “Ctrl” if you want to create a…" at bounding box center [612, 285] width 1080 height 426
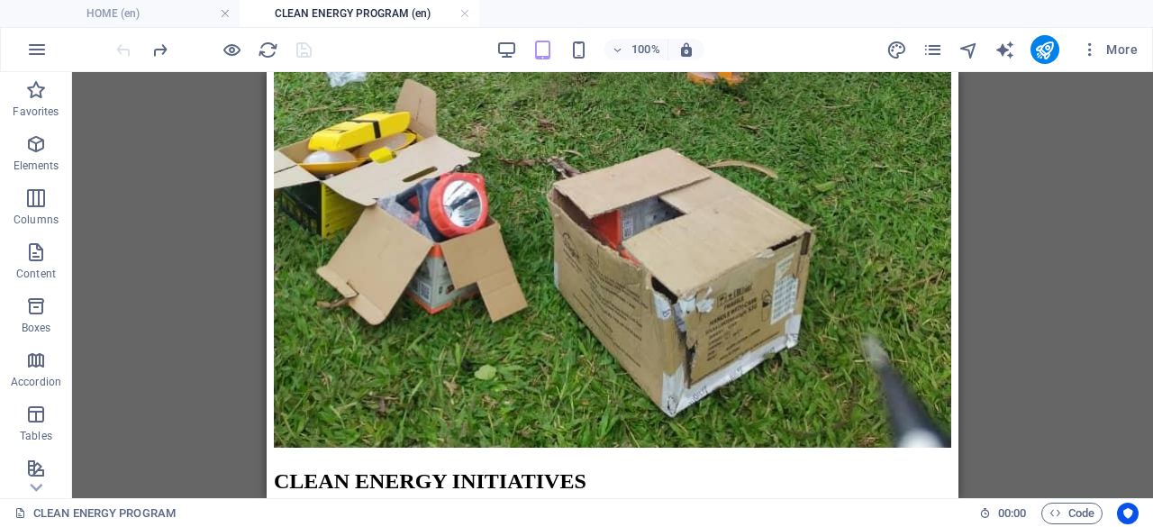
scroll to position [3015, 0]
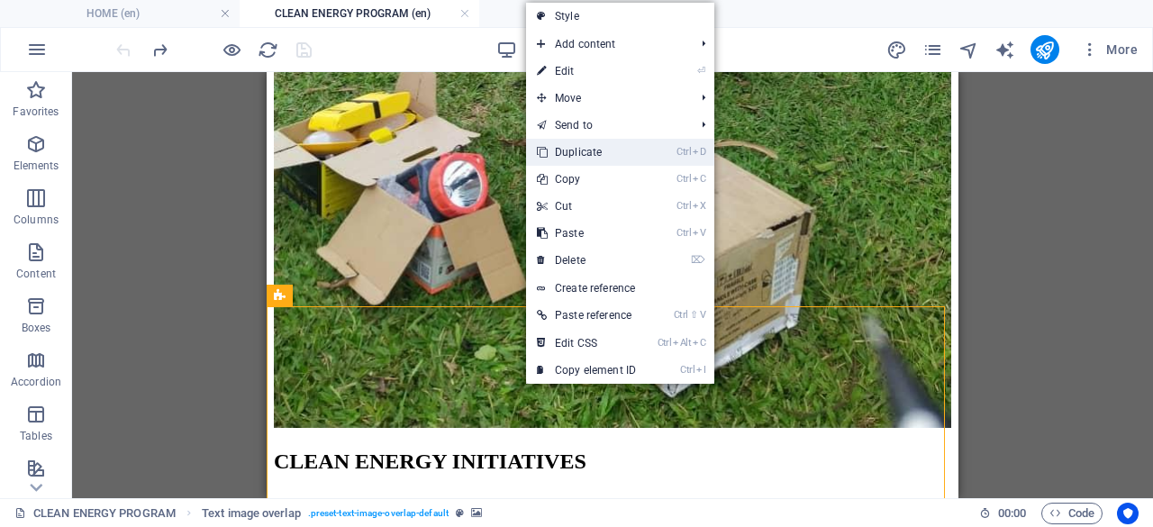
click at [569, 145] on link "Ctrl D Duplicate" at bounding box center [586, 152] width 121 height 27
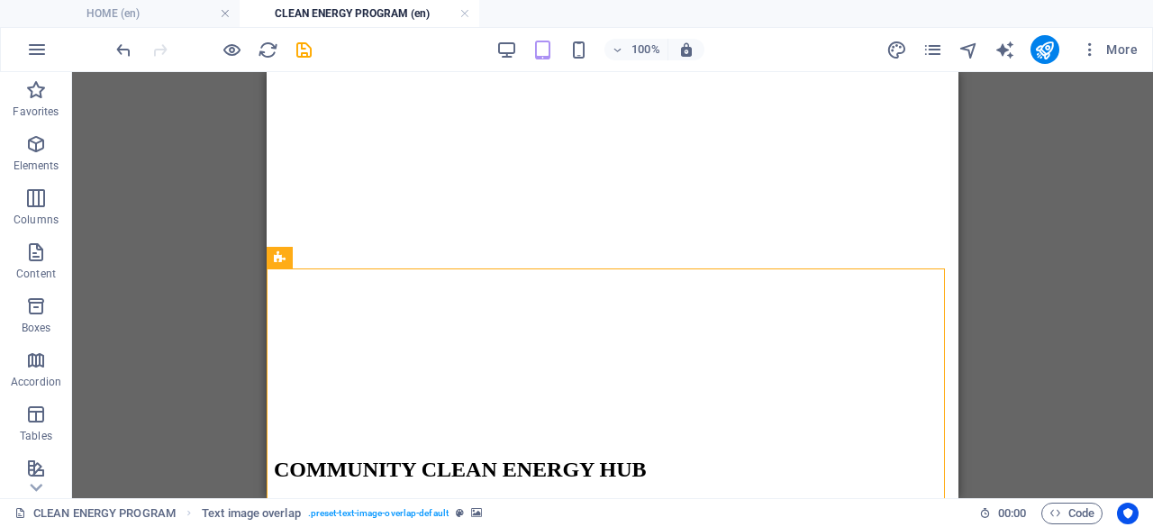
scroll to position [3715, 0]
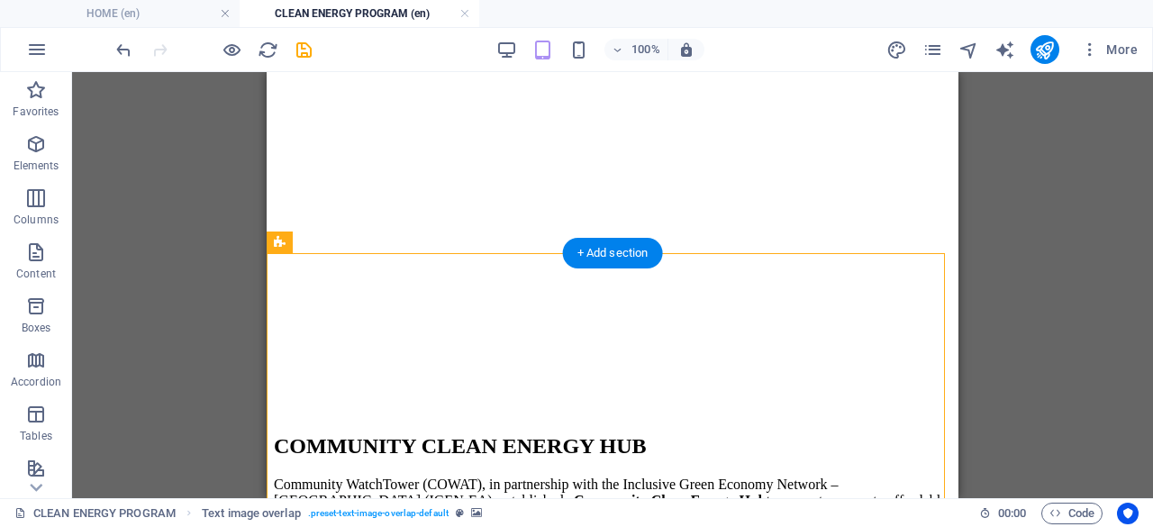
drag, startPoint x: 528, startPoint y: 257, endPoint x: 533, endPoint y: 312, distance: 55.2
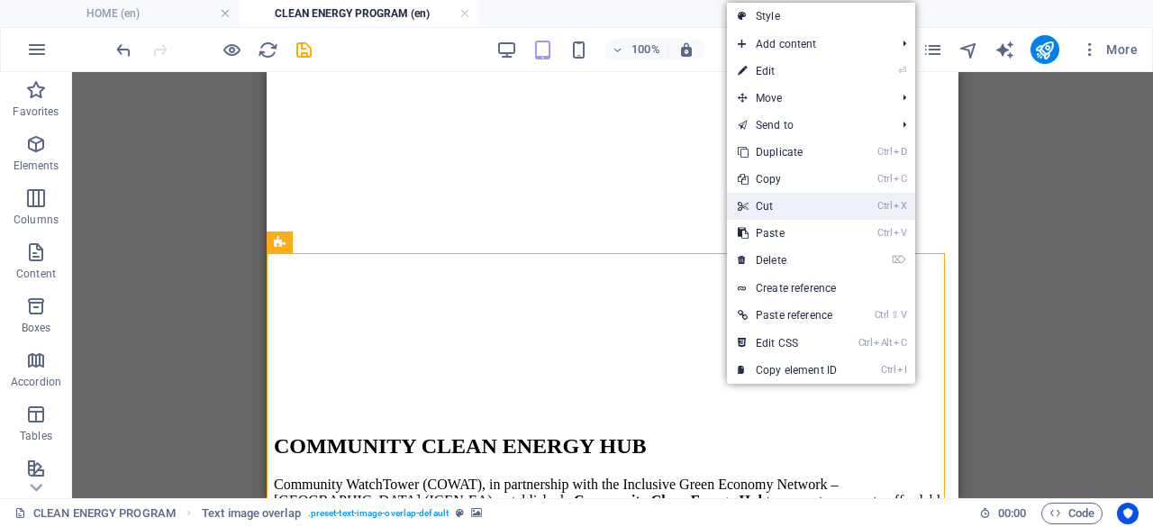
click at [746, 201] on icon at bounding box center [741, 206] width 9 height 27
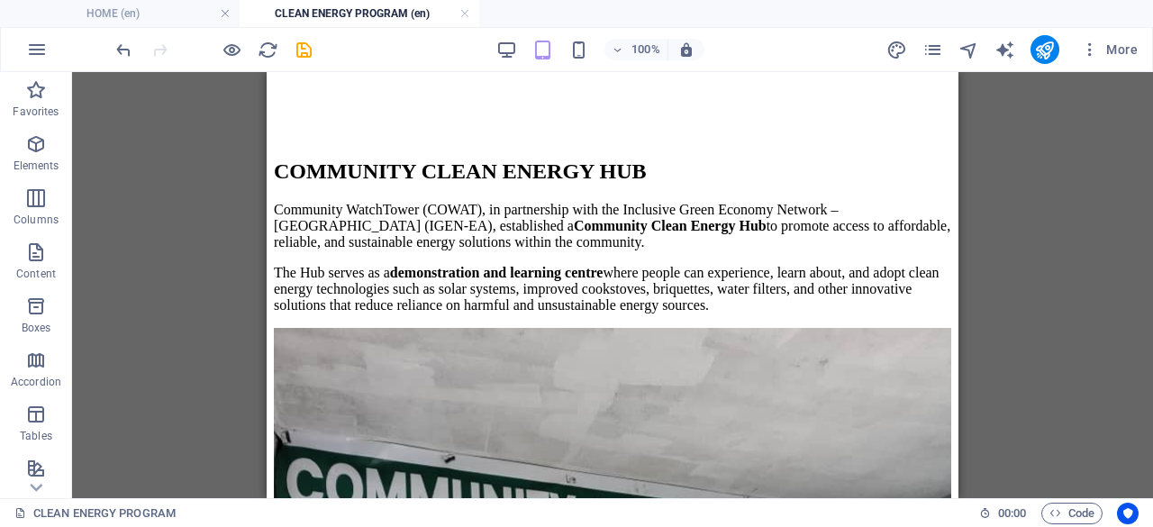
scroll to position [4018, 0]
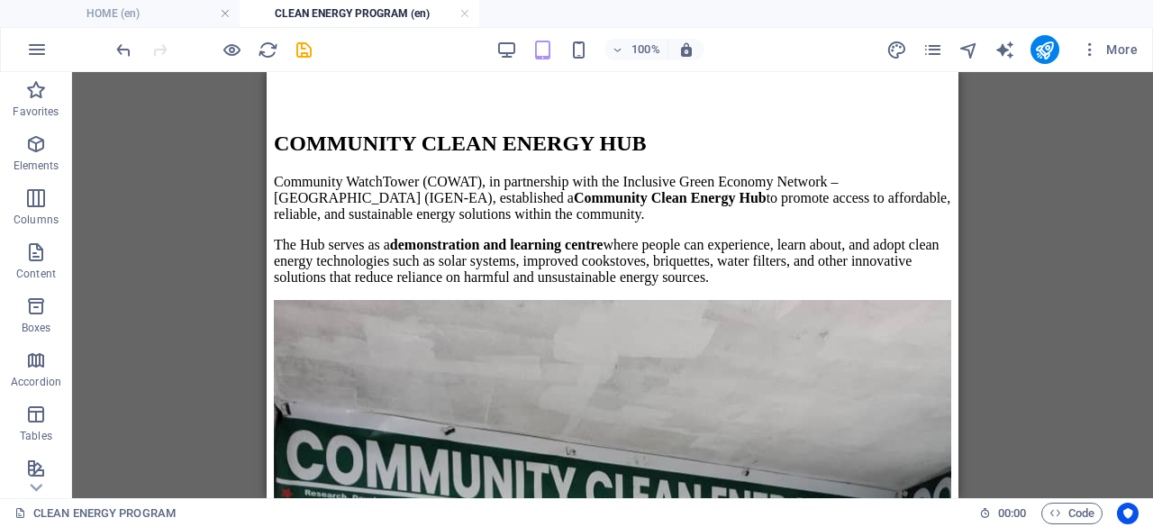
drag, startPoint x: 949, startPoint y: 426, endPoint x: 1235, endPoint y: 552, distance: 312.8
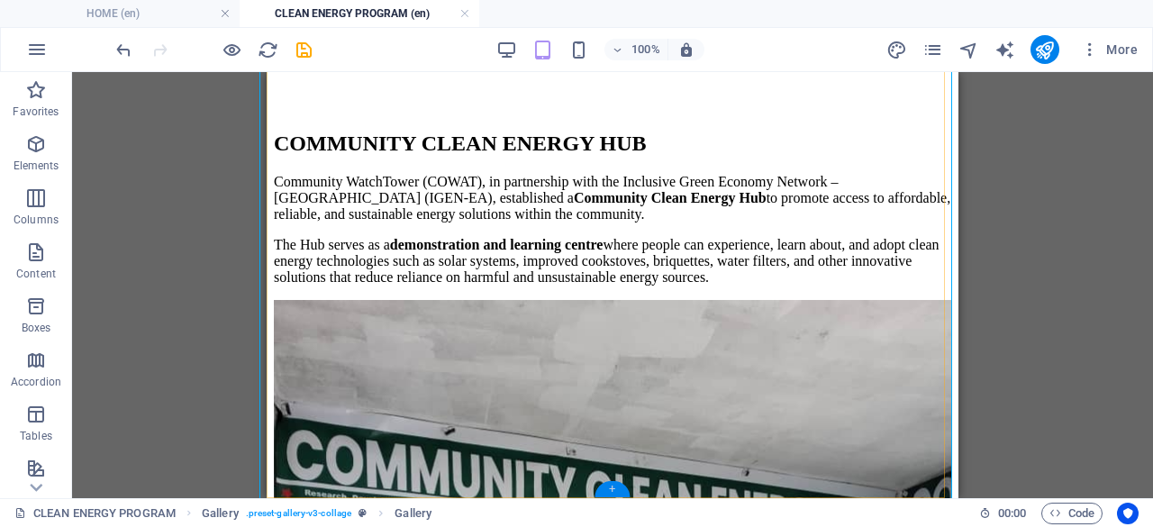
click at [619, 492] on div "+" at bounding box center [611, 489] width 35 height 16
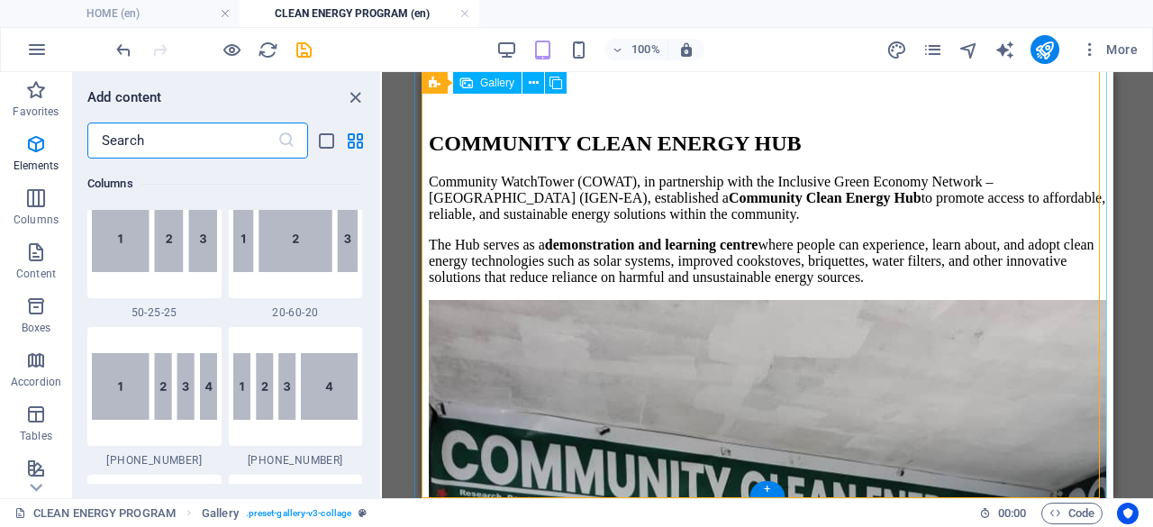
scroll to position [3151, 0]
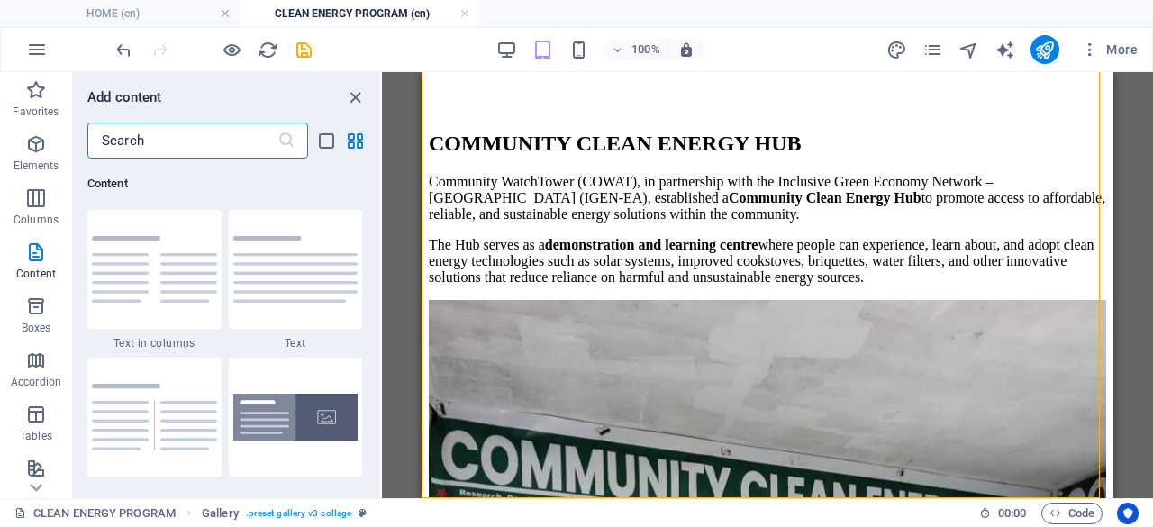
drag, startPoint x: 1107, startPoint y: 453, endPoint x: 1541, endPoint y: 574, distance: 450.5
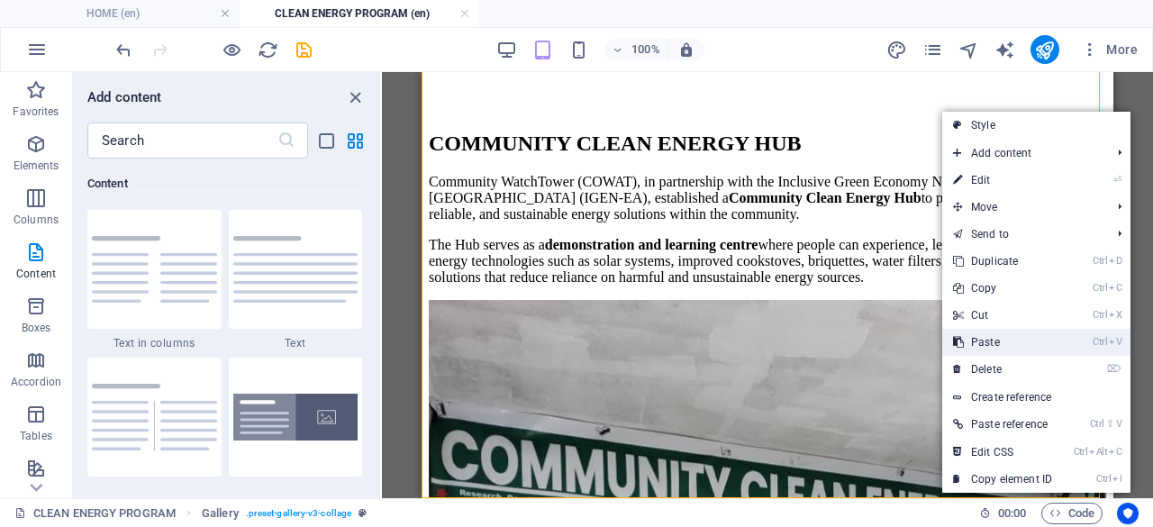
click at [980, 336] on link "Ctrl V Paste" at bounding box center [1002, 342] width 121 height 27
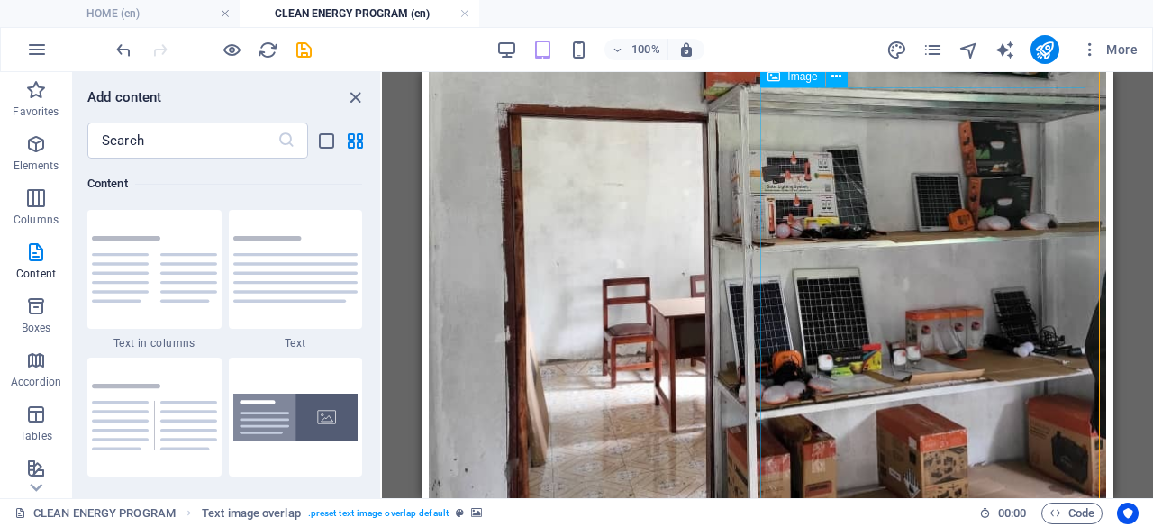
scroll to position [4554, 0]
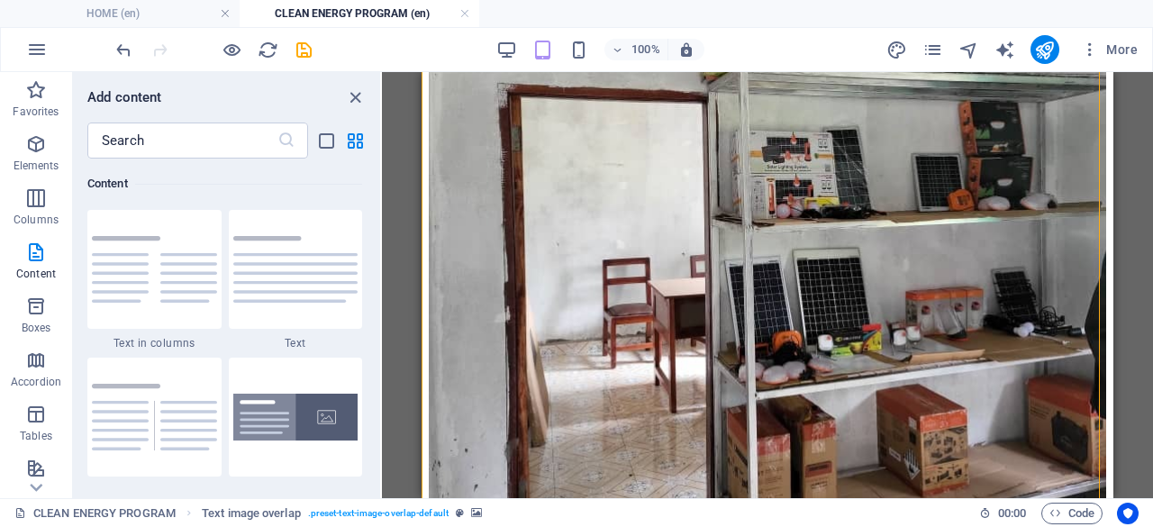
drag, startPoint x: 1534, startPoint y: 526, endPoint x: 1104, endPoint y: 417, distance: 444.0
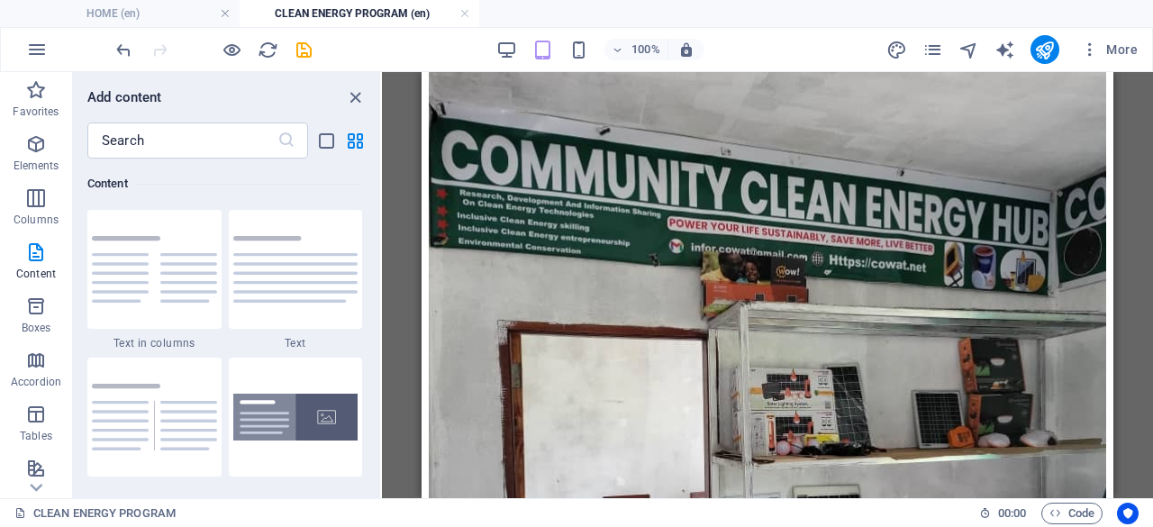
scroll to position [4333, 0]
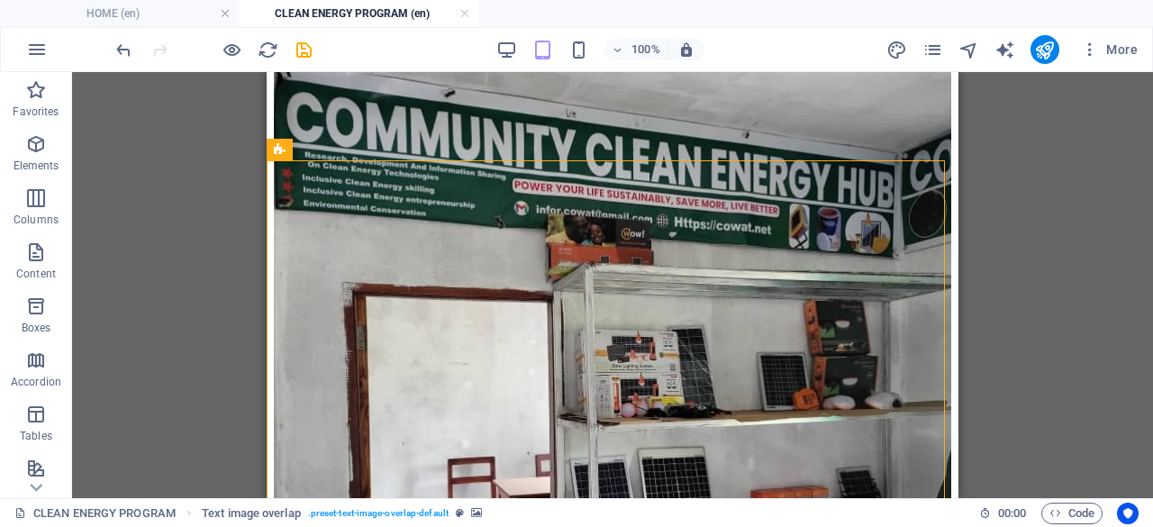
scroll to position [4317, 0]
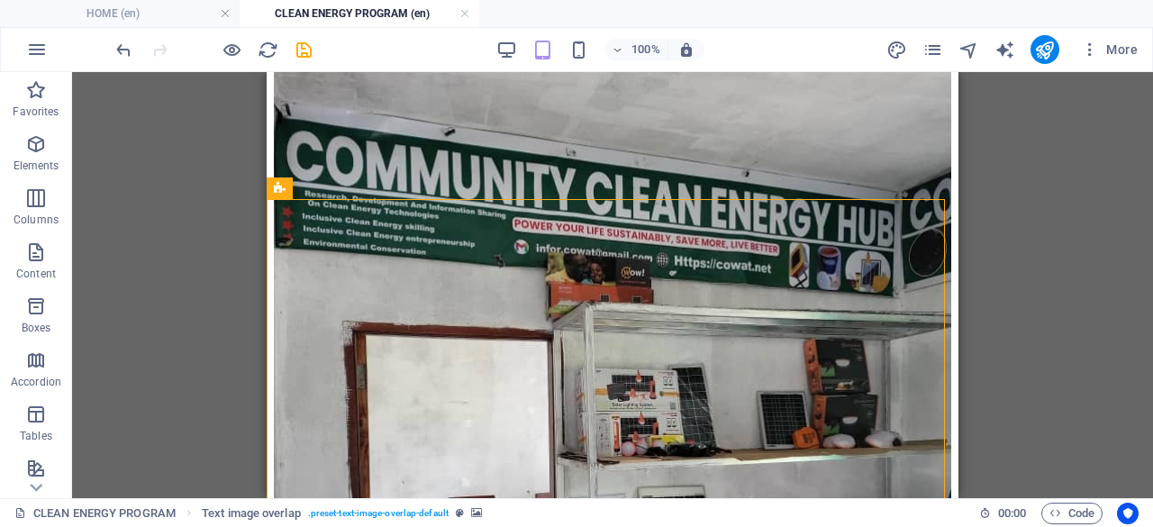
drag, startPoint x: 950, startPoint y: 429, endPoint x: 1238, endPoint y: 501, distance: 296.8
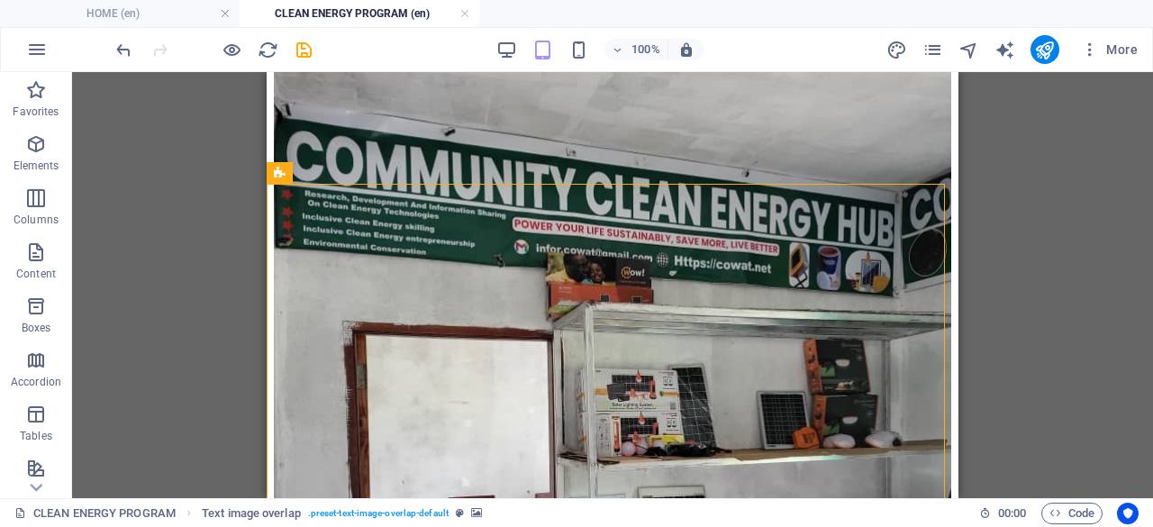
scroll to position [4410, 0]
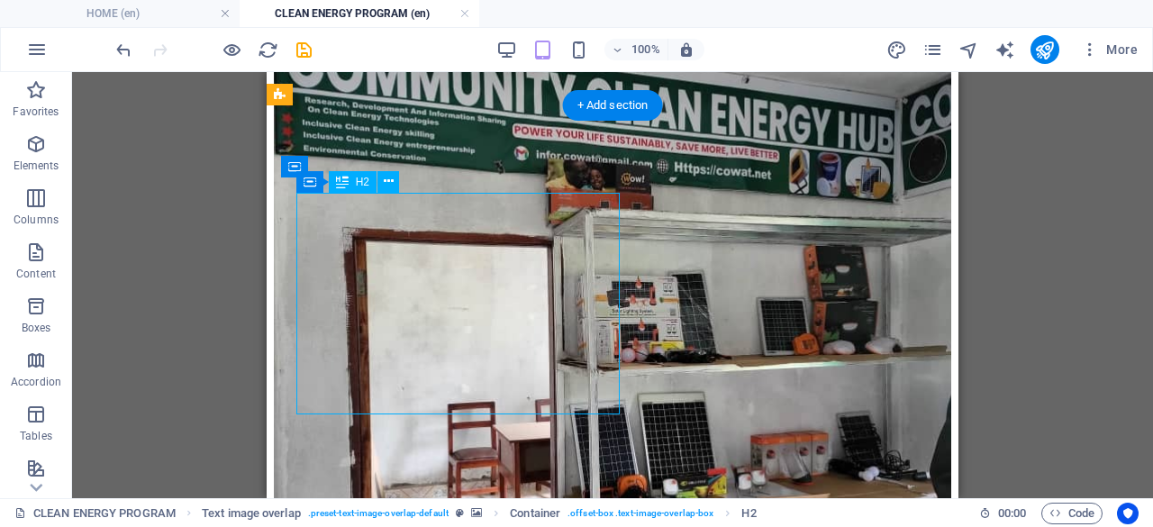
drag, startPoint x: 516, startPoint y: 372, endPoint x: 382, endPoint y: 341, distance: 137.6
drag, startPoint x: 520, startPoint y: 372, endPoint x: 482, endPoint y: 370, distance: 38.8
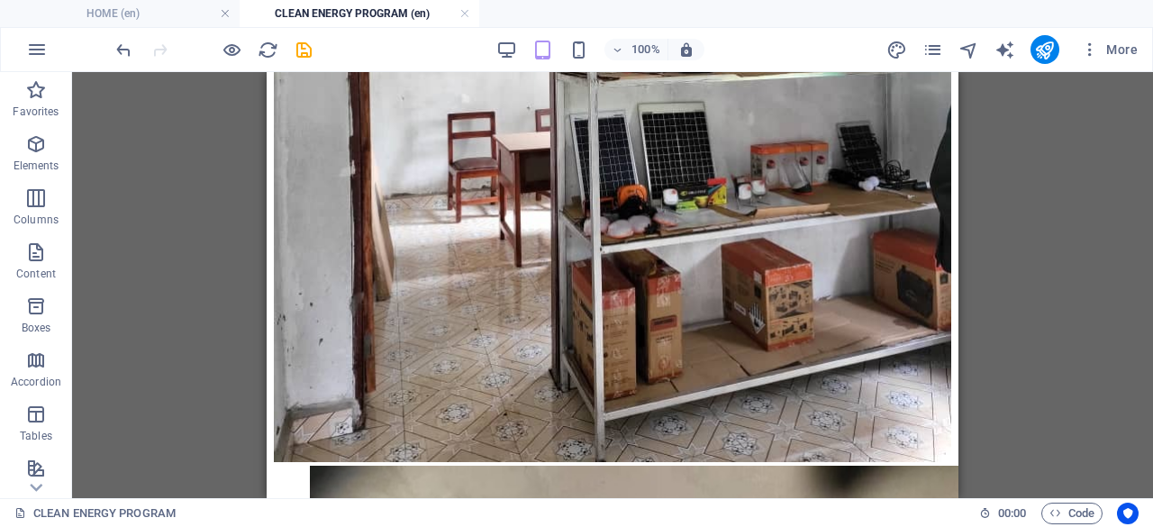
scroll to position [4715, 0]
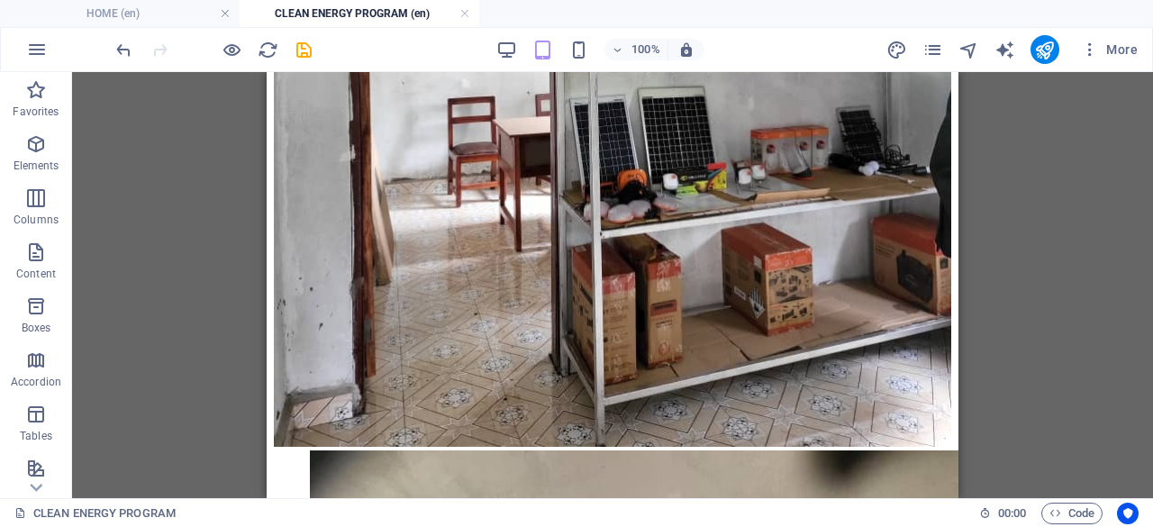
drag, startPoint x: 951, startPoint y: 438, endPoint x: 1291, endPoint y: 536, distance: 354.0
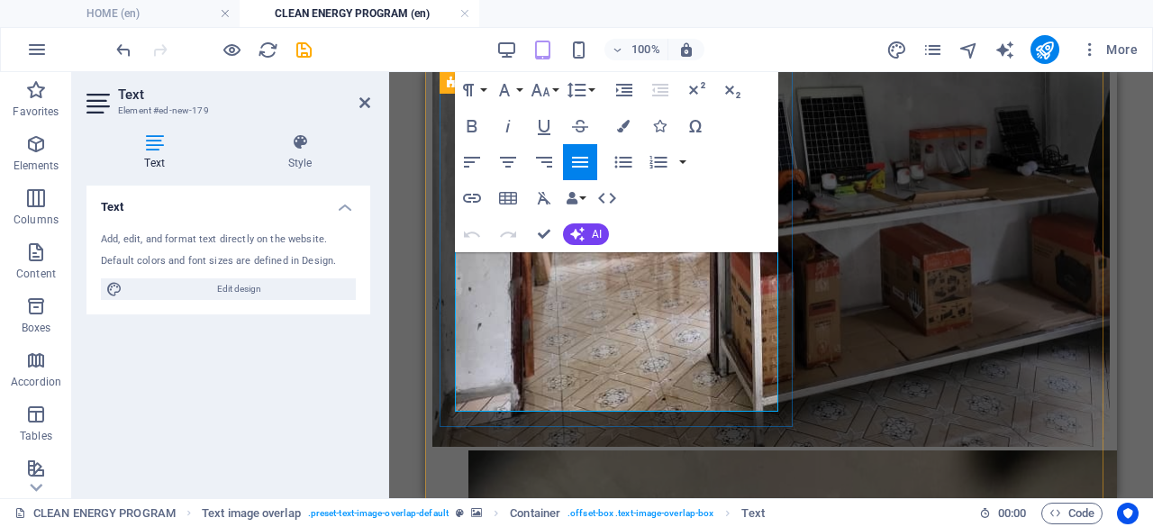
drag, startPoint x: 456, startPoint y: 266, endPoint x: 771, endPoint y: 403, distance: 343.9
drag, startPoint x: 771, startPoint y: 397, endPoint x: 456, endPoint y: 285, distance: 334.6
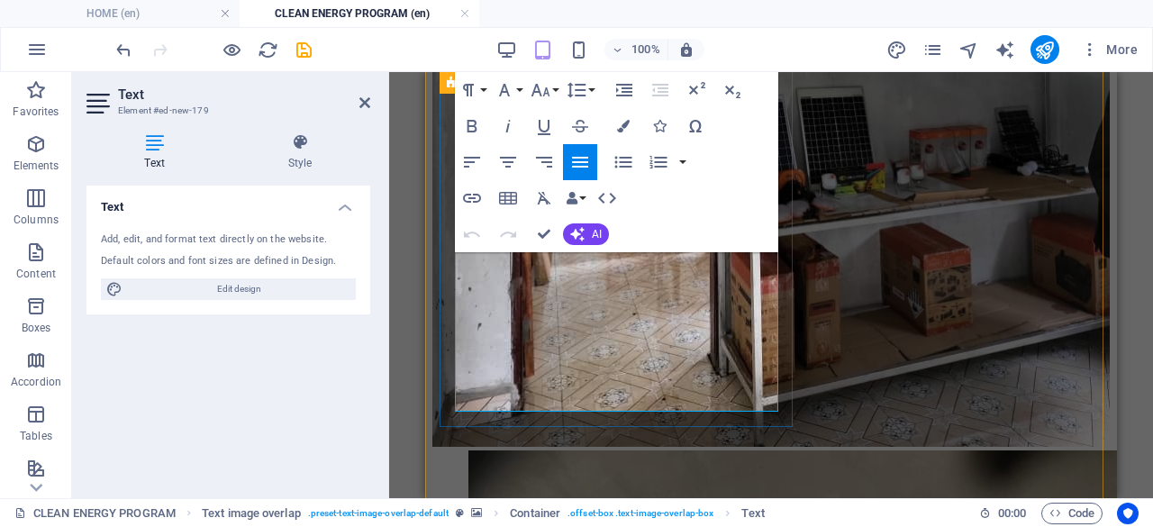
scroll to position [4607, 0]
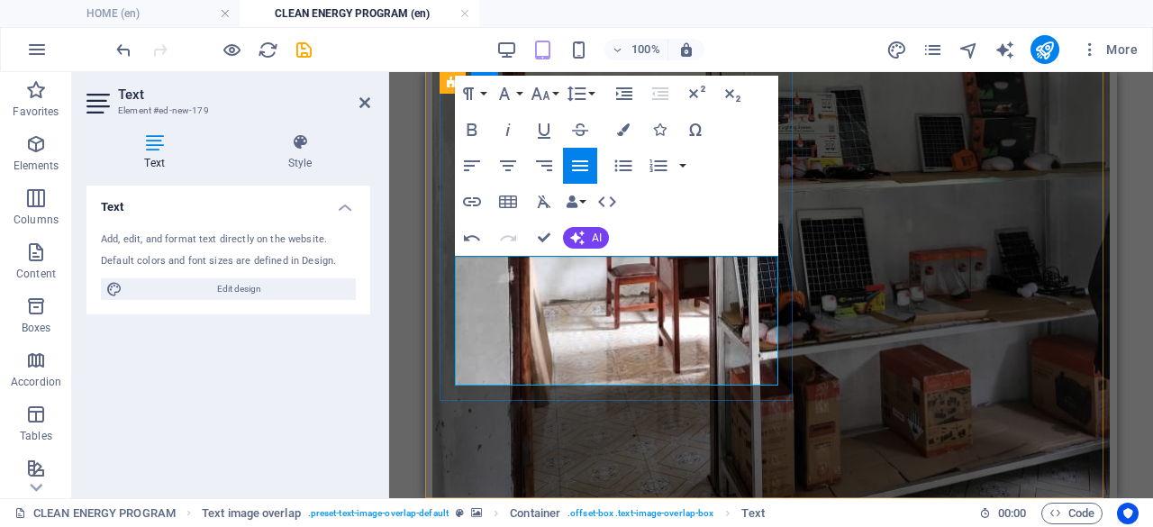
drag, startPoint x: 484, startPoint y: 352, endPoint x: 456, endPoint y: 264, distance: 92.8
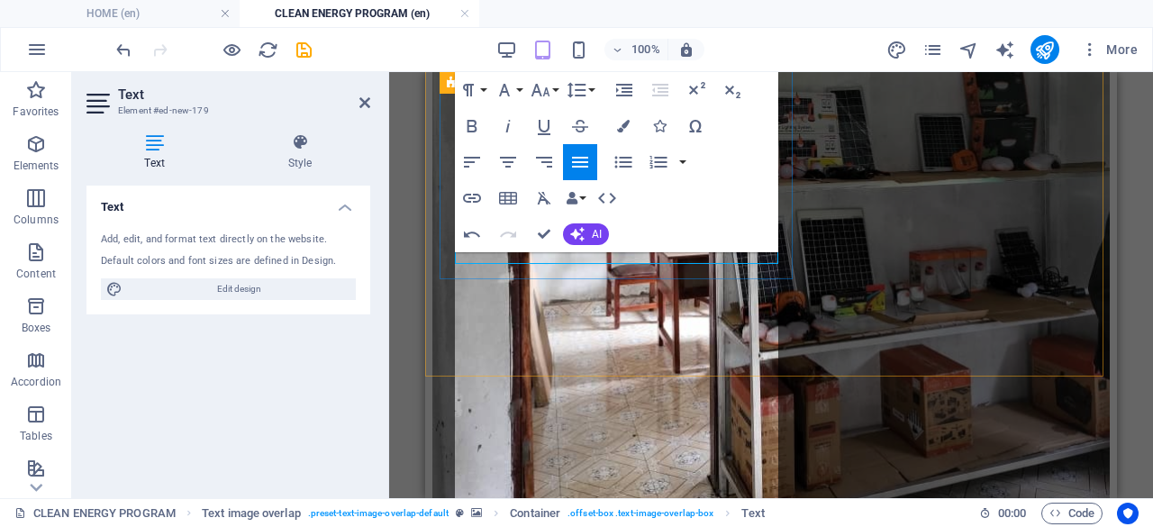
scroll to position [4715, 0]
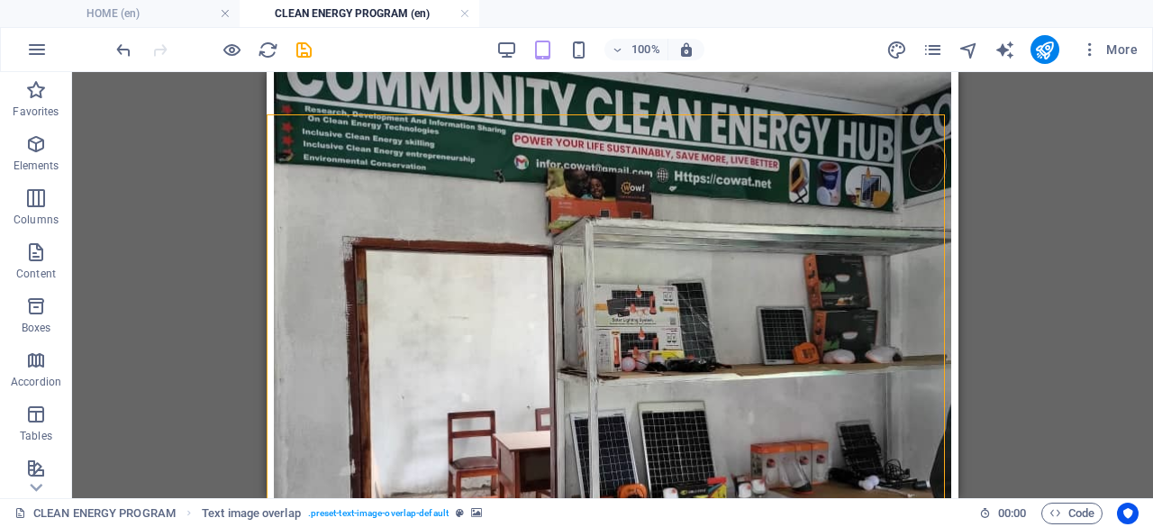
scroll to position [4393, 0]
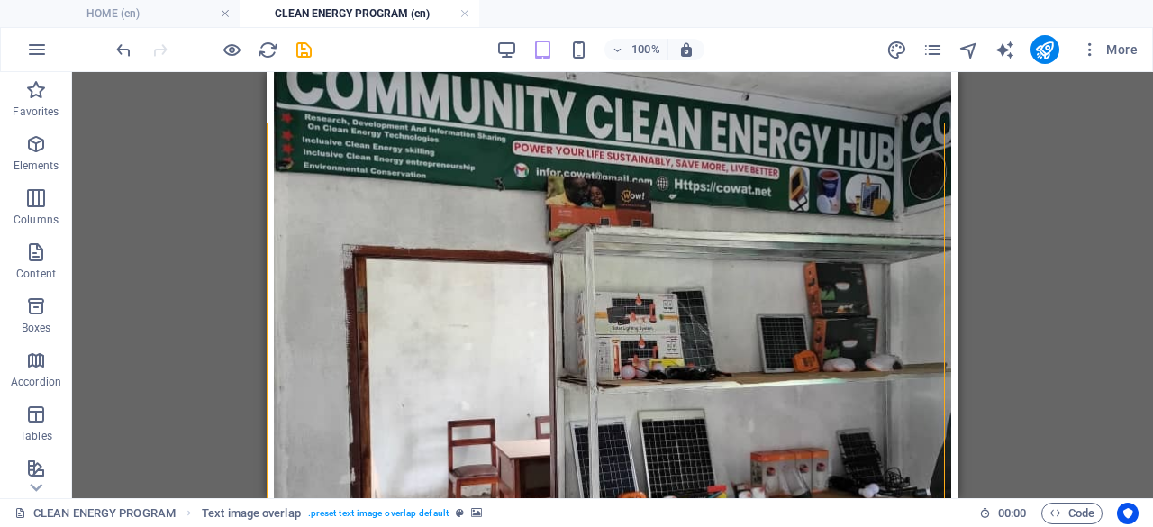
drag, startPoint x: 953, startPoint y: 454, endPoint x: 1230, endPoint y: 502, distance: 281.4
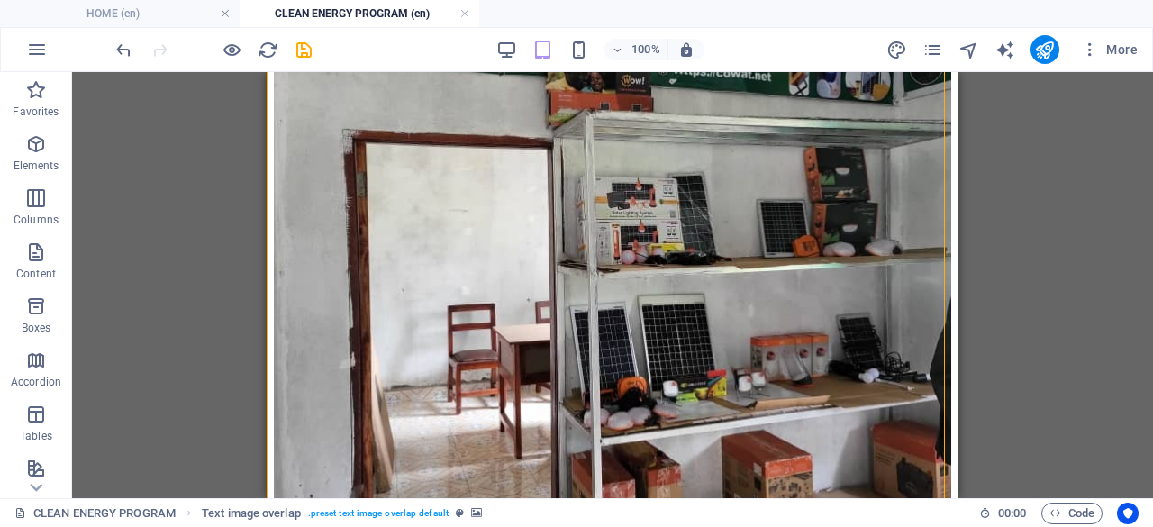
scroll to position [4525, 0]
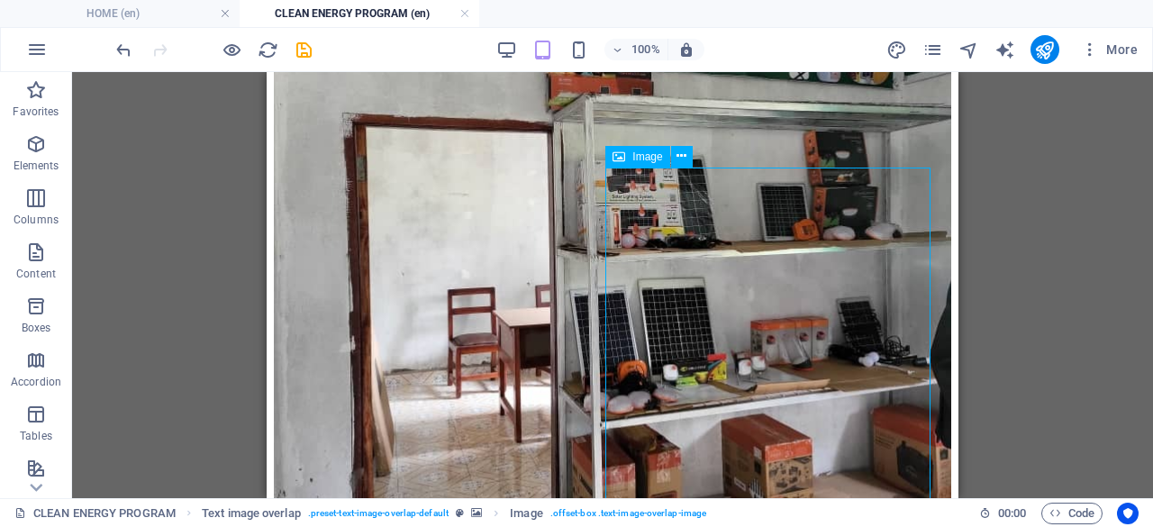
select select "%"
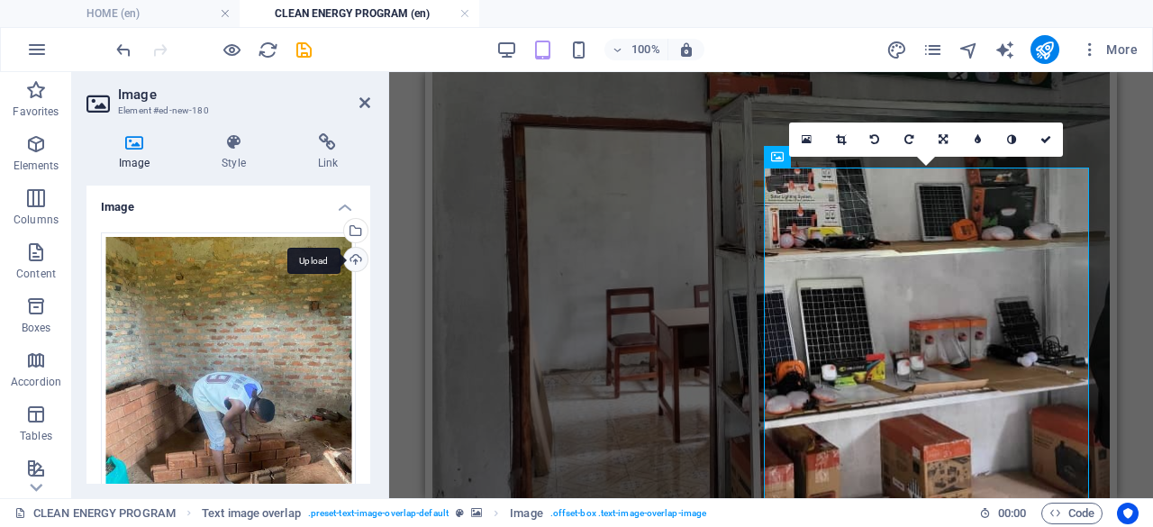
click at [354, 255] on div "Upload" at bounding box center [353, 261] width 27 height 27
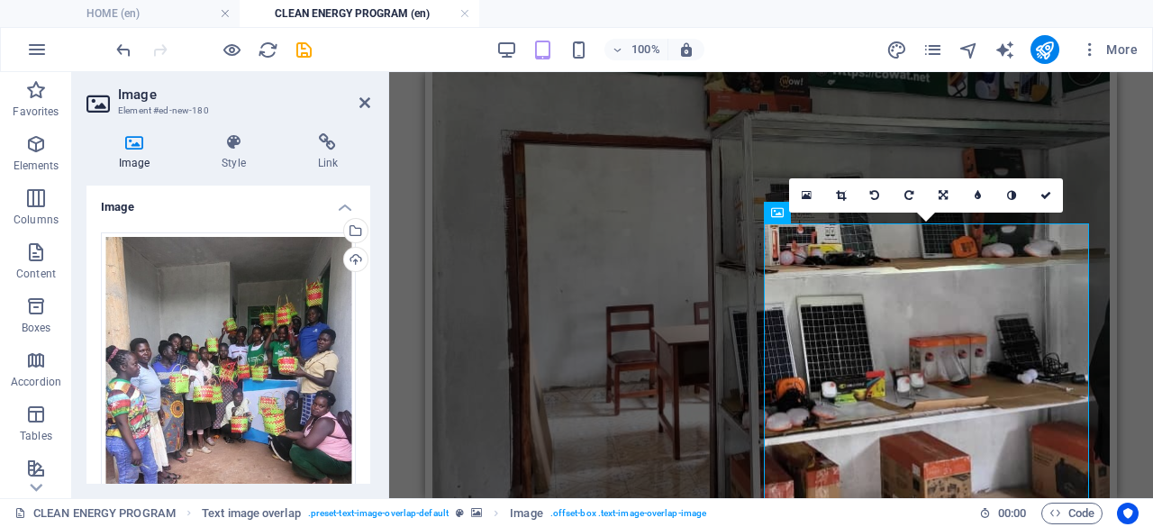
scroll to position [4483, 0]
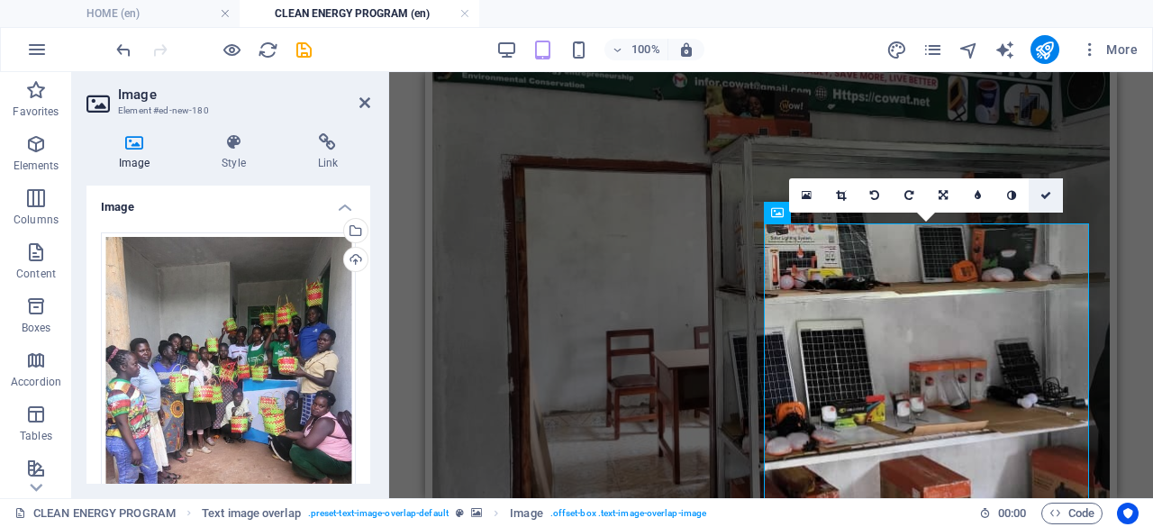
click at [1050, 186] on link at bounding box center [1045, 195] width 34 height 34
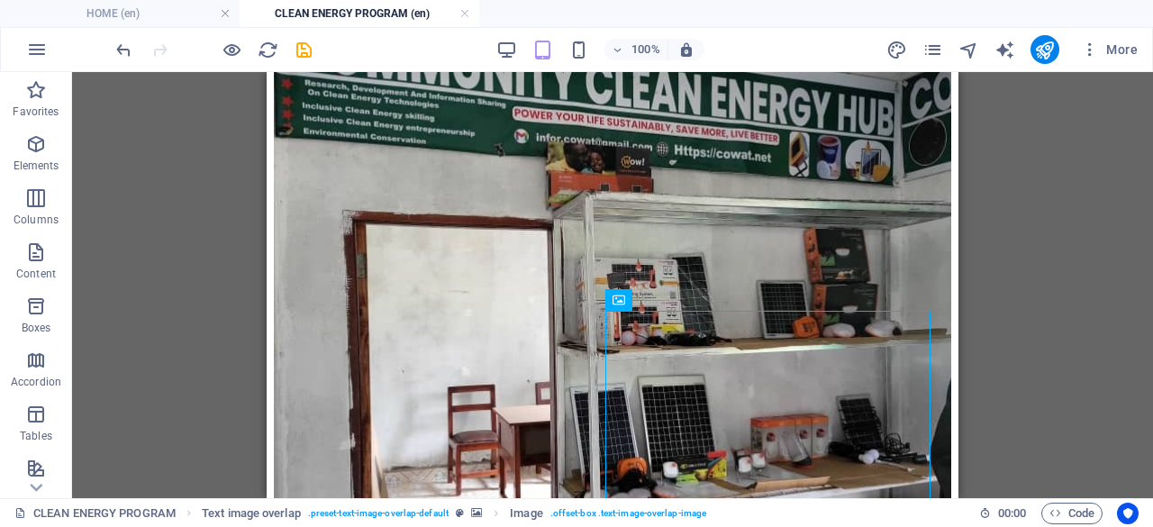
scroll to position [4396, 0]
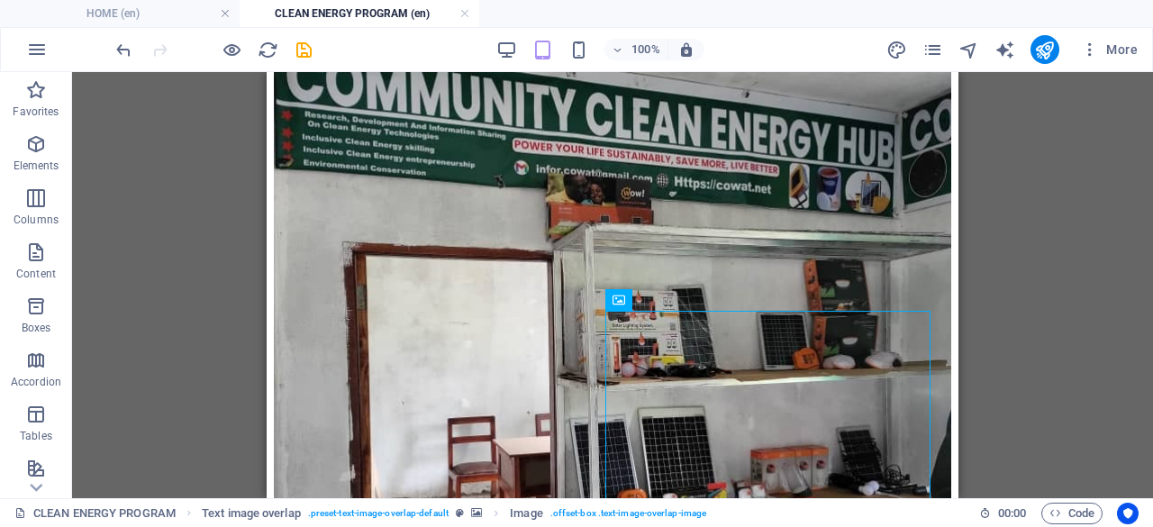
drag, startPoint x: 954, startPoint y: 438, endPoint x: 1234, endPoint y: 504, distance: 286.8
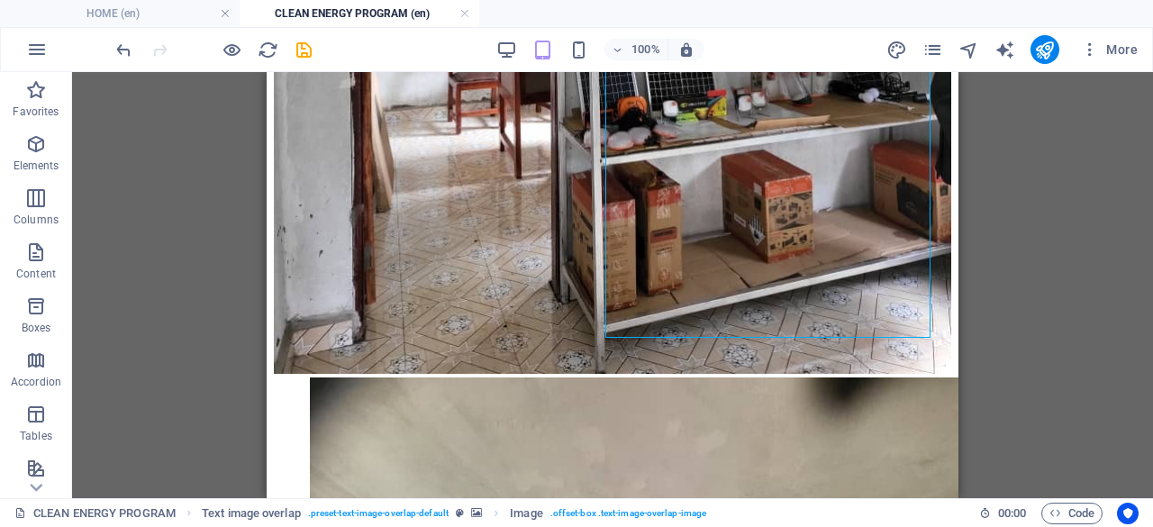
scroll to position [4802, 0]
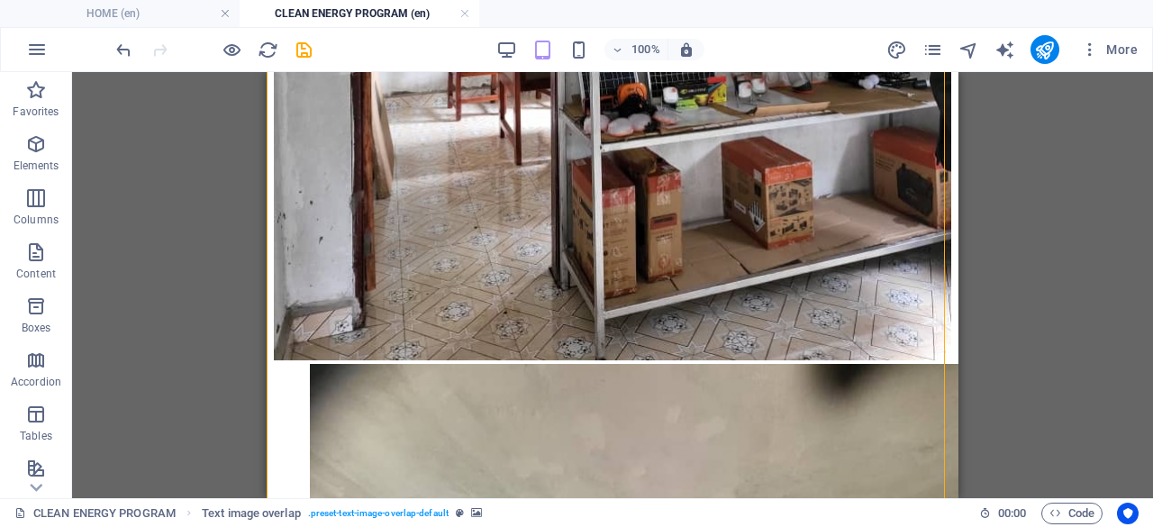
drag, startPoint x: 954, startPoint y: 469, endPoint x: 1216, endPoint y: 573, distance: 281.7
click at [610, 484] on div "+" at bounding box center [611, 490] width 35 height 16
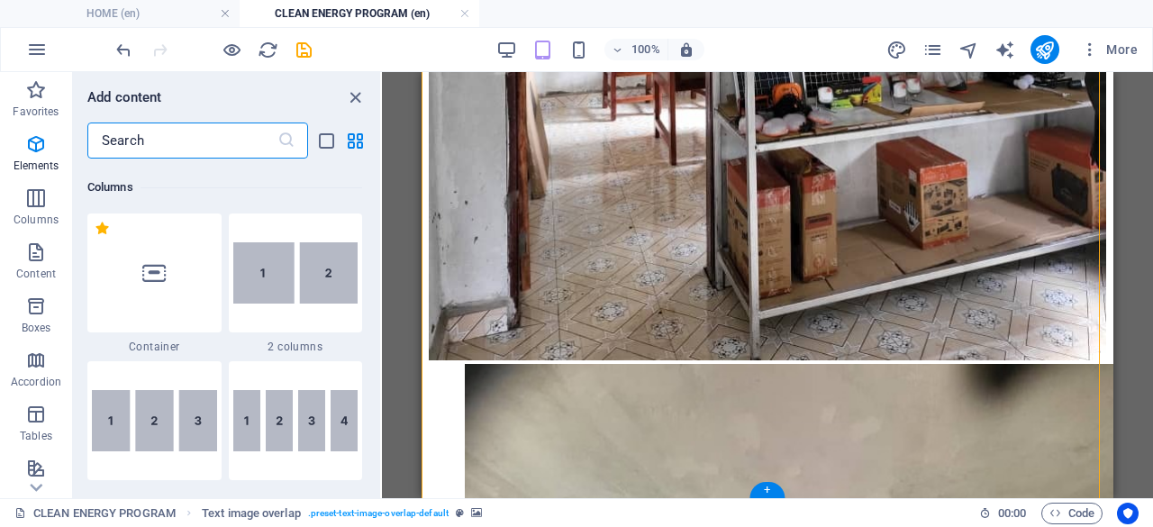
scroll to position [3151, 0]
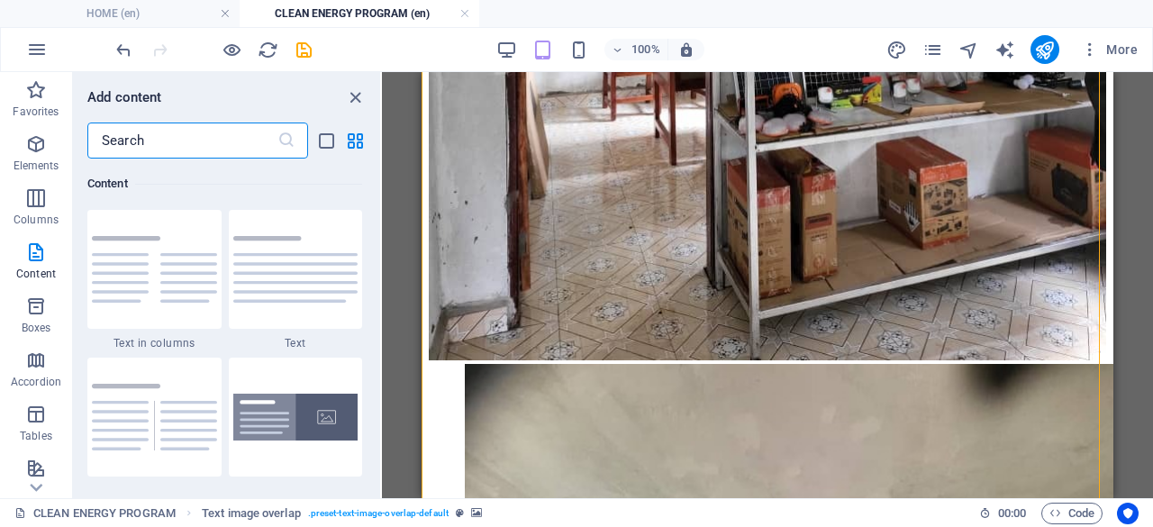
click at [184, 145] on input "text" at bounding box center [182, 140] width 190 height 36
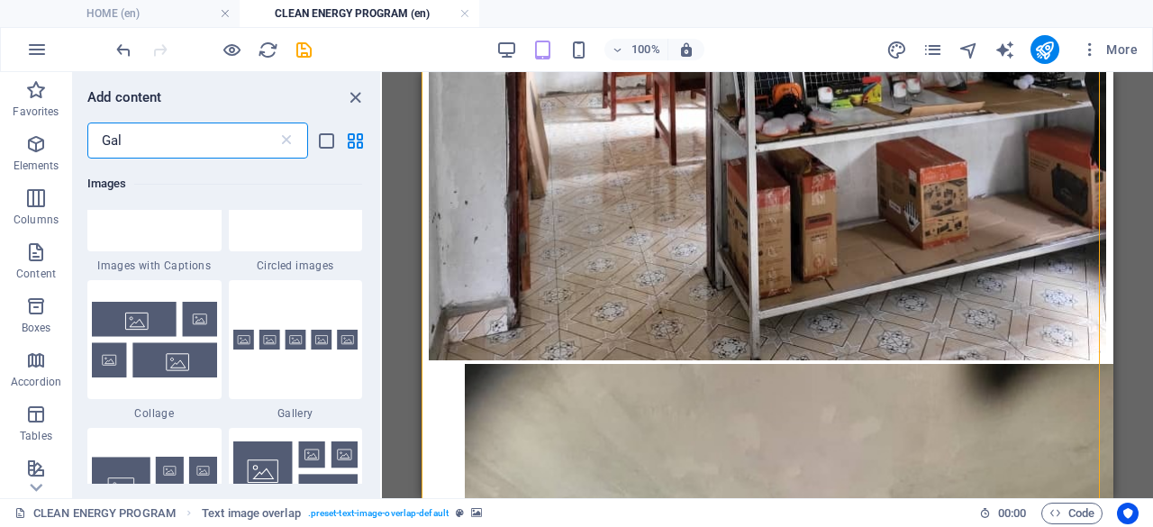
scroll to position [404, 0]
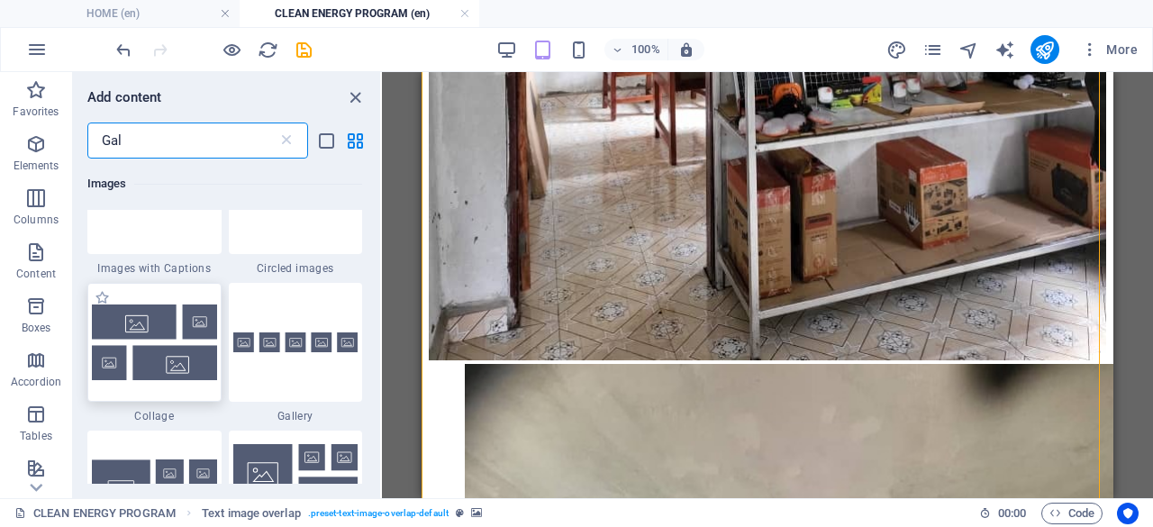
type input "Gal"
click at [179, 336] on img at bounding box center [154, 341] width 125 height 75
click at [382, 336] on div "Drag here to replace the existing content. Press “Ctrl” if you want to create a…" at bounding box center [767, 285] width 771 height 426
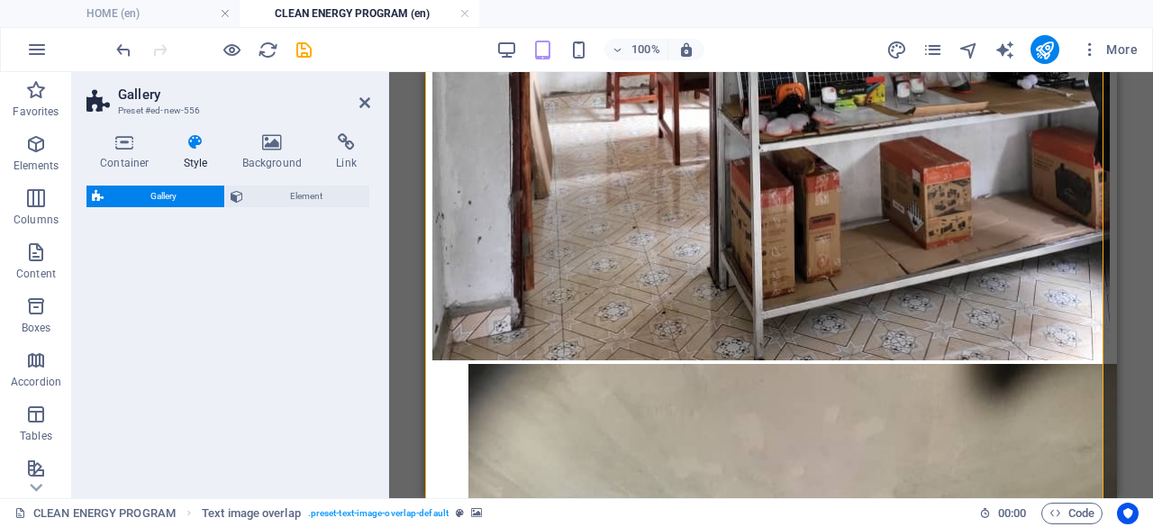
scroll to position [5289, 0]
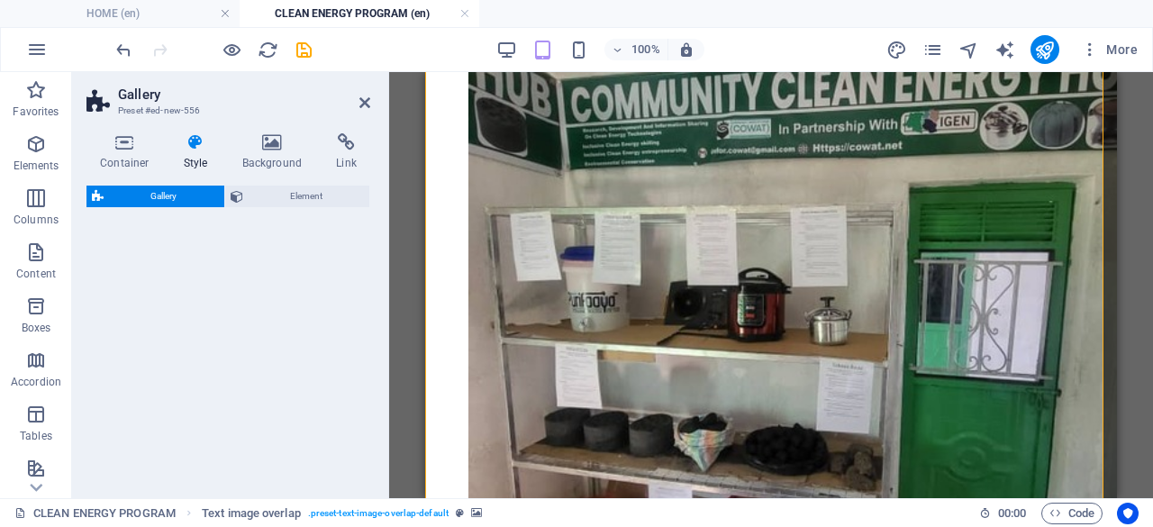
select select "rem"
select select "preset-gallery-v3-collage"
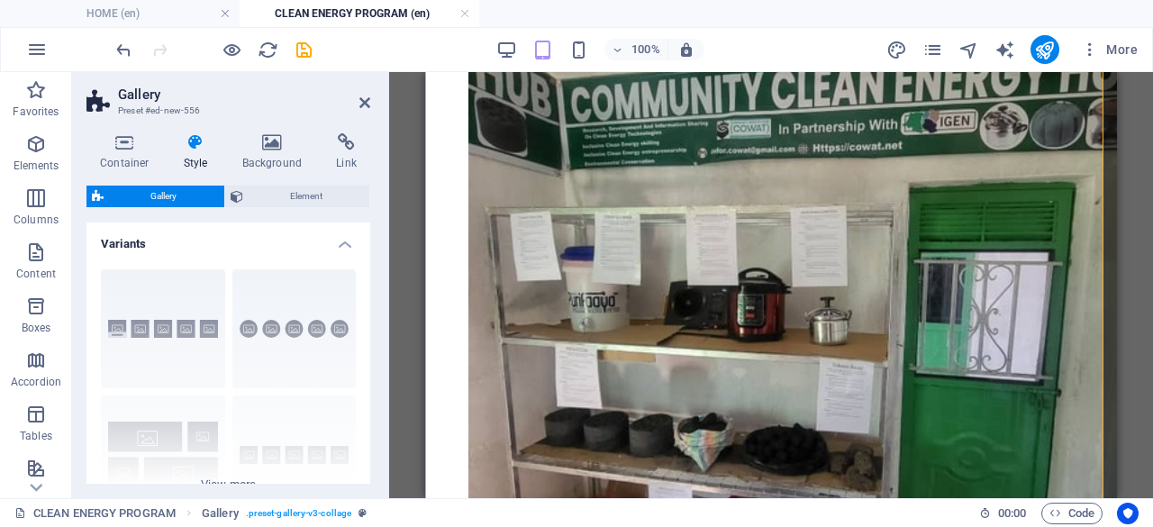
click at [1152, 203] on div "Drag here to replace the existing content. Press “Ctrl” if you want to create a…" at bounding box center [771, 285] width 764 height 426
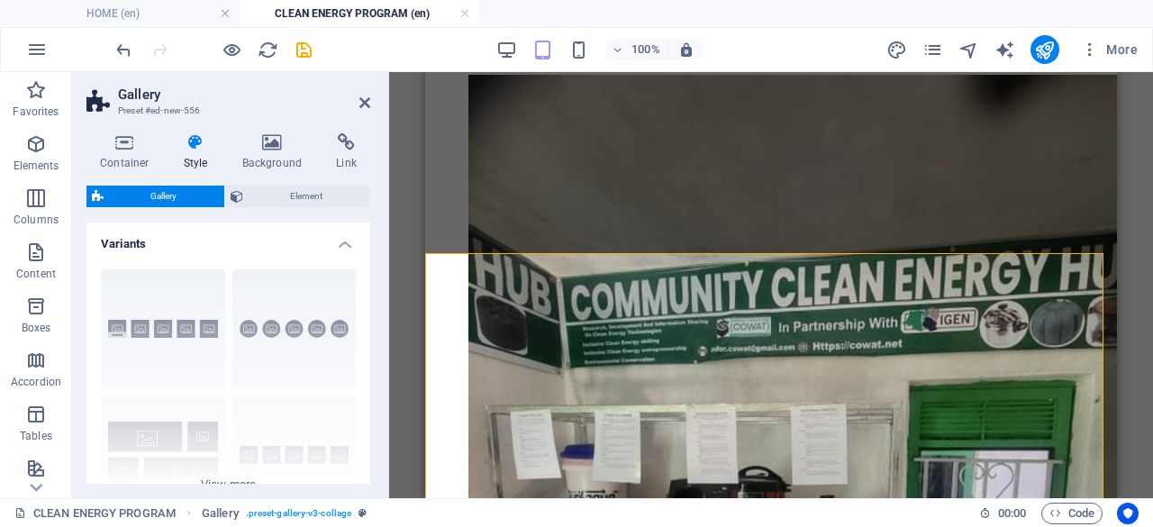
scroll to position [5144, 0]
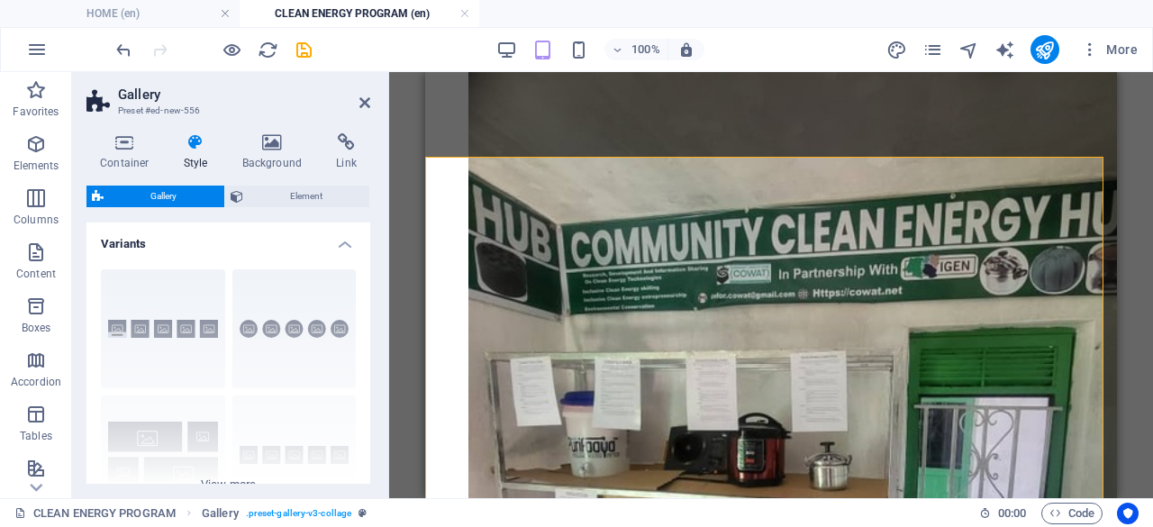
drag, startPoint x: 1107, startPoint y: 463, endPoint x: 1559, endPoint y: 525, distance: 455.4
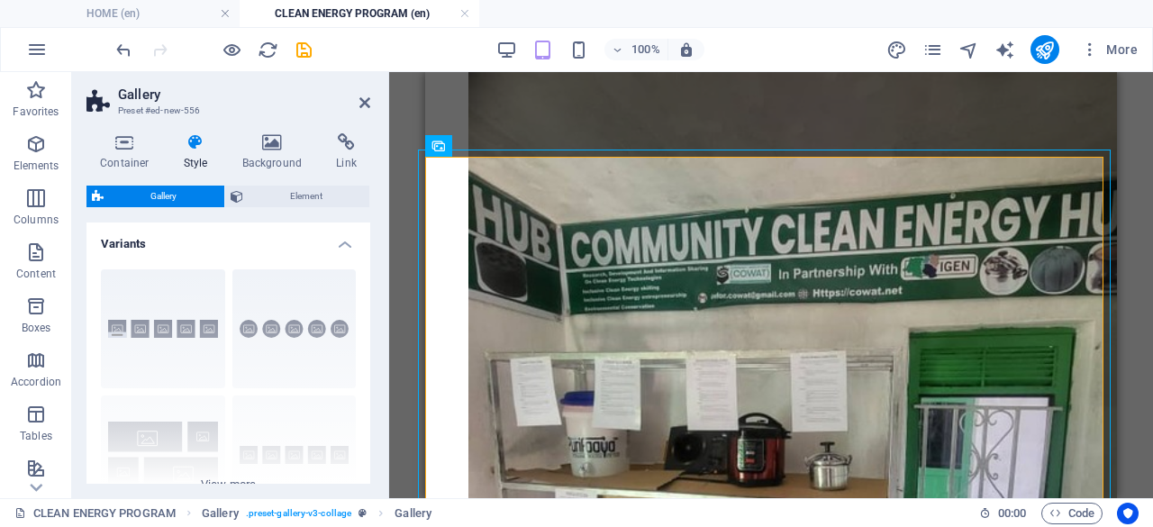
drag, startPoint x: 373, startPoint y: 304, endPoint x: 373, endPoint y: 323, distance: 18.9
click at [373, 323] on div "Container Style Background Link Size Height Default px rem % vh vw Min. height …" at bounding box center [228, 308] width 312 height 379
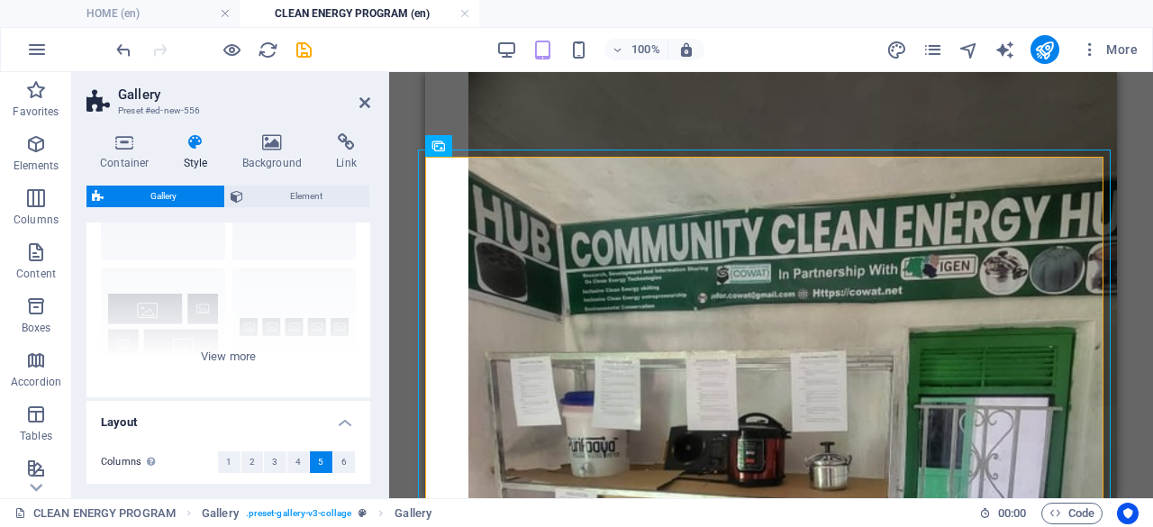
scroll to position [130, 0]
click at [1142, 303] on div "Drag here to replace the existing content. Press “Ctrl” if you want to create a…" at bounding box center [771, 285] width 764 height 426
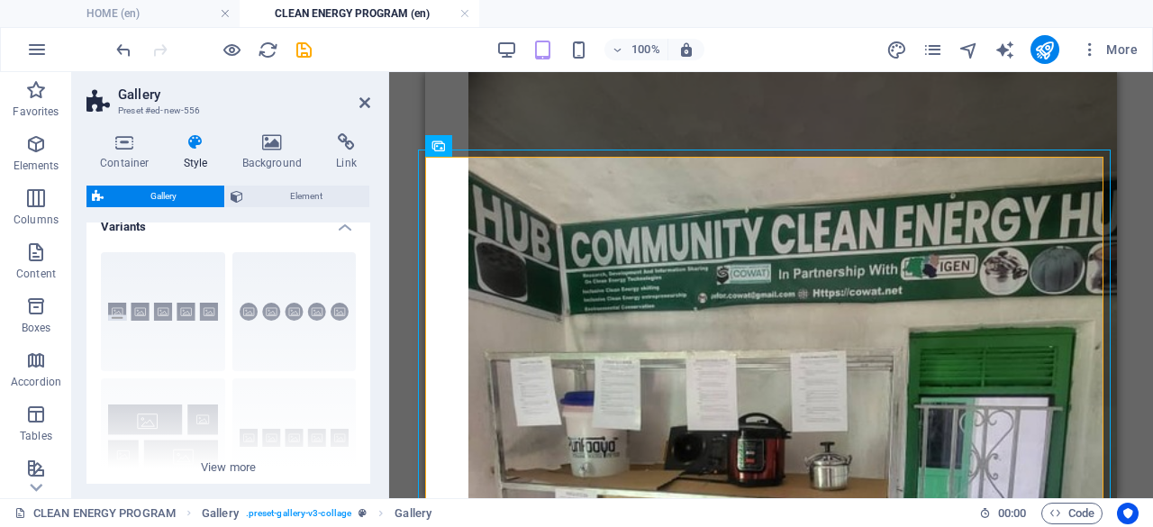
scroll to position [0, 0]
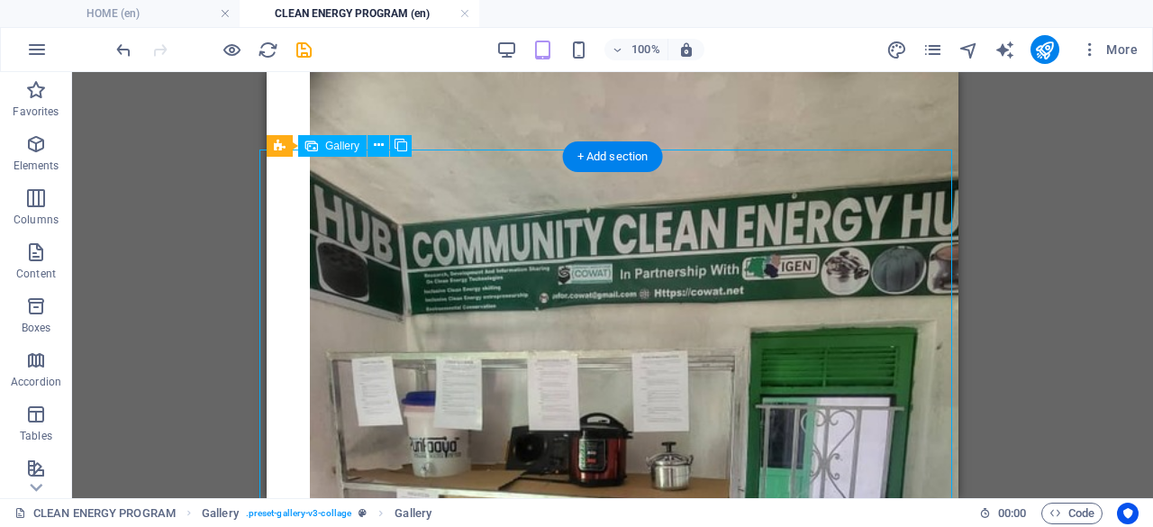
select select "4"
select select "px"
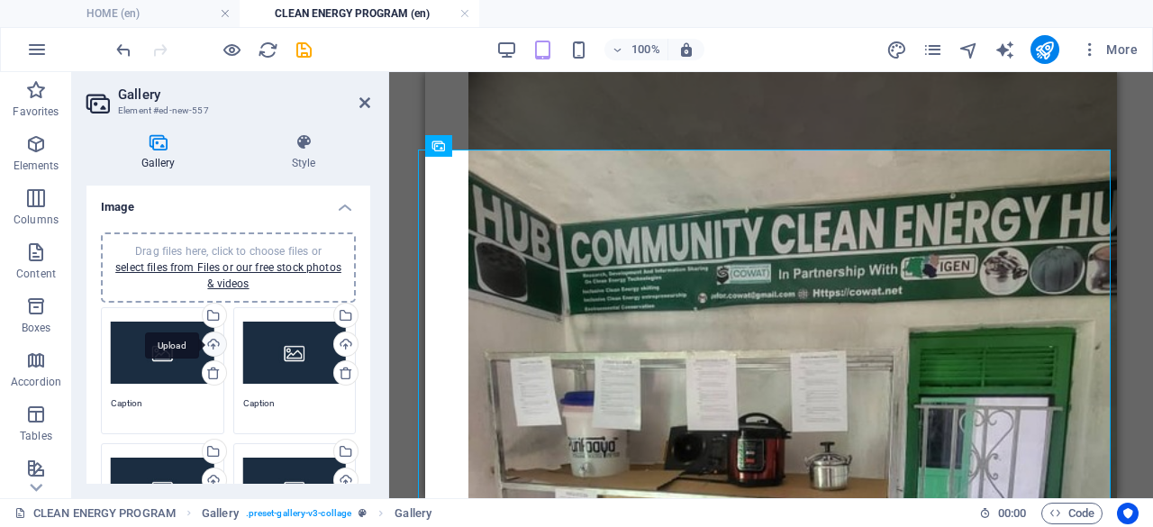
click at [214, 340] on div "Upload" at bounding box center [212, 345] width 27 height 27
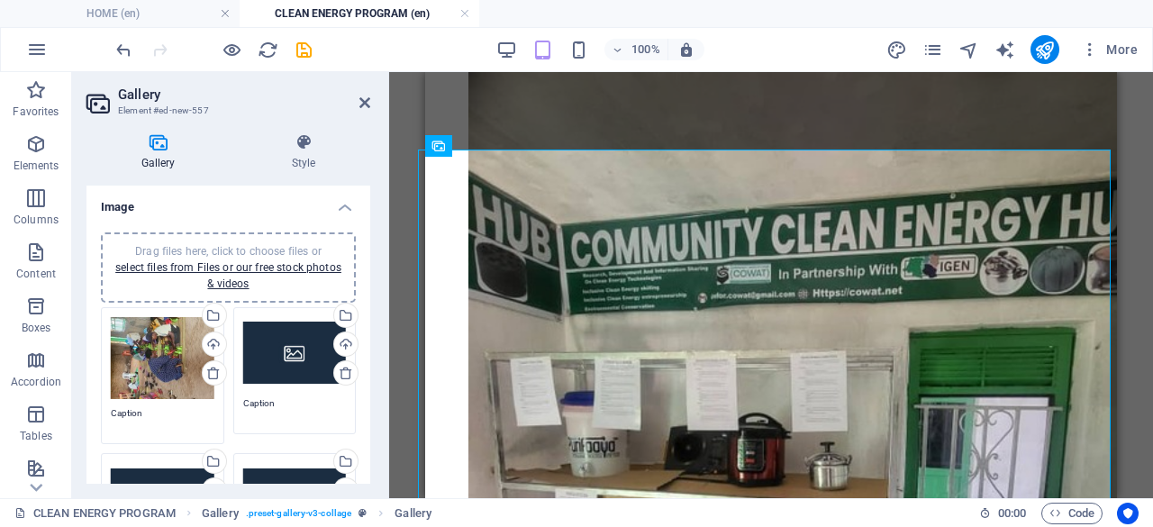
drag, startPoint x: 371, startPoint y: 278, endPoint x: 372, endPoint y: 300, distance: 21.6
click at [372, 300] on div "Gallery Style Image Drag files here, click to choose files or select files from…" at bounding box center [228, 308] width 312 height 379
drag, startPoint x: 371, startPoint y: 280, endPoint x: 371, endPoint y: 293, distance: 12.6
click at [371, 293] on div "Gallery Style Image Drag files here, click to choose files or select files from…" at bounding box center [228, 308] width 312 height 379
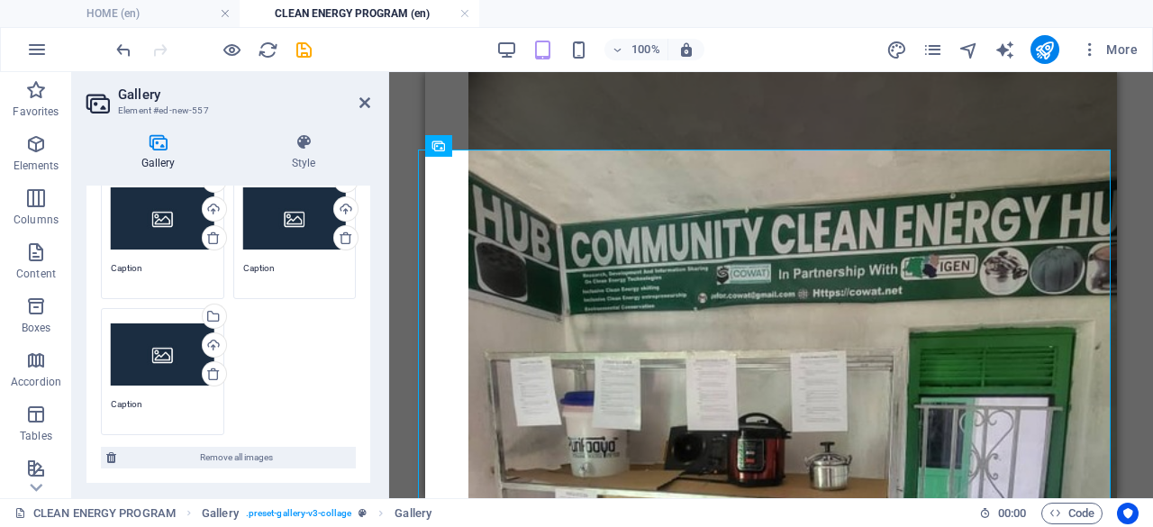
scroll to position [286, 0]
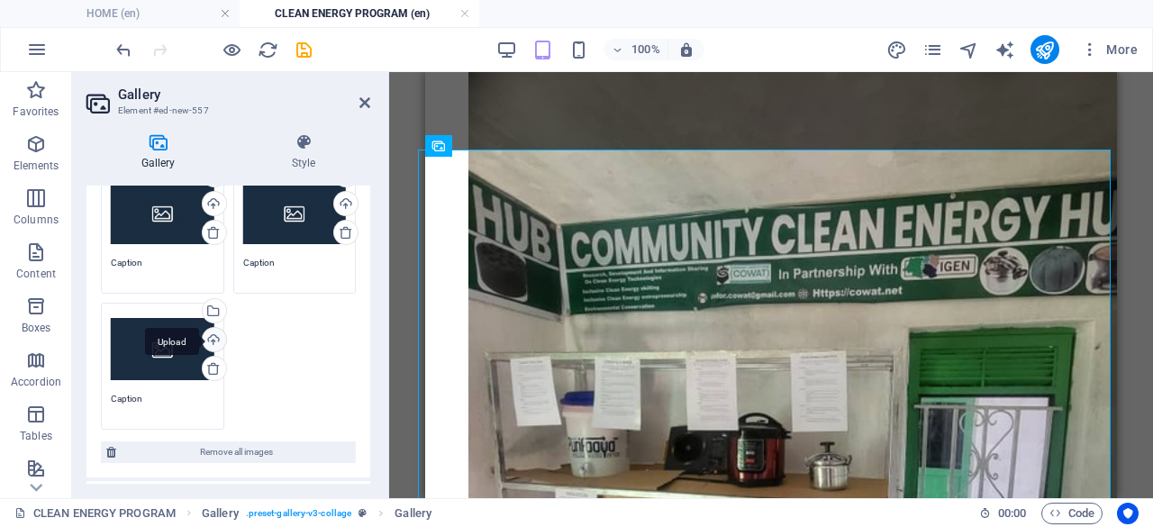
click at [208, 332] on div "Upload" at bounding box center [212, 341] width 27 height 27
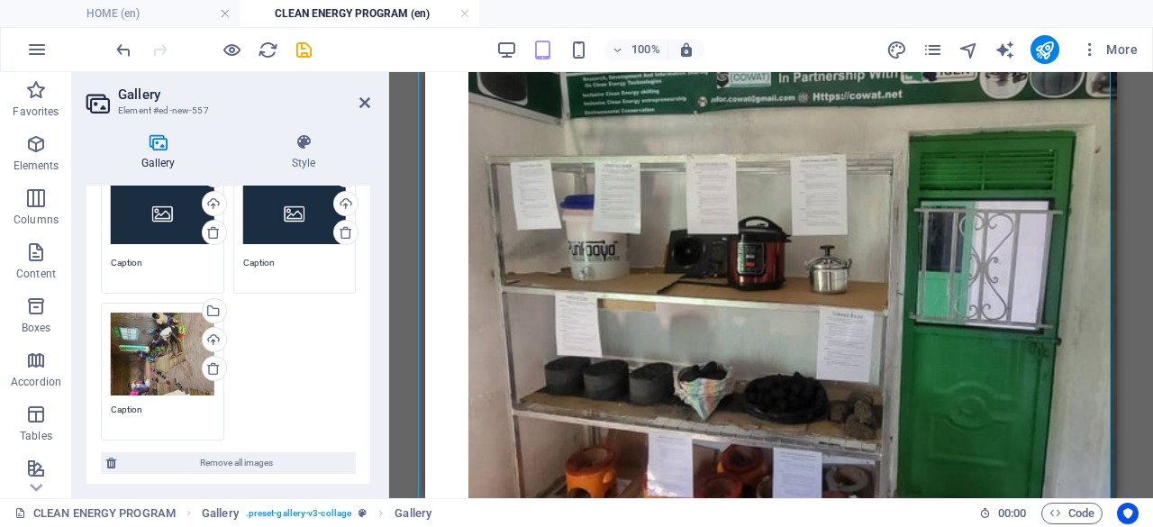
scroll to position [5349, 0]
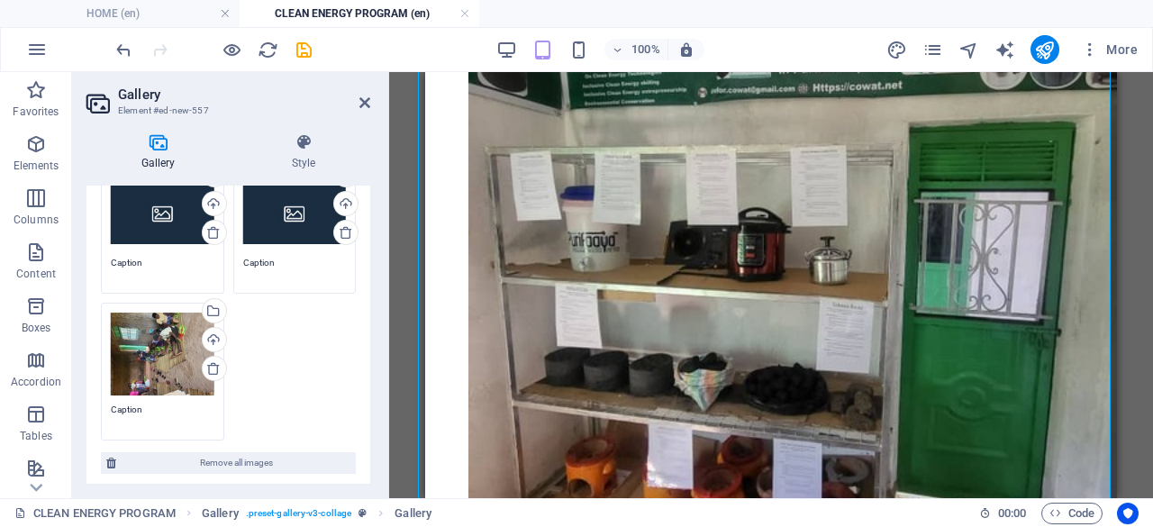
drag, startPoint x: 1109, startPoint y: 448, endPoint x: 1572, endPoint y: 560, distance: 476.1
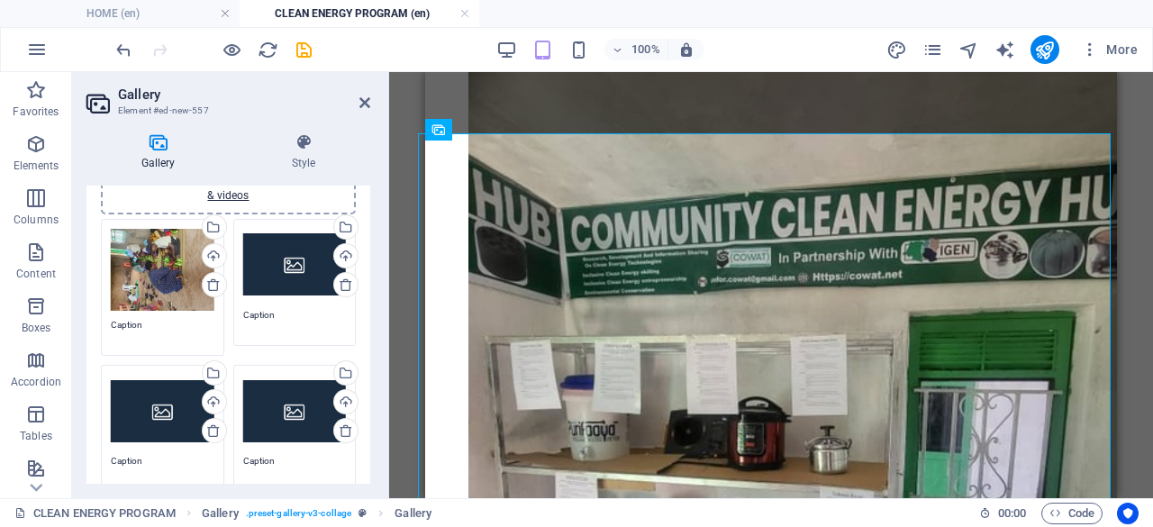
scroll to position [90, 0]
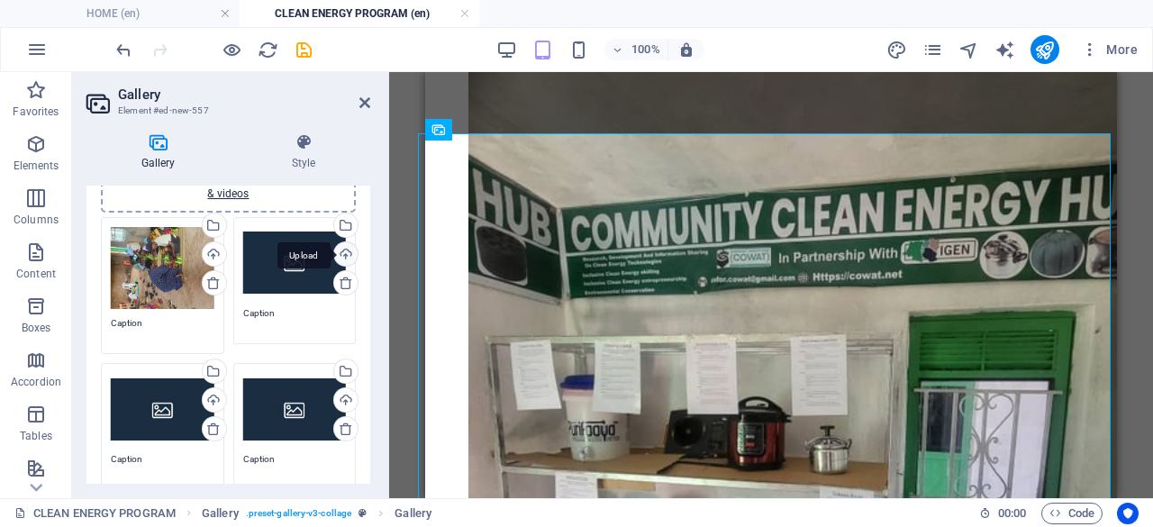
click at [341, 248] on div "Upload" at bounding box center [343, 255] width 27 height 27
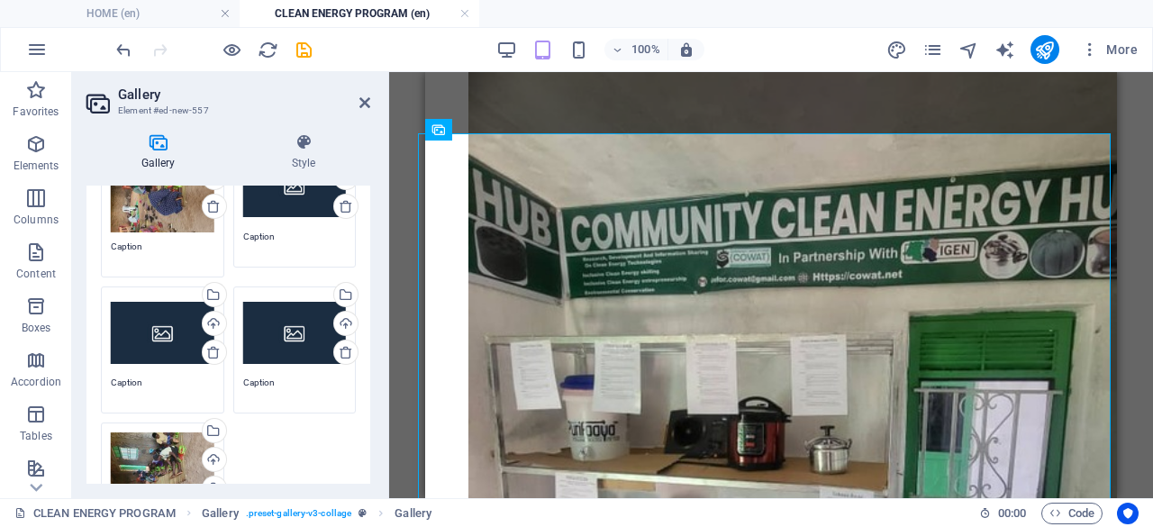
scroll to position [168, 0]
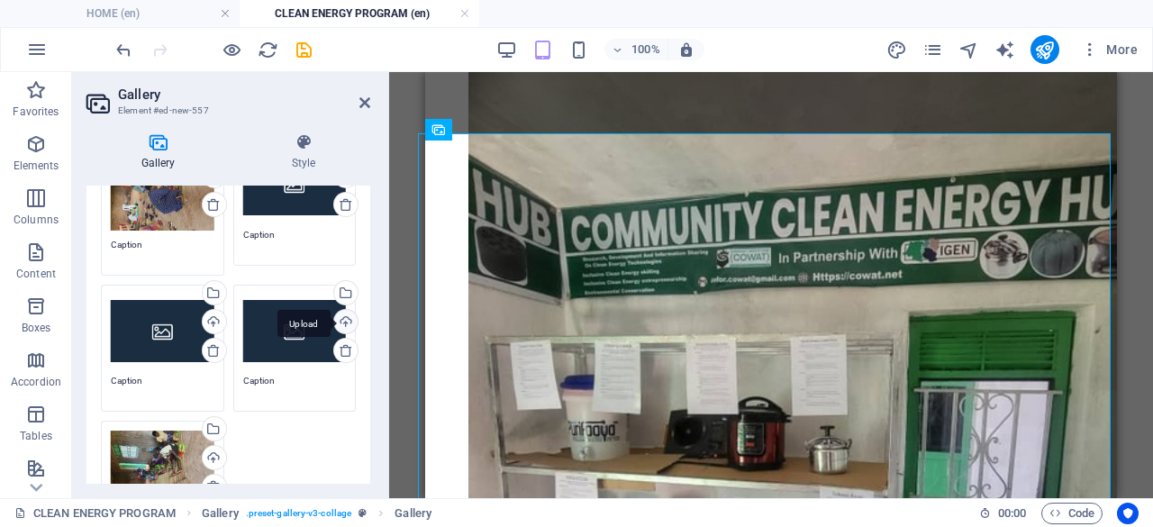
click at [341, 317] on div "Upload" at bounding box center [343, 323] width 27 height 27
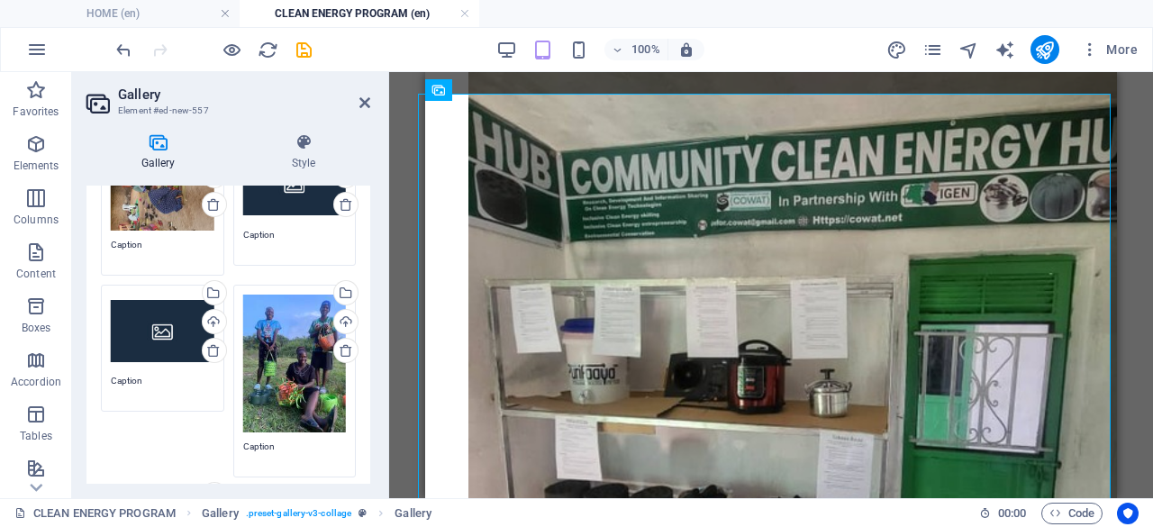
scroll to position [5191, 0]
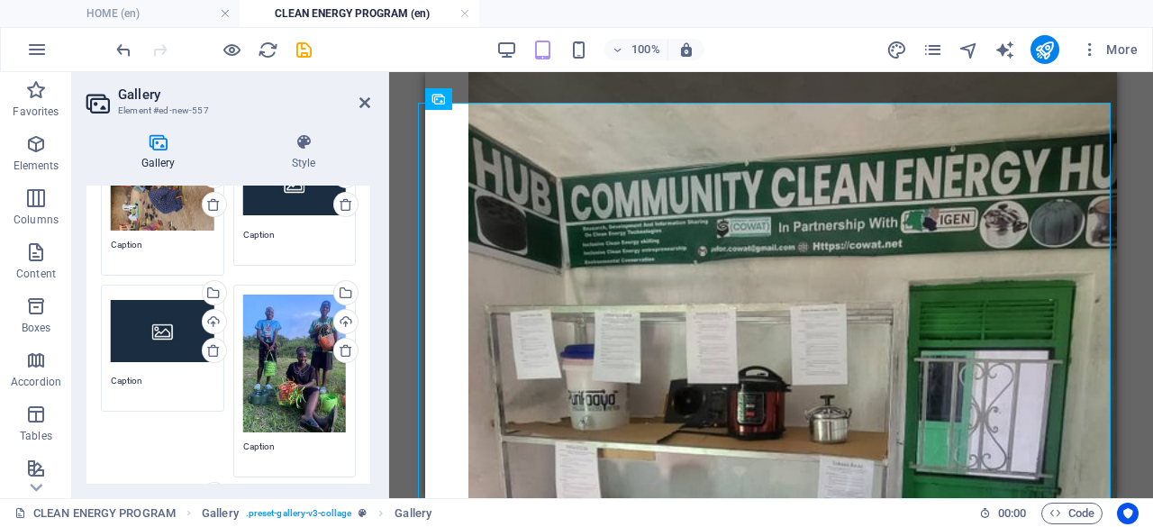
drag, startPoint x: 1107, startPoint y: 448, endPoint x: 1548, endPoint y: 521, distance: 447.3
click at [210, 317] on div "Upload" at bounding box center [212, 323] width 27 height 27
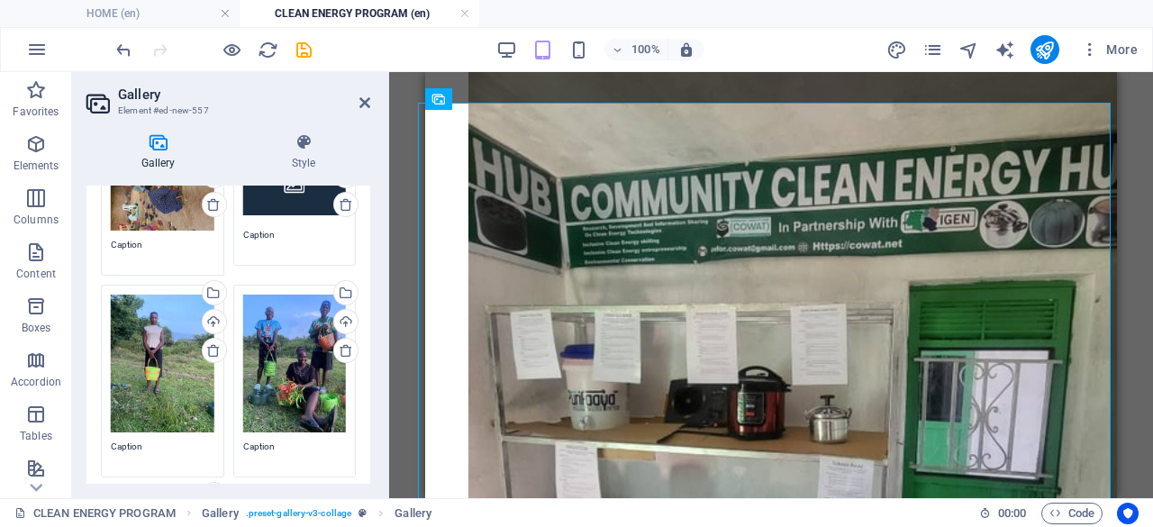
drag, startPoint x: 366, startPoint y: 297, endPoint x: 365, endPoint y: 265, distance: 32.4
click at [365, 265] on div "Drag files here, click to choose files or select files from Files or our free s…" at bounding box center [228, 361] width 284 height 622
drag, startPoint x: 366, startPoint y: 259, endPoint x: 363, endPoint y: 219, distance: 40.6
click at [363, 219] on div "Drag files here, click to choose files or select files from Files or our free s…" at bounding box center [228, 361] width 284 height 622
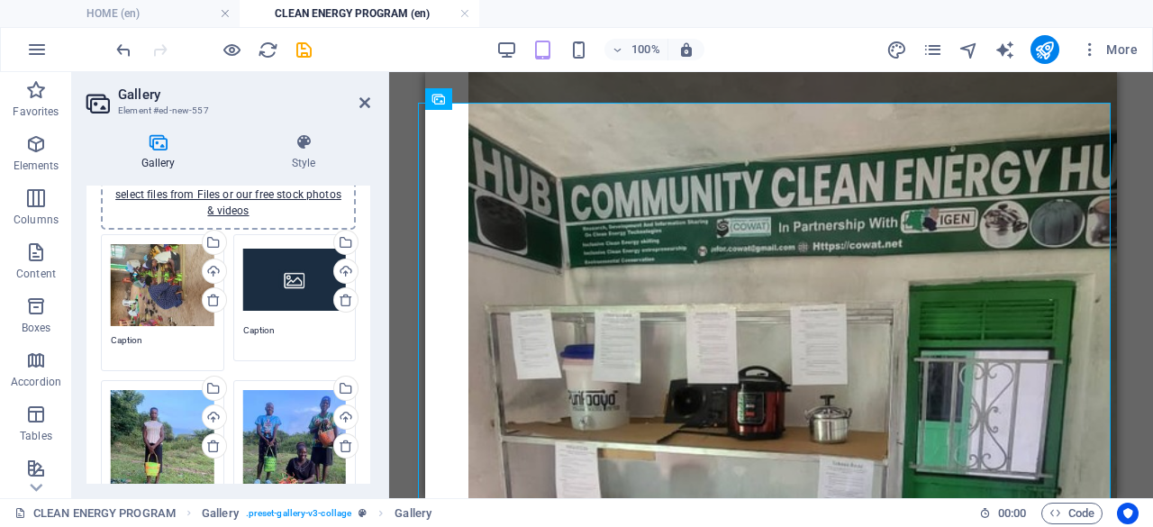
scroll to position [64, 0]
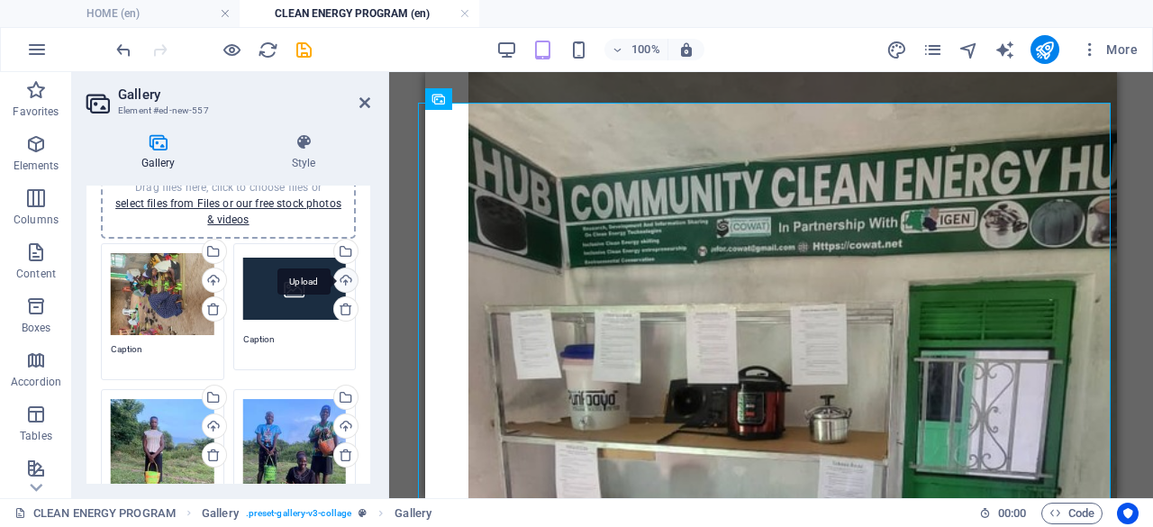
click at [344, 274] on div "Upload" at bounding box center [343, 281] width 27 height 27
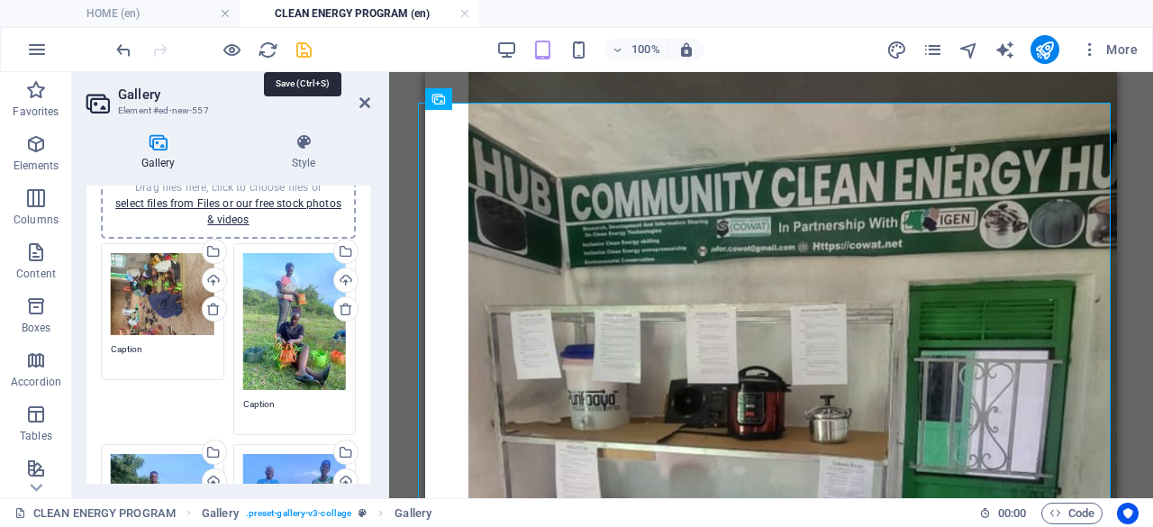
click at [306, 43] on icon "save" at bounding box center [304, 50] width 21 height 21
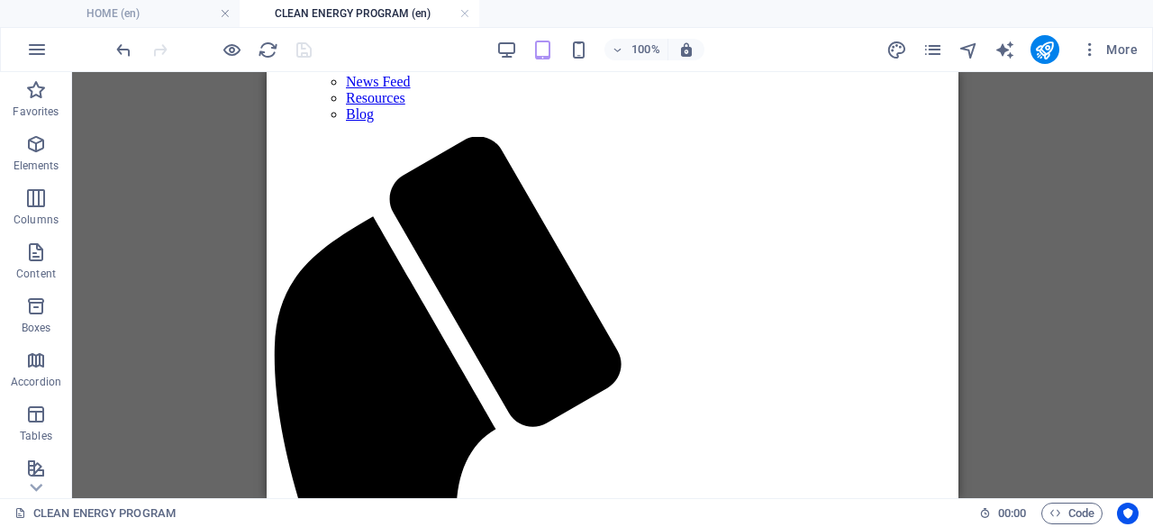
scroll to position [0, 0]
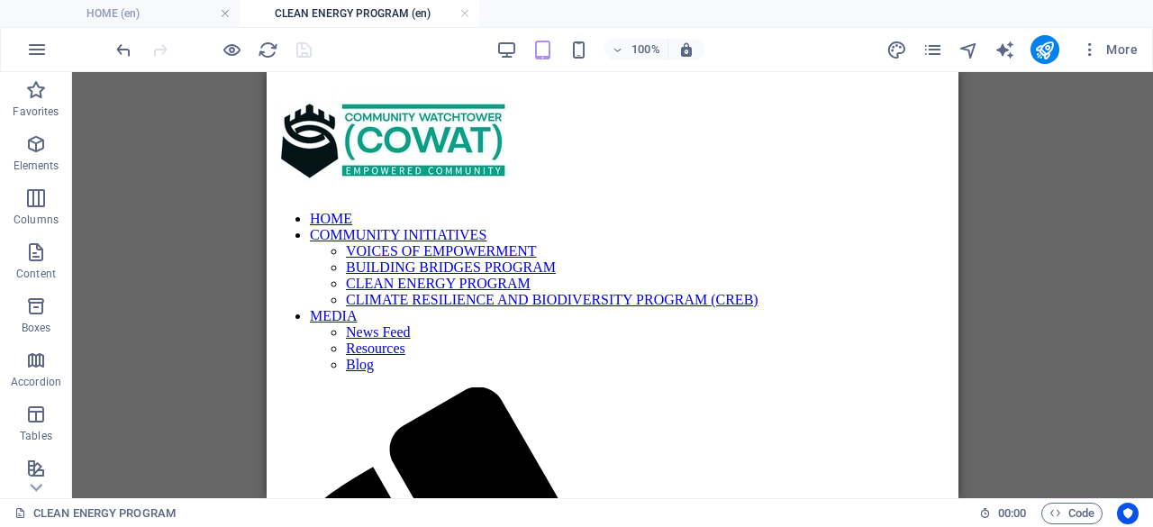
drag, startPoint x: 949, startPoint y: 453, endPoint x: 1225, endPoint y: 145, distance: 413.8
click at [1041, 50] on icon "publish" at bounding box center [1044, 50] width 21 height 21
